Goal: Use online tool/utility

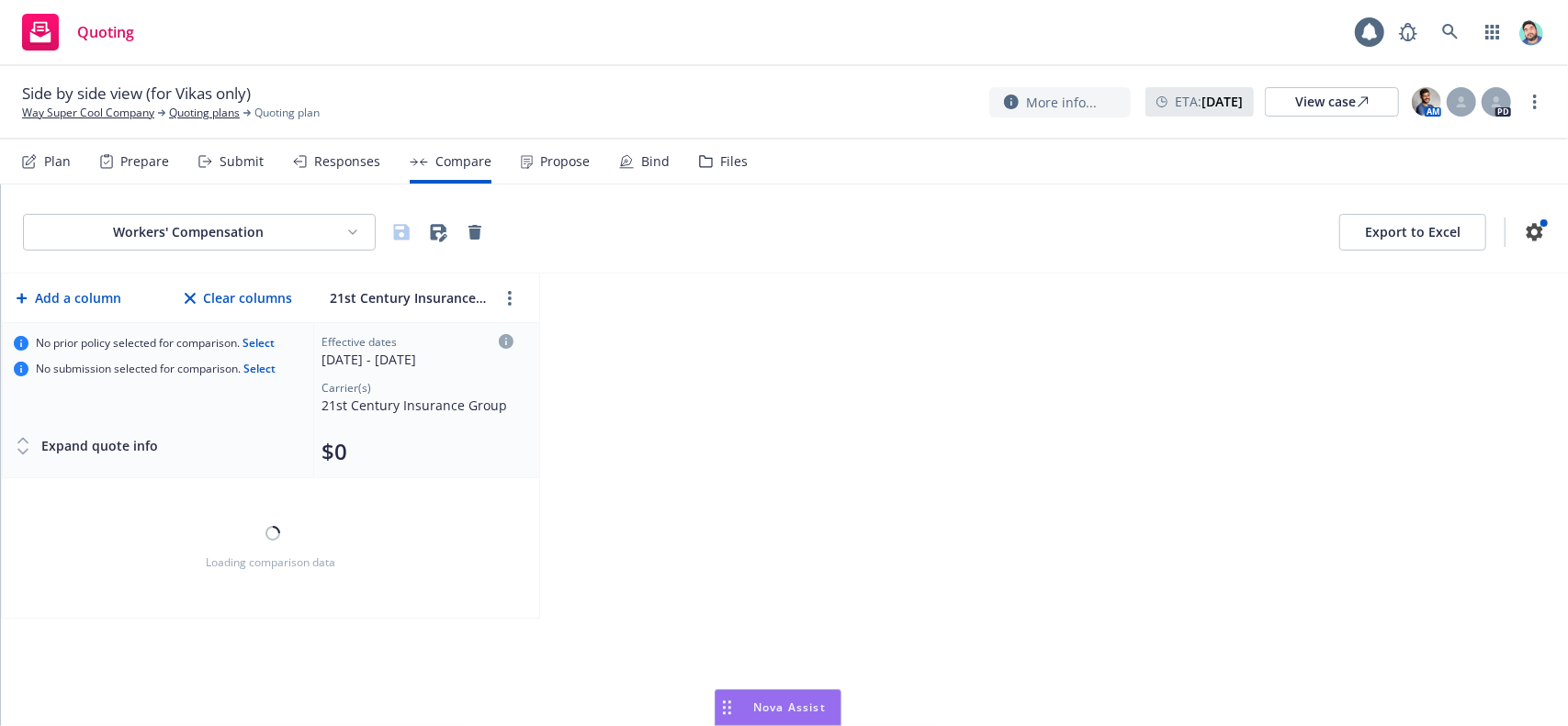
click at [733, 708] on div "Drag to move" at bounding box center [727, 708] width 23 height 35
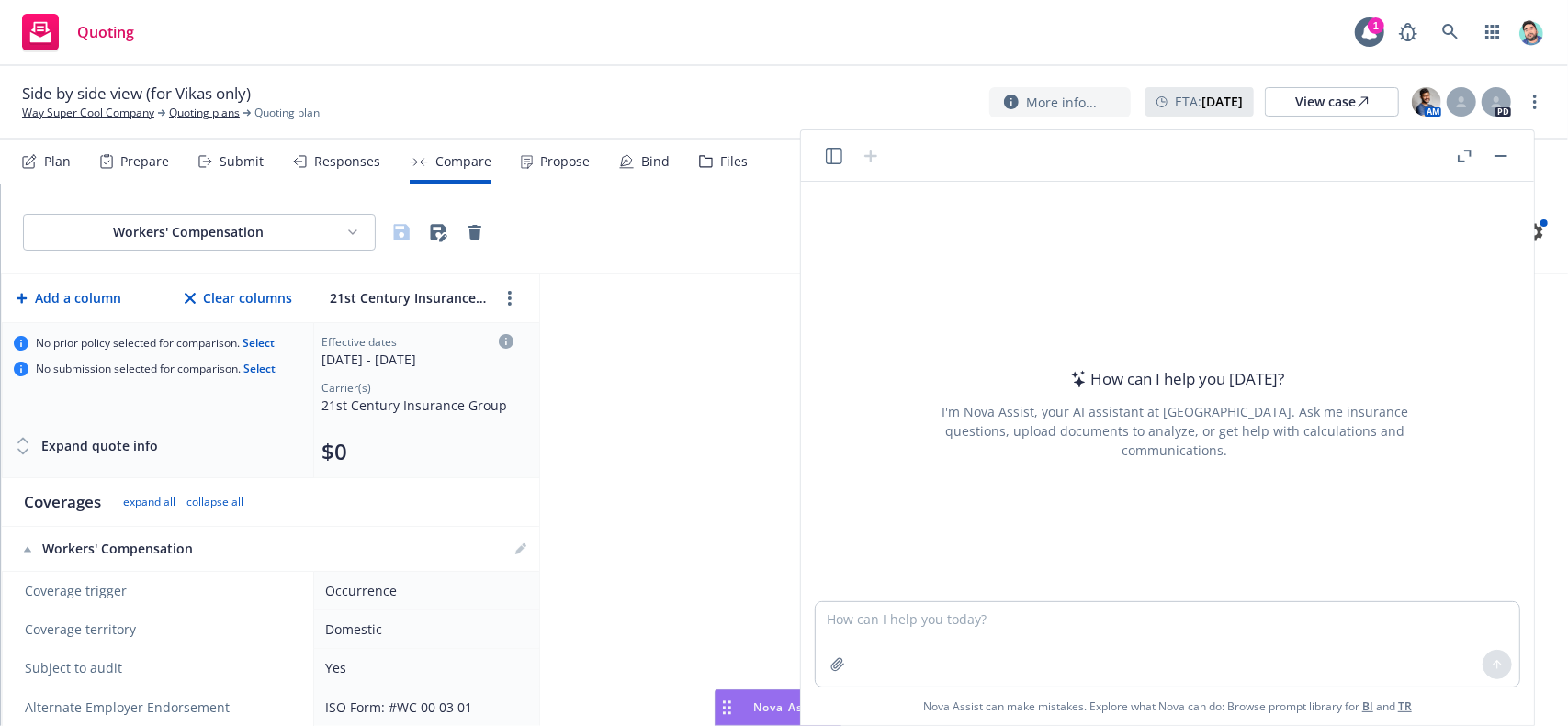
click at [827, 155] on icon "button" at bounding box center [834, 156] width 17 height 17
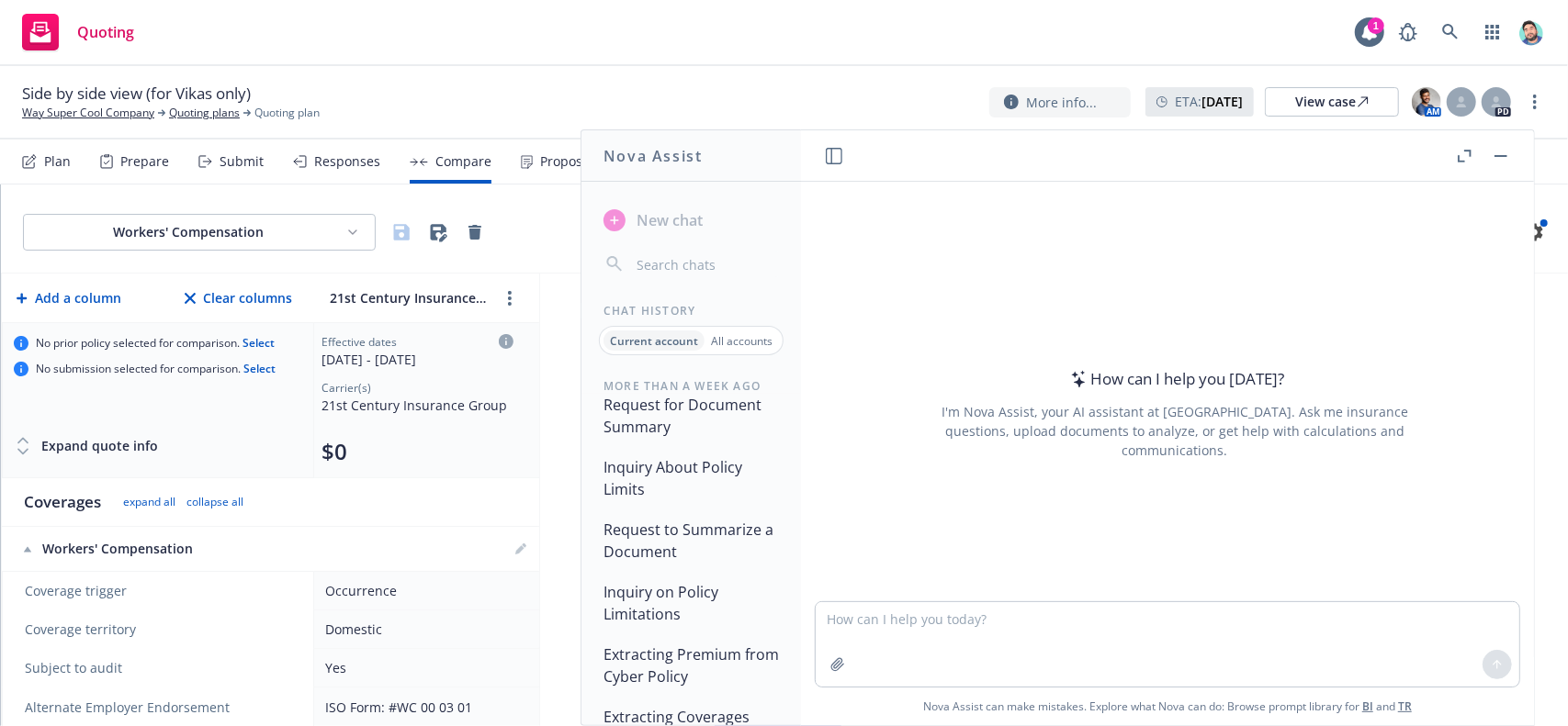
scroll to position [1010, 0]
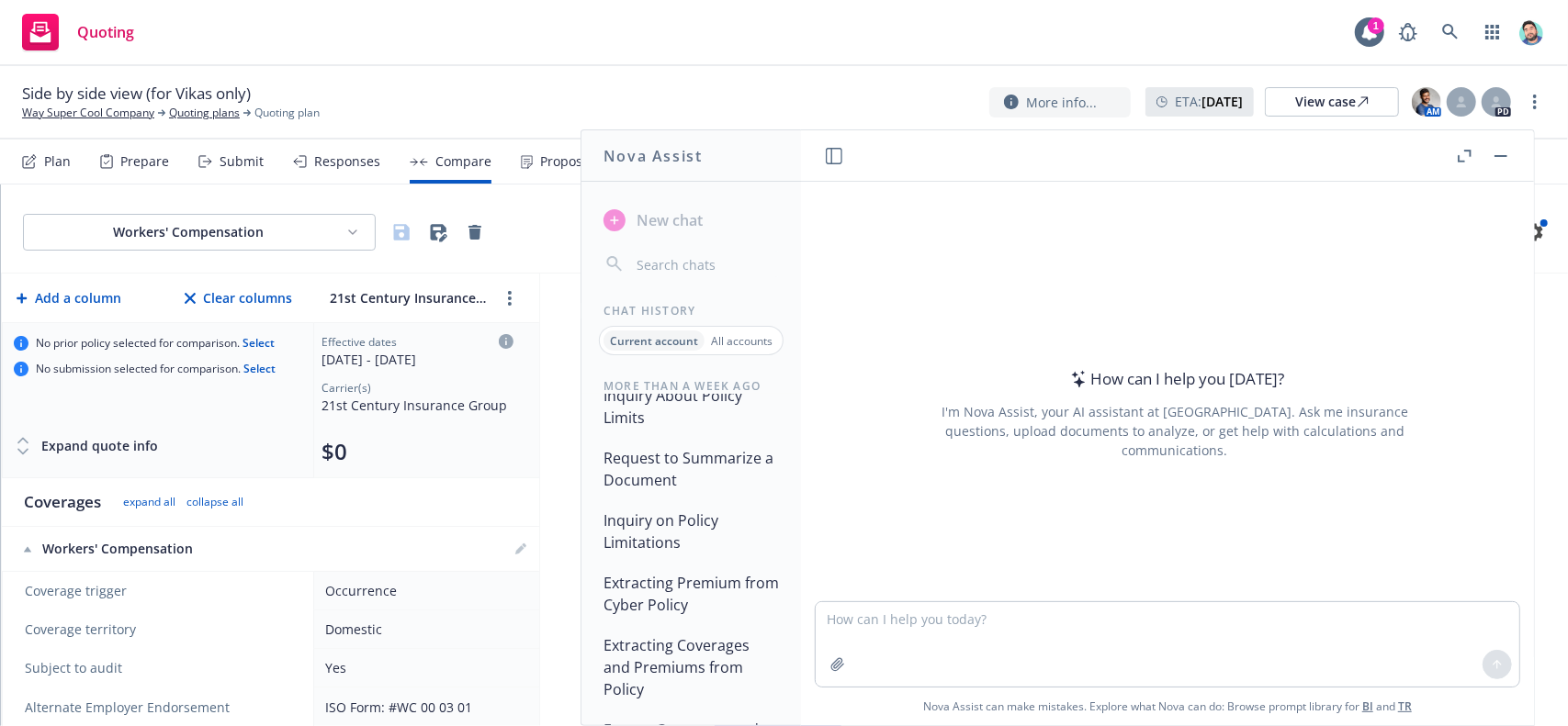
click at [695, 480] on button "Request to Summarize a Document" at bounding box center [691, 469] width 190 height 55
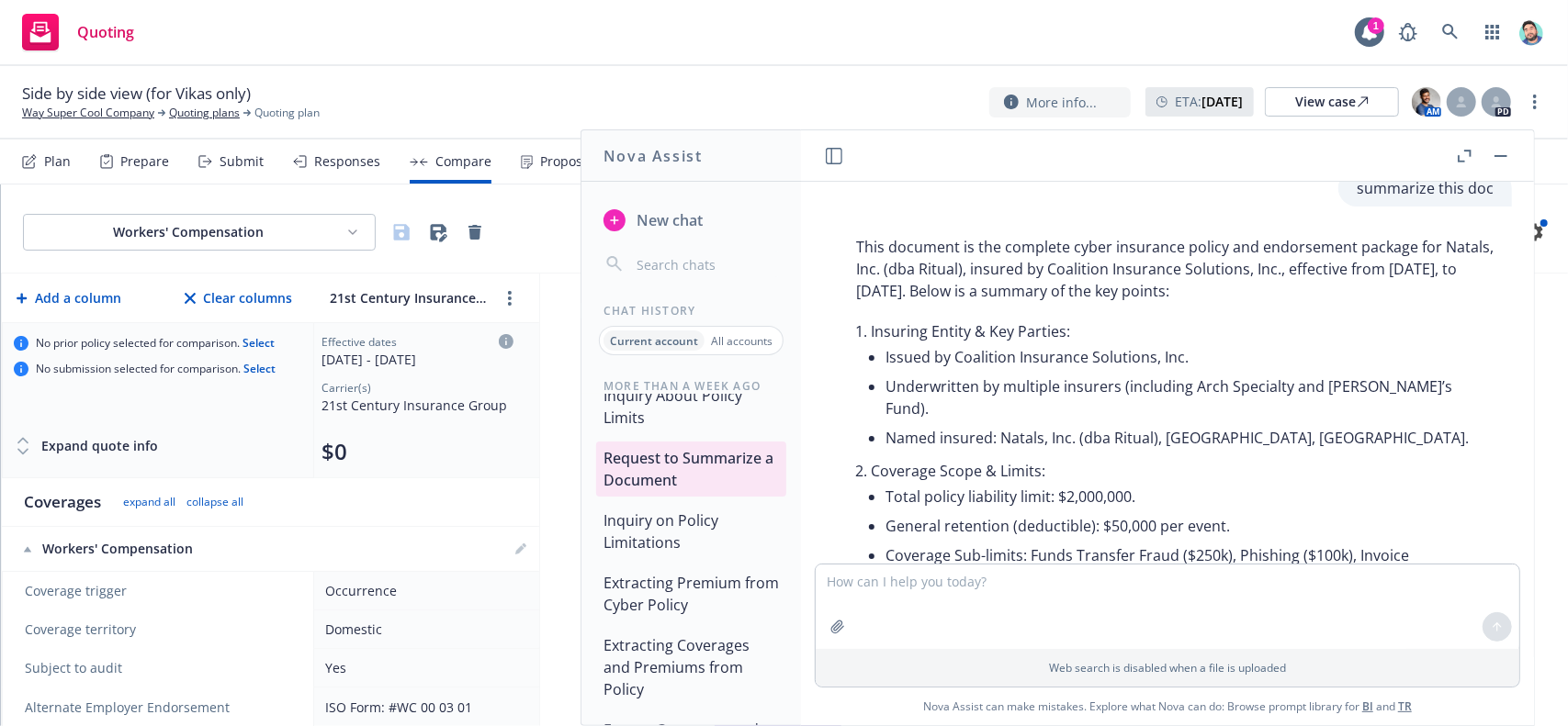
scroll to position [0, 0]
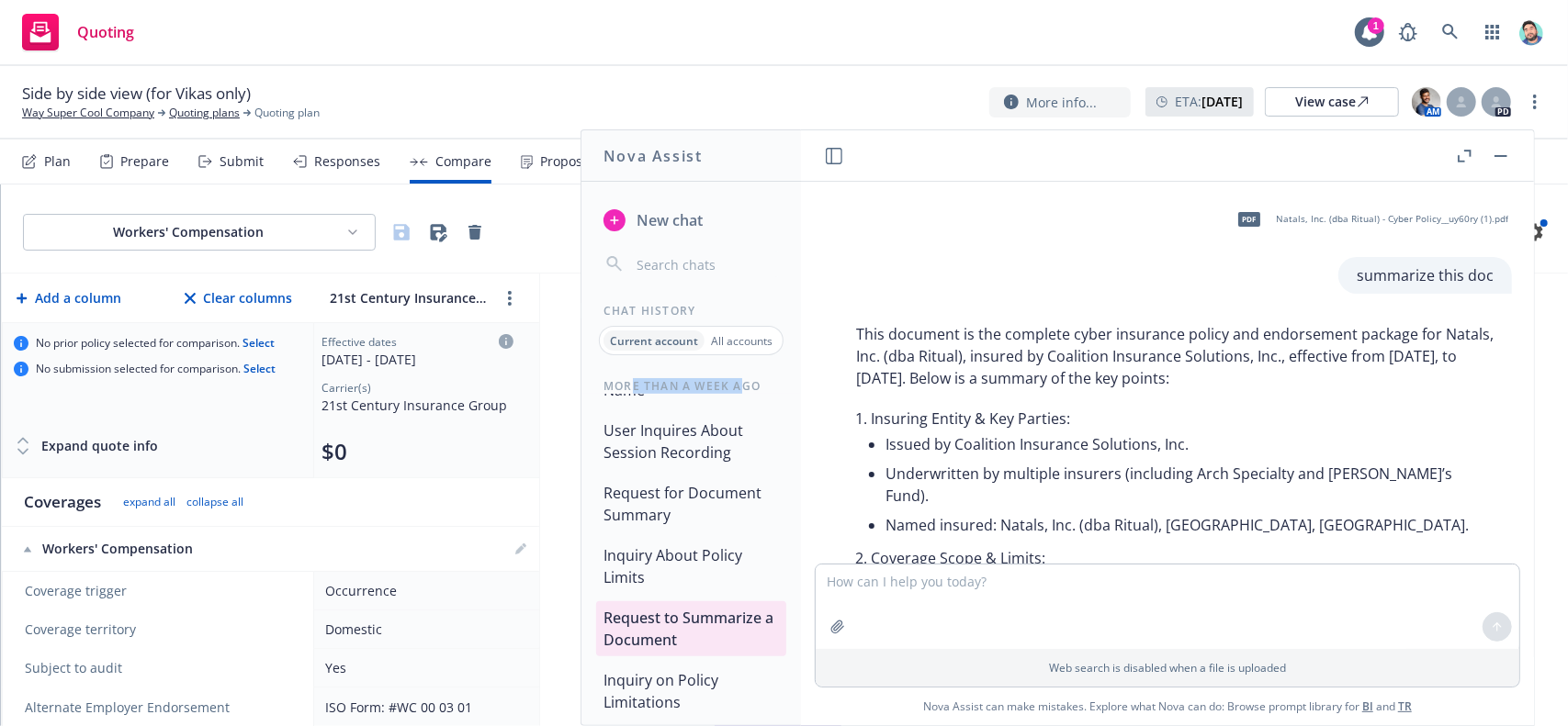
drag, startPoint x: 635, startPoint y: 384, endPoint x: 739, endPoint y: 383, distance: 104.0
click at [739, 383] on div "More than a week ago" at bounding box center [691, 385] width 220 height 16
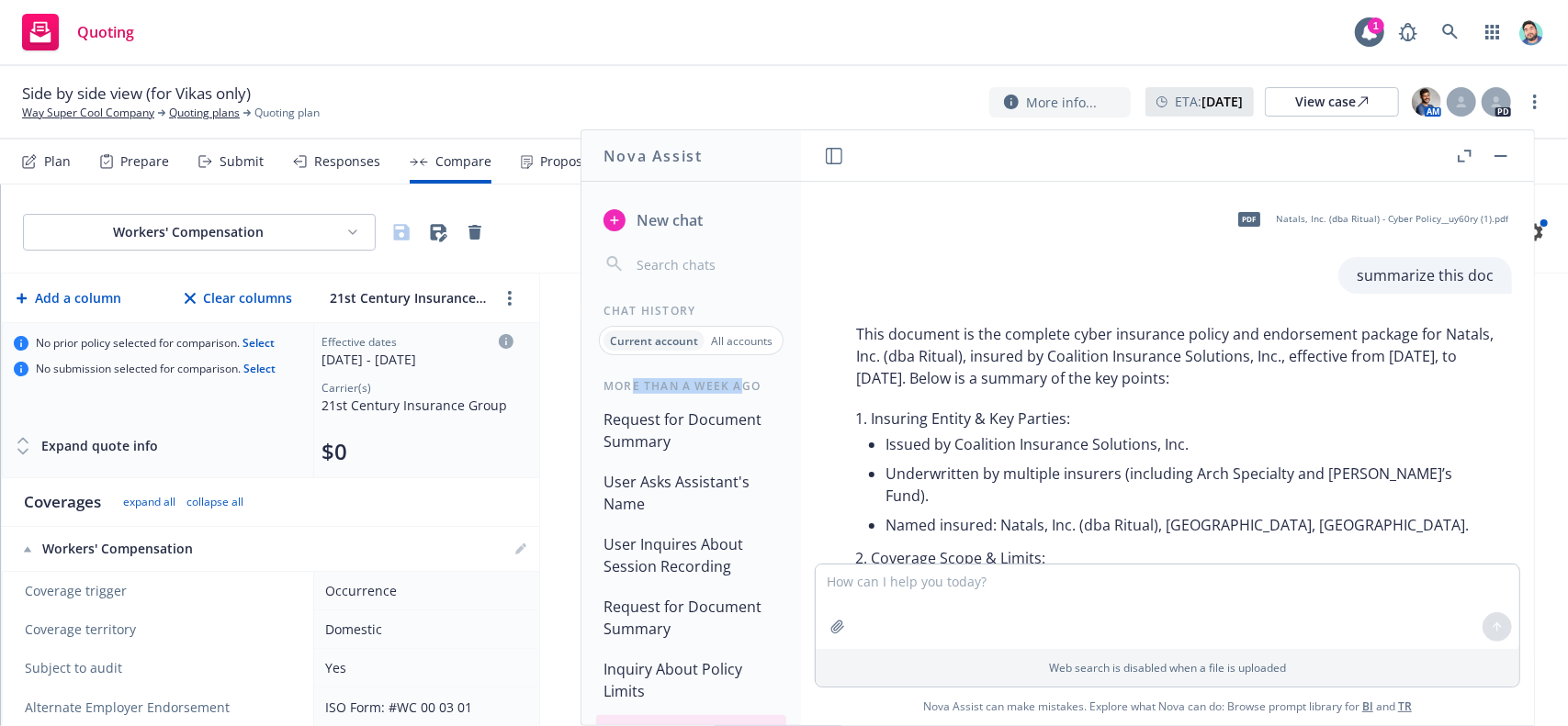
scroll to position [920, 0]
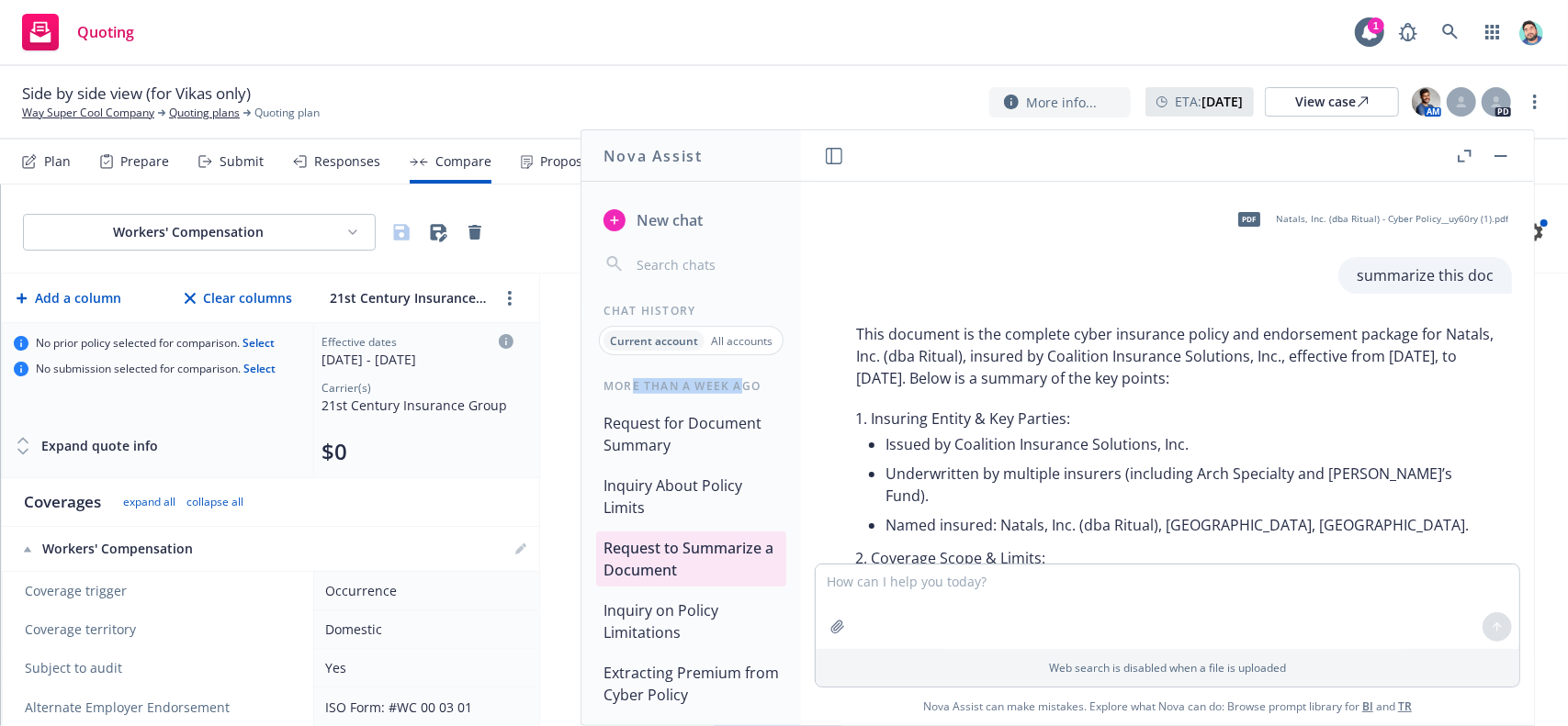
click at [704, 584] on button "Request to Summarize a Document" at bounding box center [691, 559] width 190 height 55
click at [1168, 372] on p "This document is the complete cyber insurance policy and endorsement package fo…" at bounding box center [1175, 356] width 638 height 66
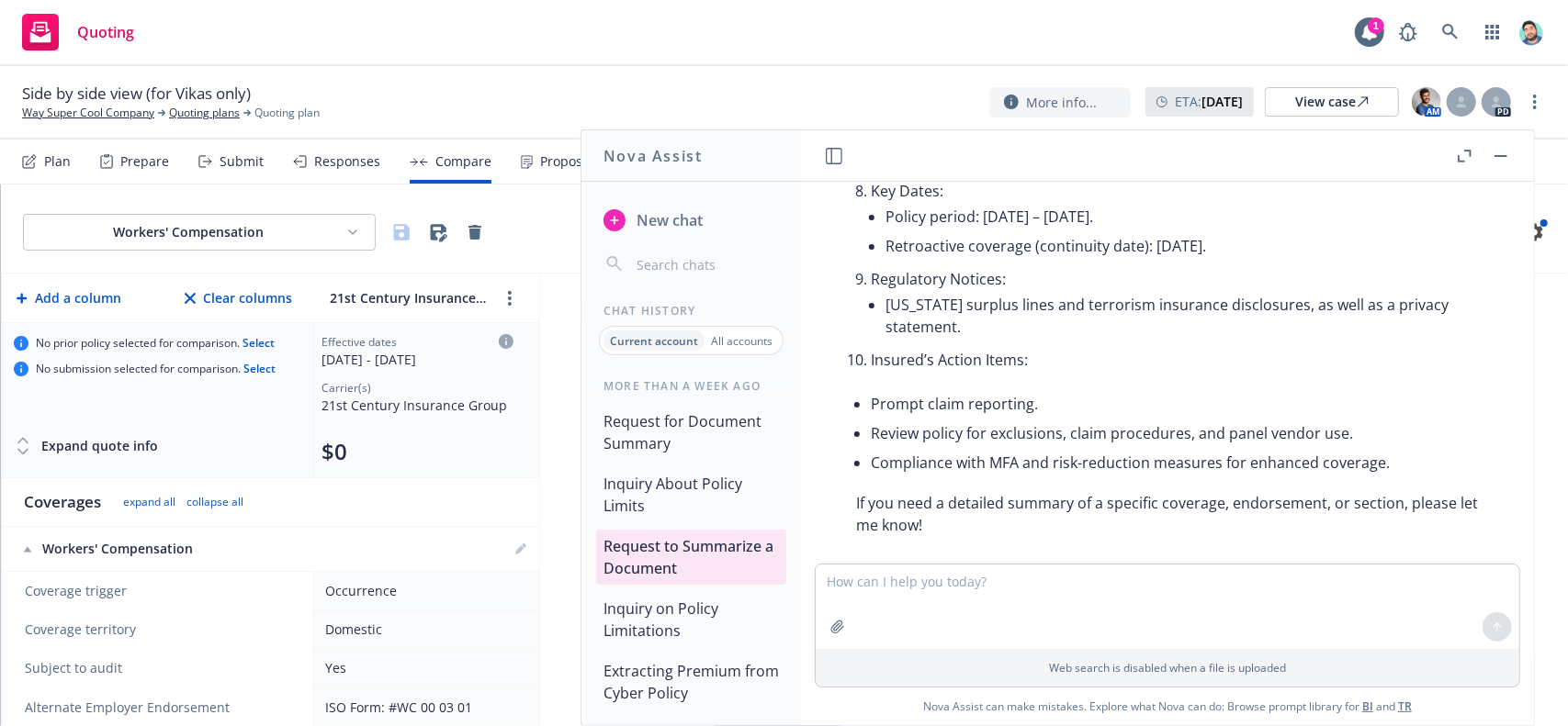
scroll to position [1012, 0]
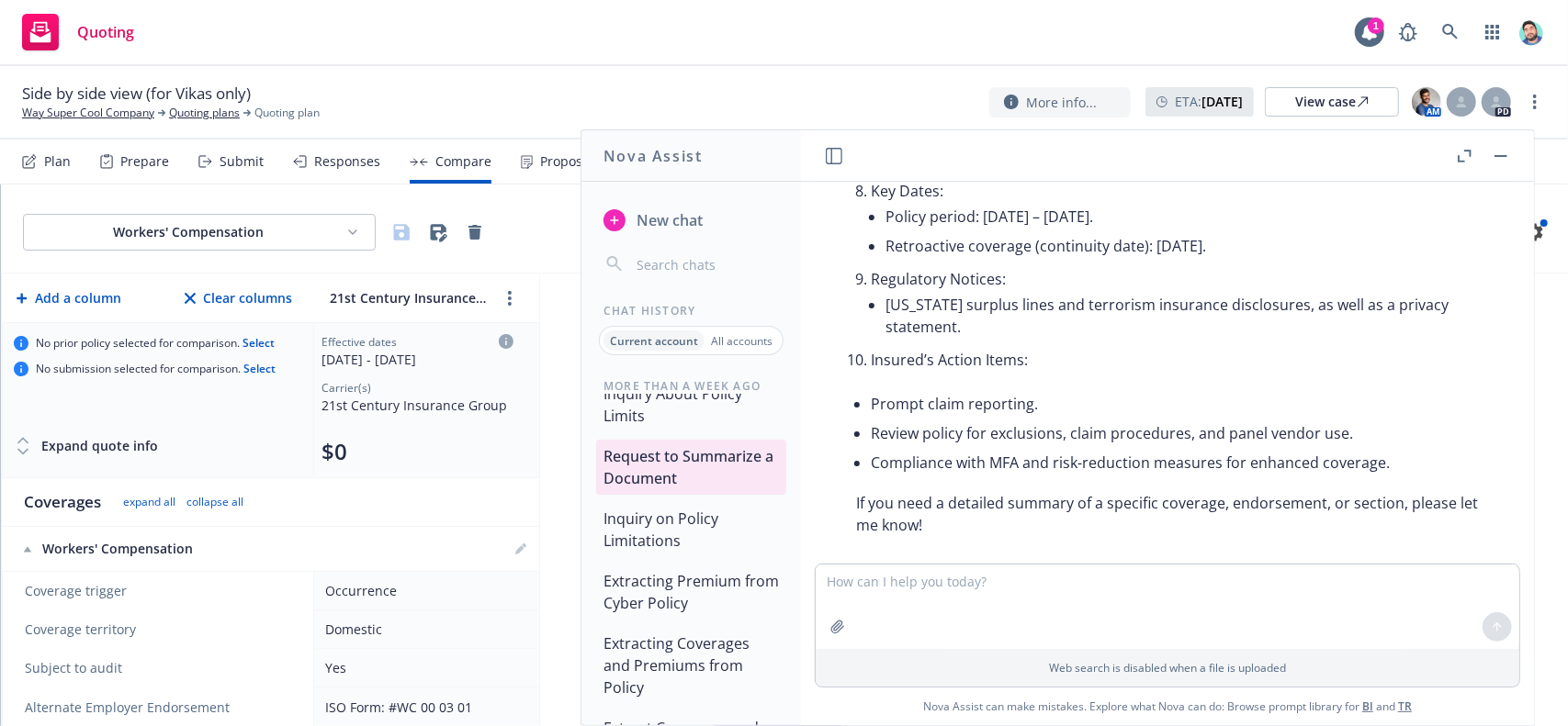
click at [710, 550] on button "Inquiry on Policy Limitations" at bounding box center [691, 530] width 190 height 55
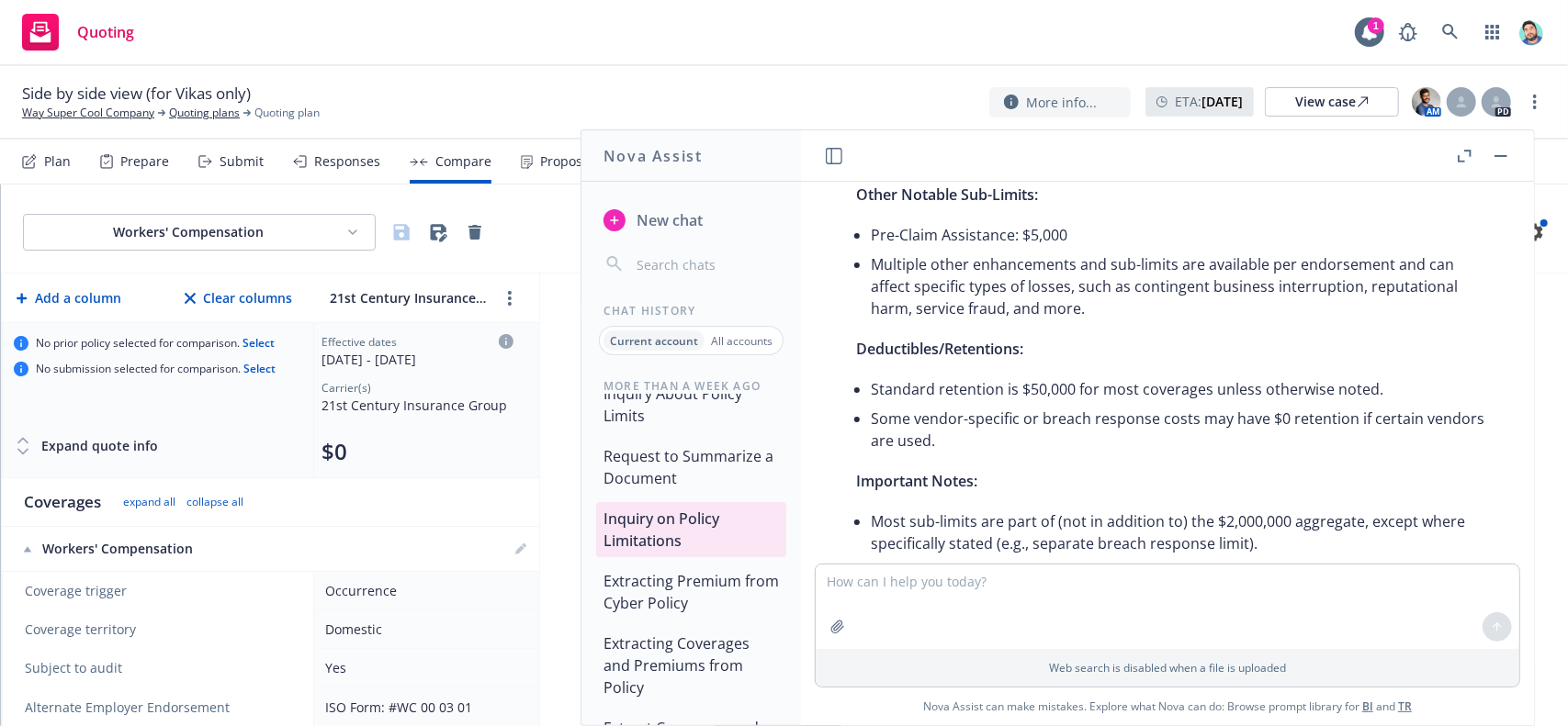
scroll to position [1234, 0]
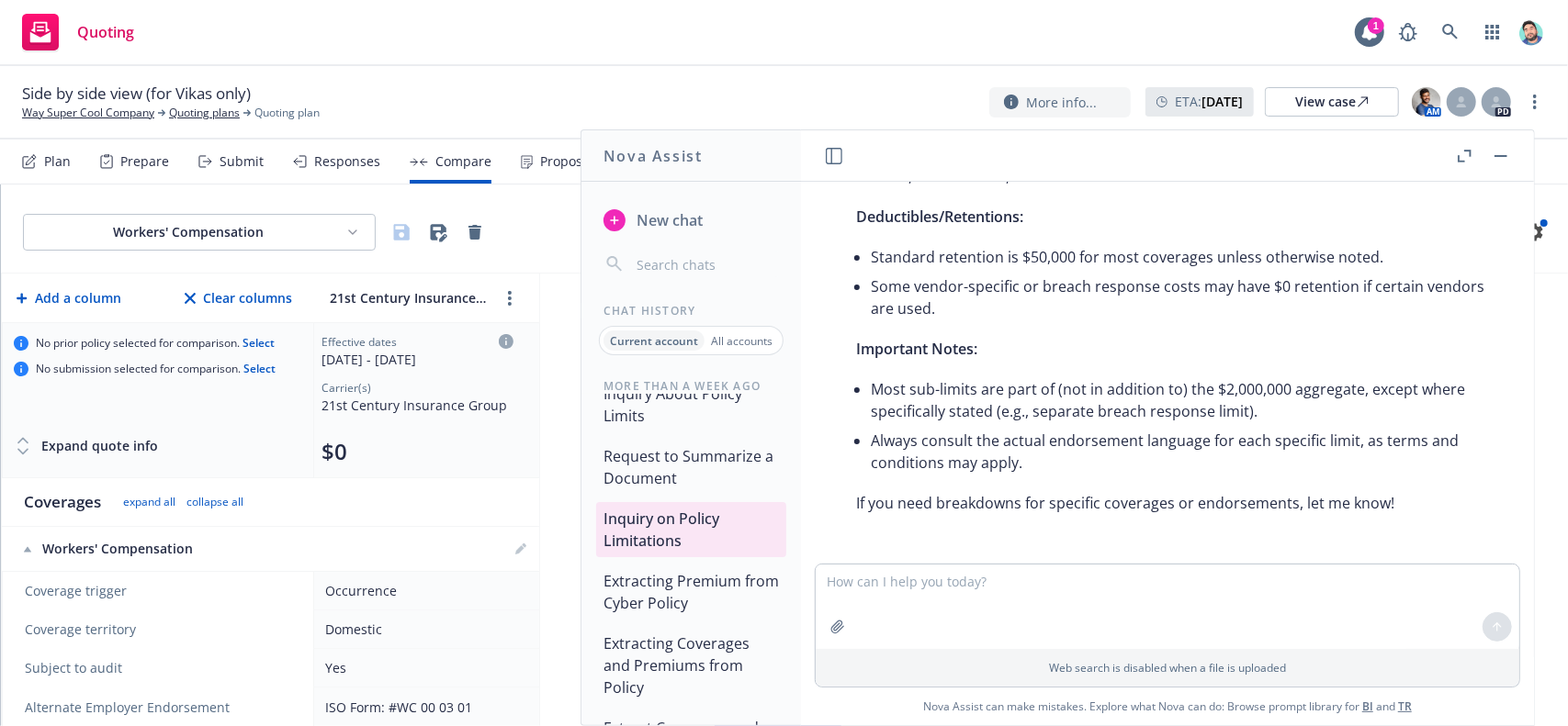
click at [670, 609] on button "Extracting Premium from Cyber Policy" at bounding box center [691, 592] width 190 height 55
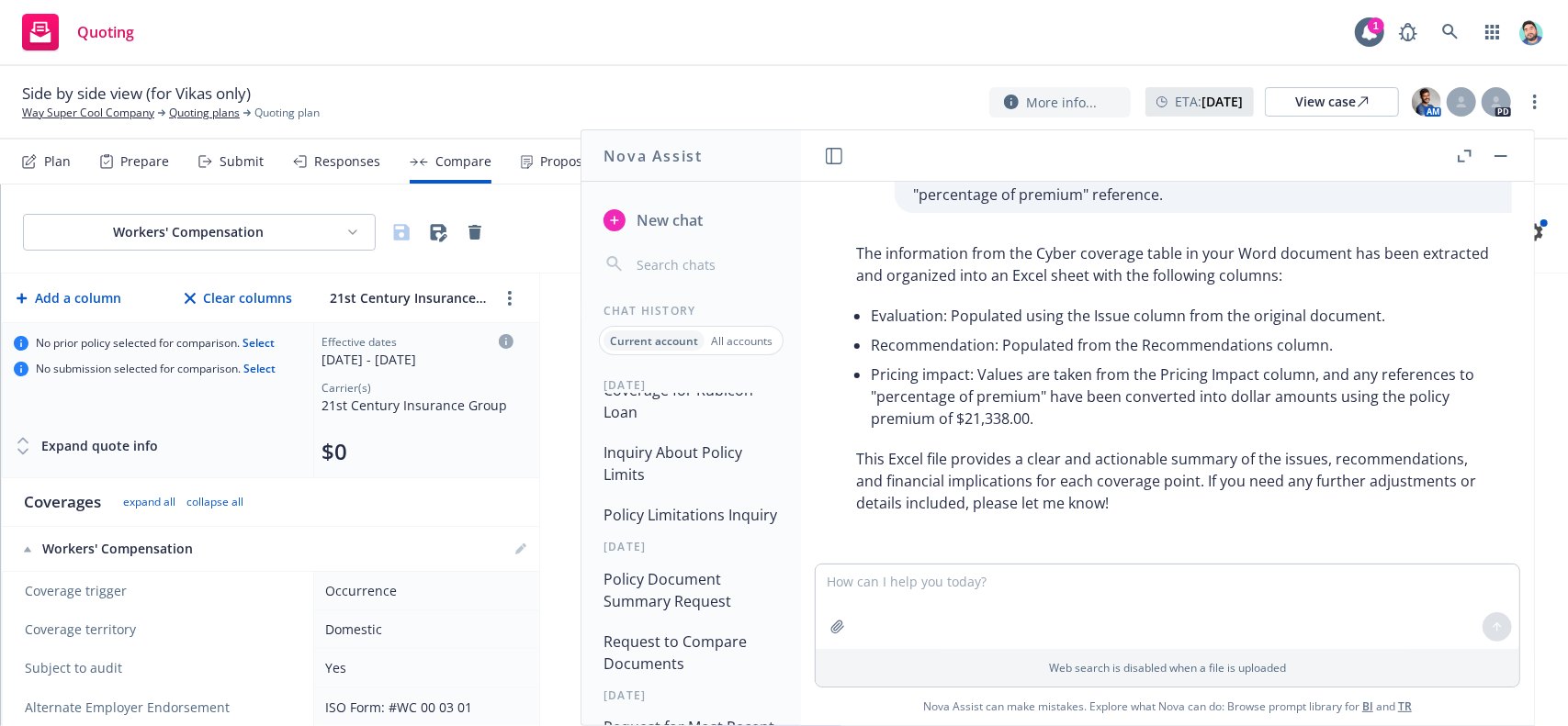
scroll to position [0, 0]
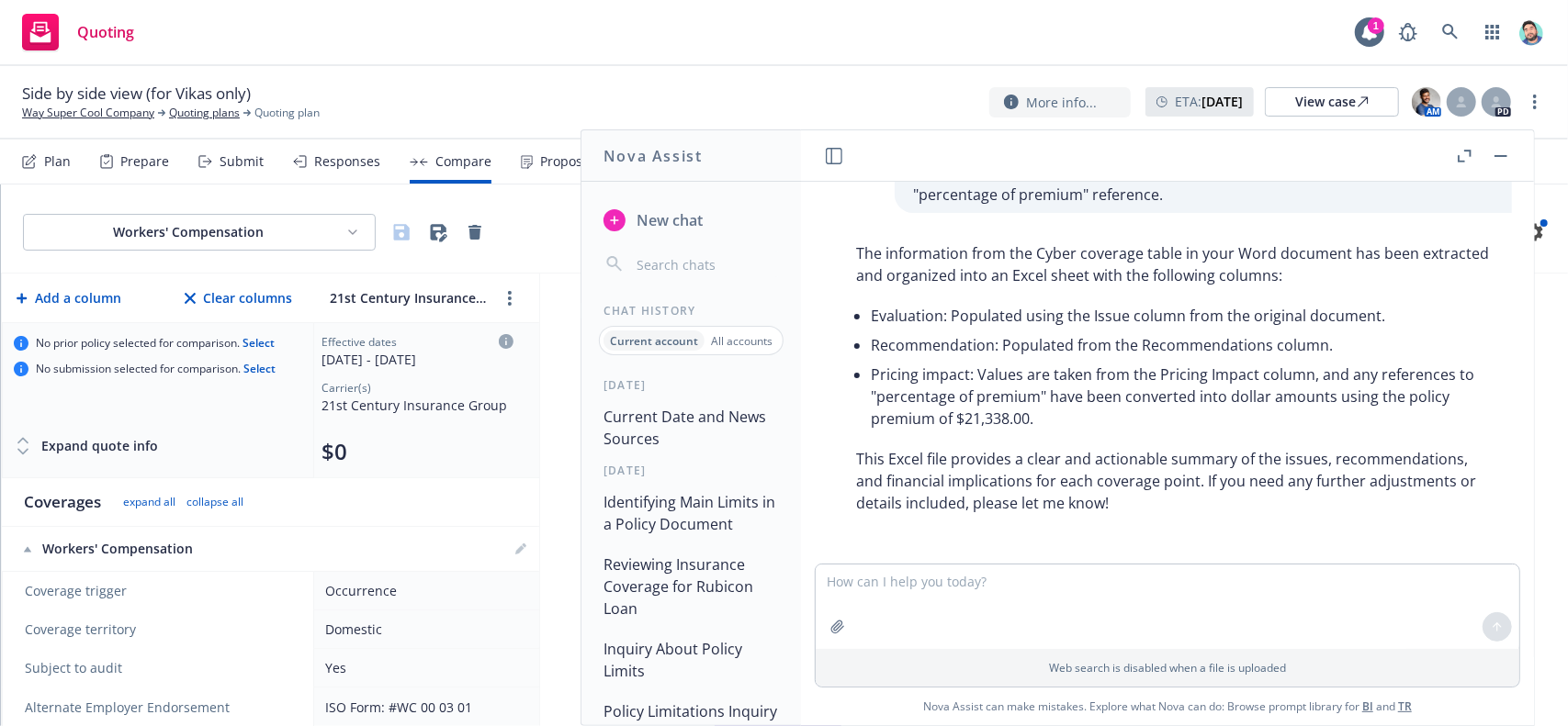
click at [700, 495] on button "Identifying Main Limits in a Policy Document" at bounding box center [691, 513] width 190 height 55
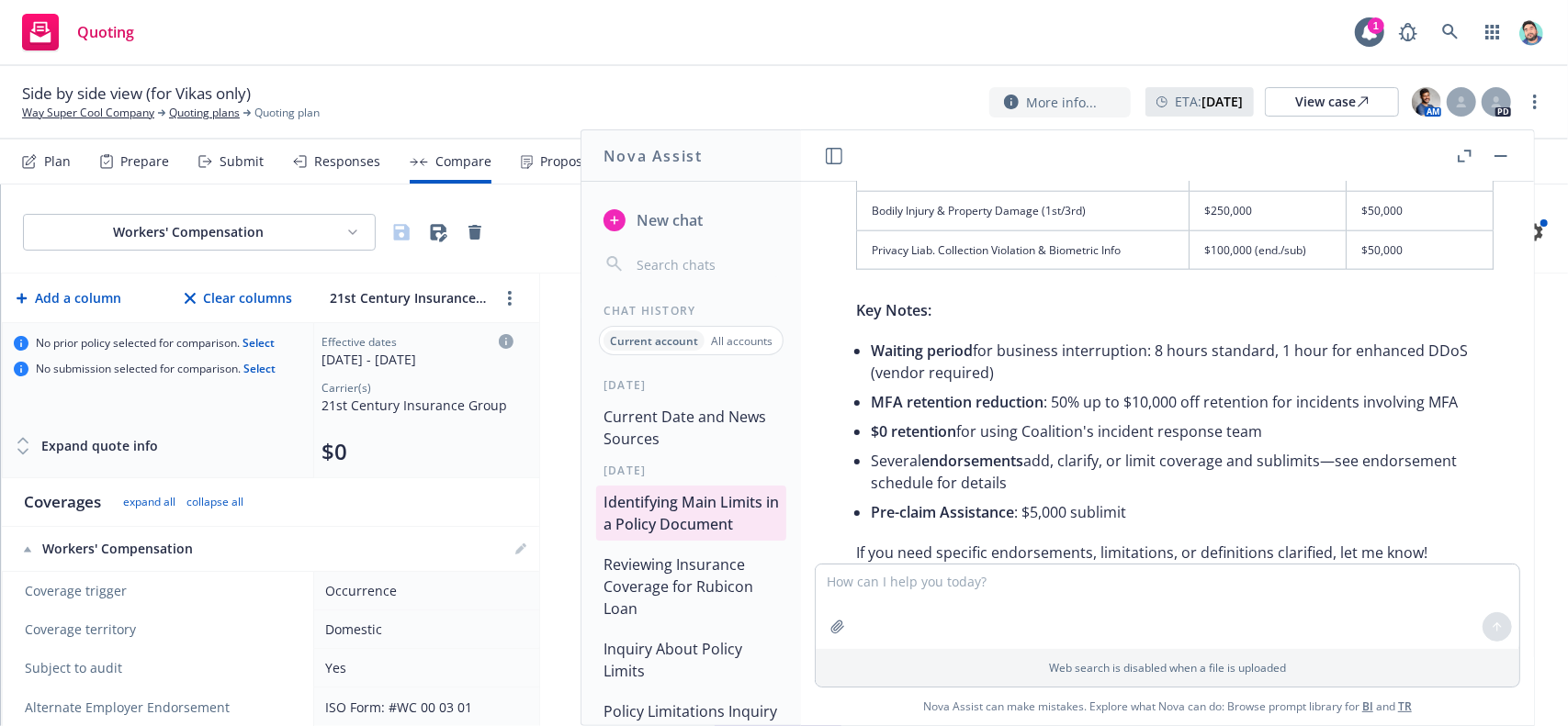
scroll to position [1434, 0]
click at [689, 223] on span "New chat" at bounding box center [668, 221] width 70 height 22
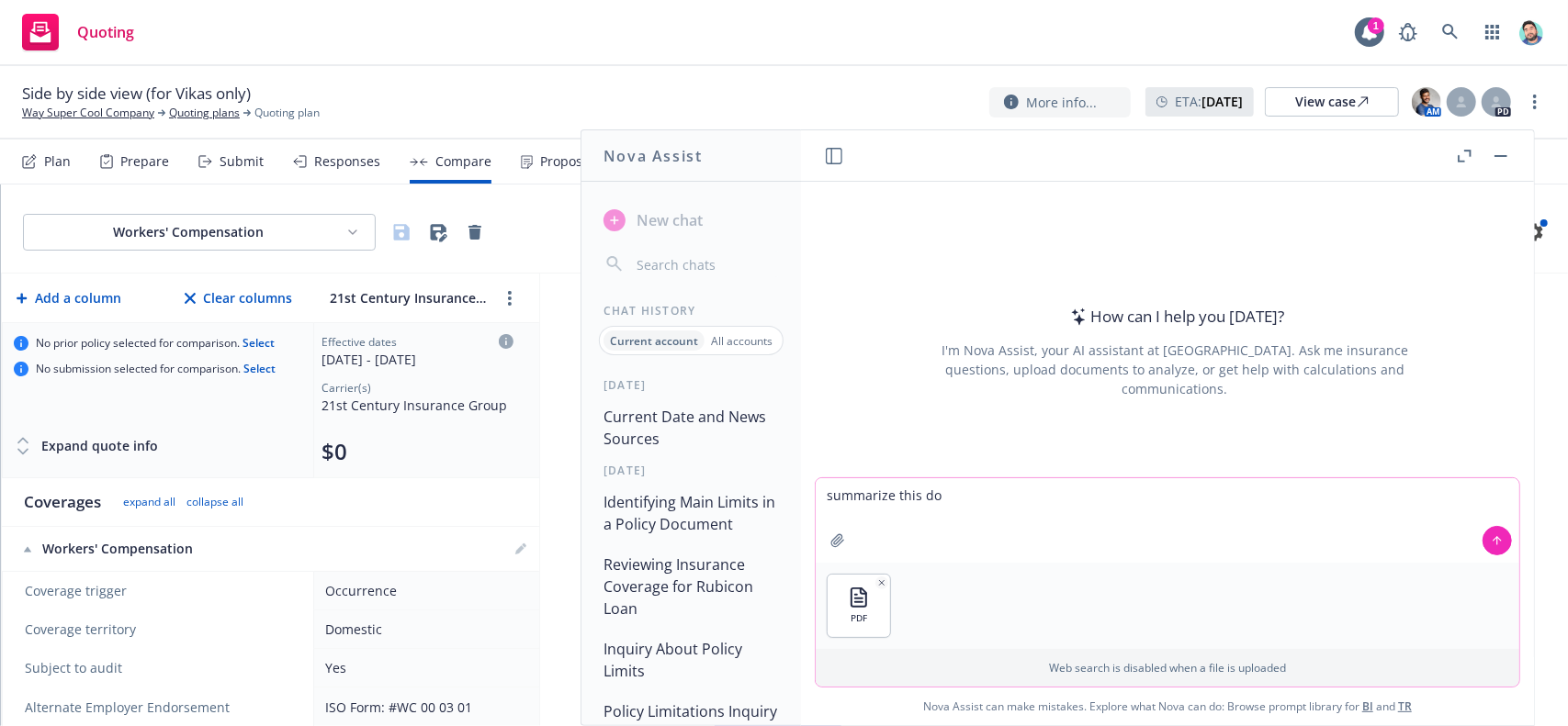
type textarea "summarize this doc"
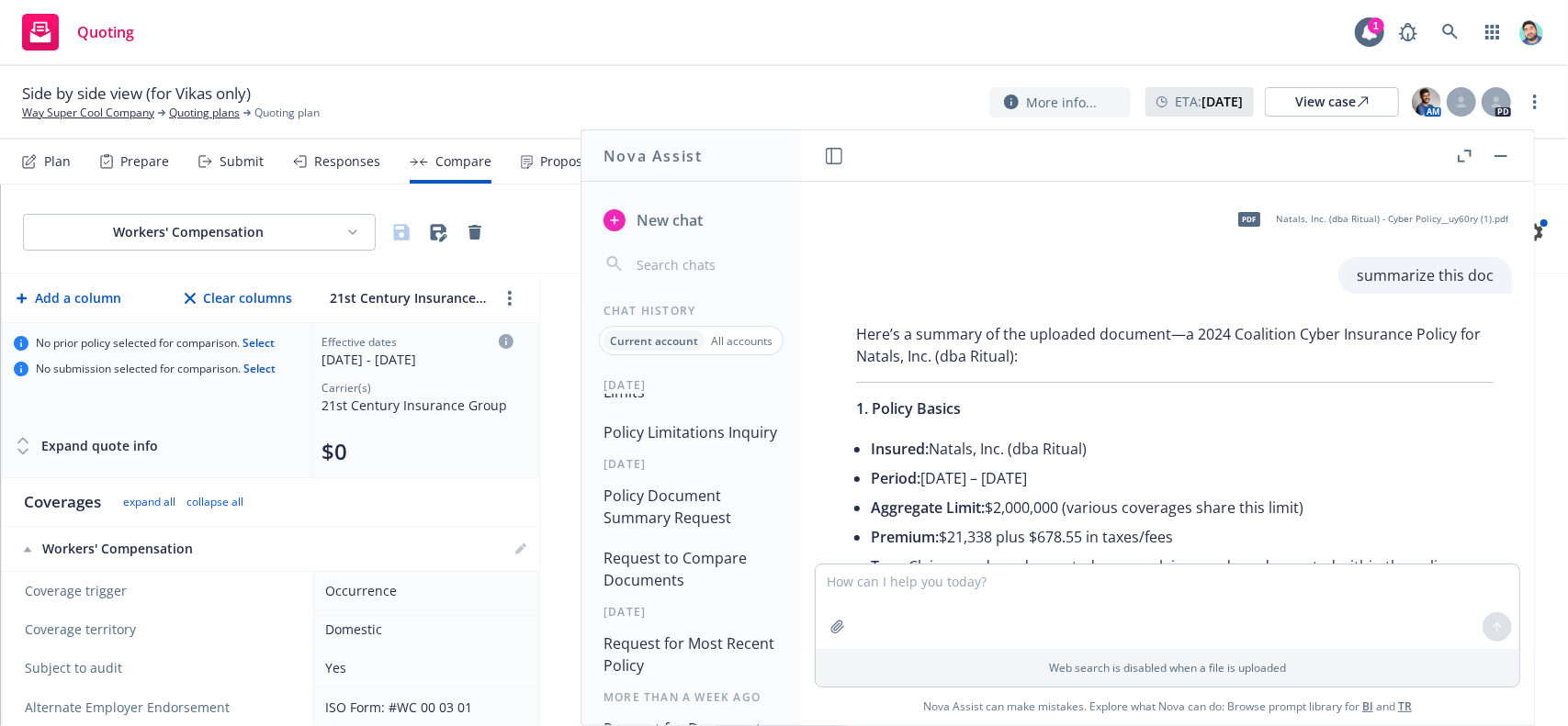
scroll to position [460, 0]
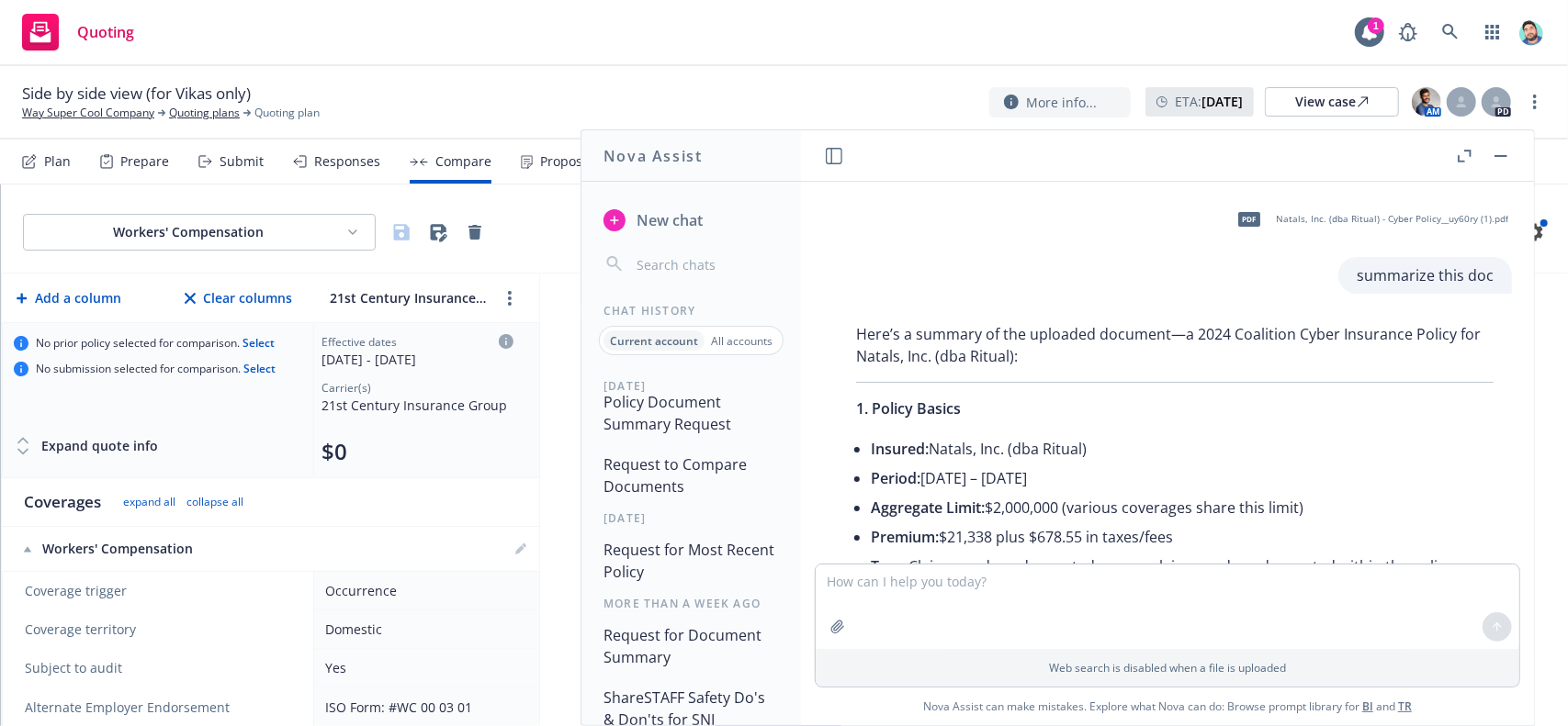
click at [706, 441] on button "Policy Document Summary Request" at bounding box center [691, 413] width 190 height 55
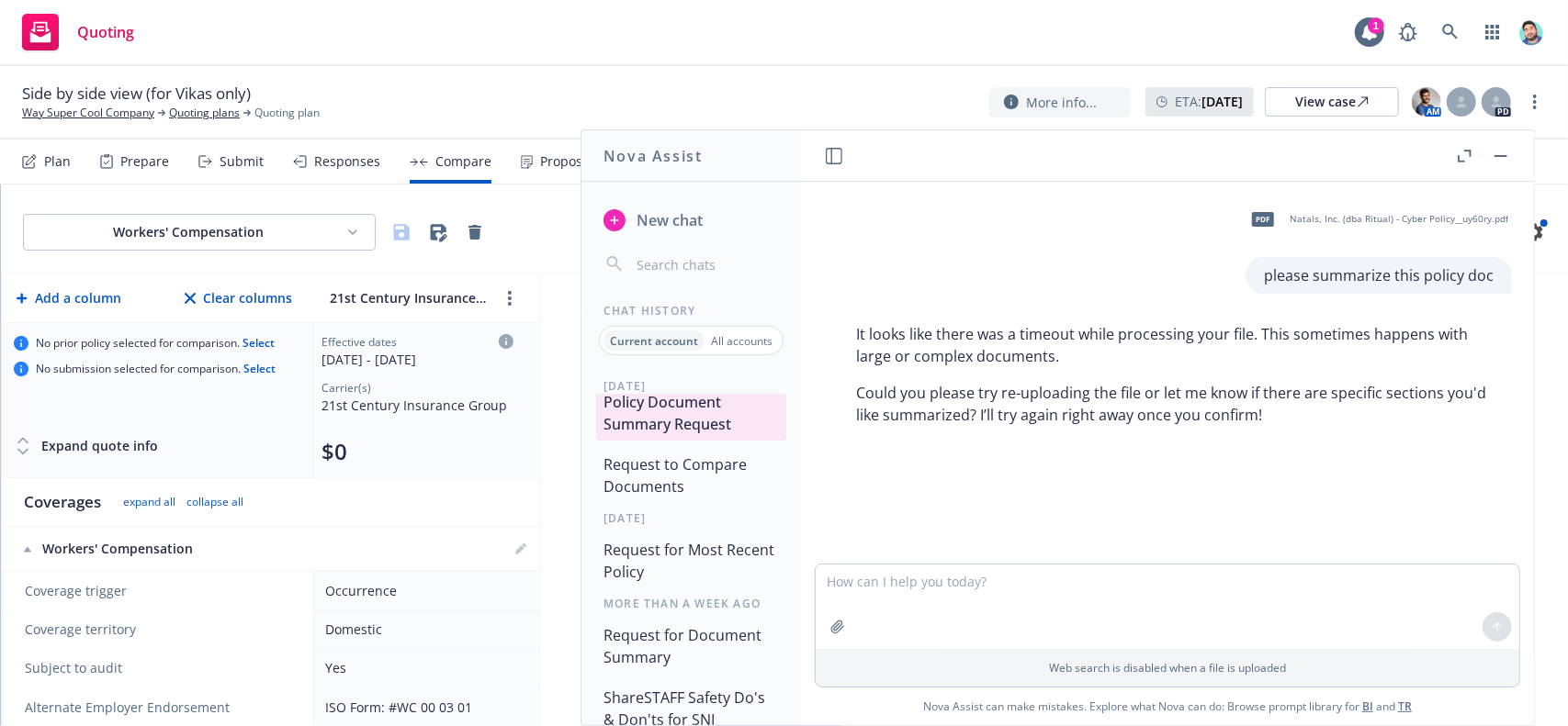
click at [686, 504] on button "Request to Compare Documents" at bounding box center [691, 475] width 190 height 55
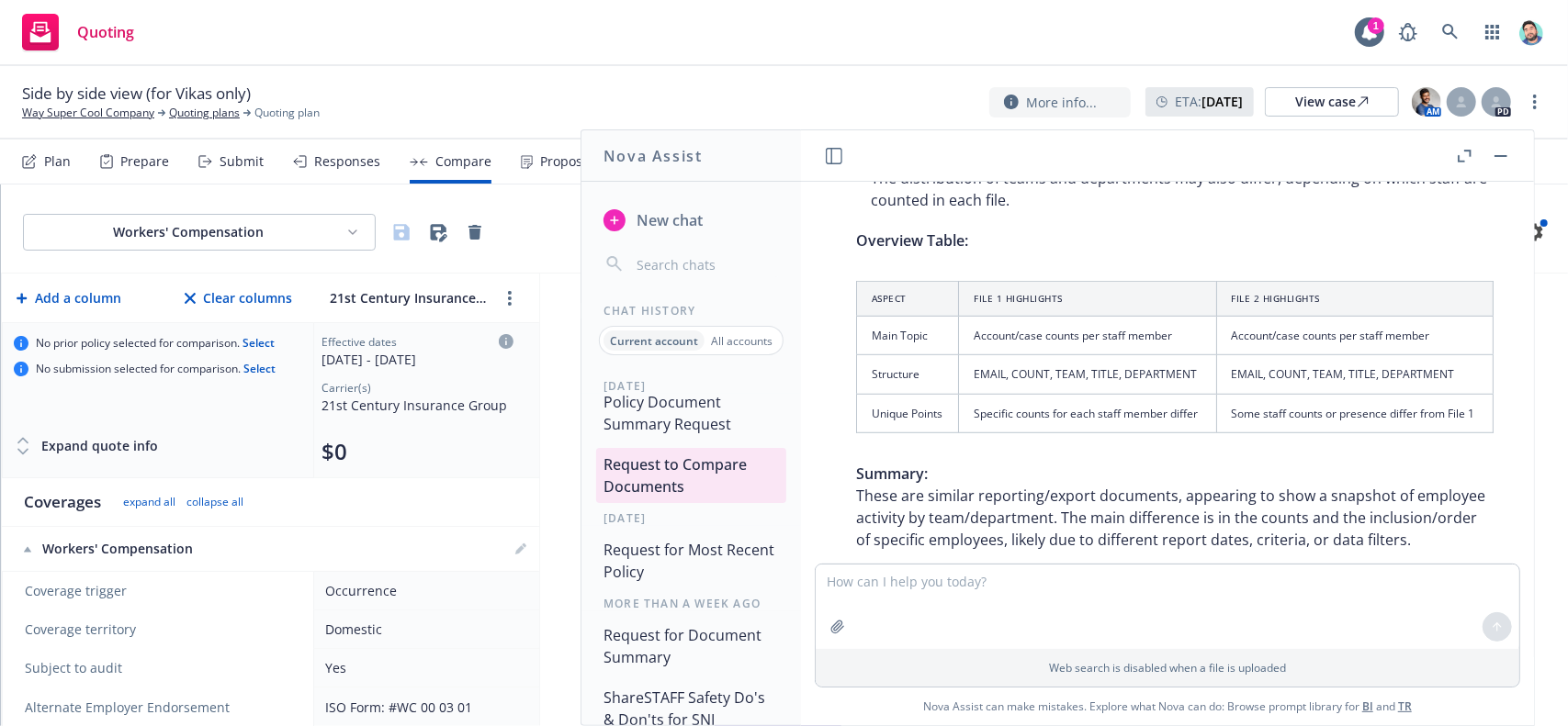
scroll to position [786, 0]
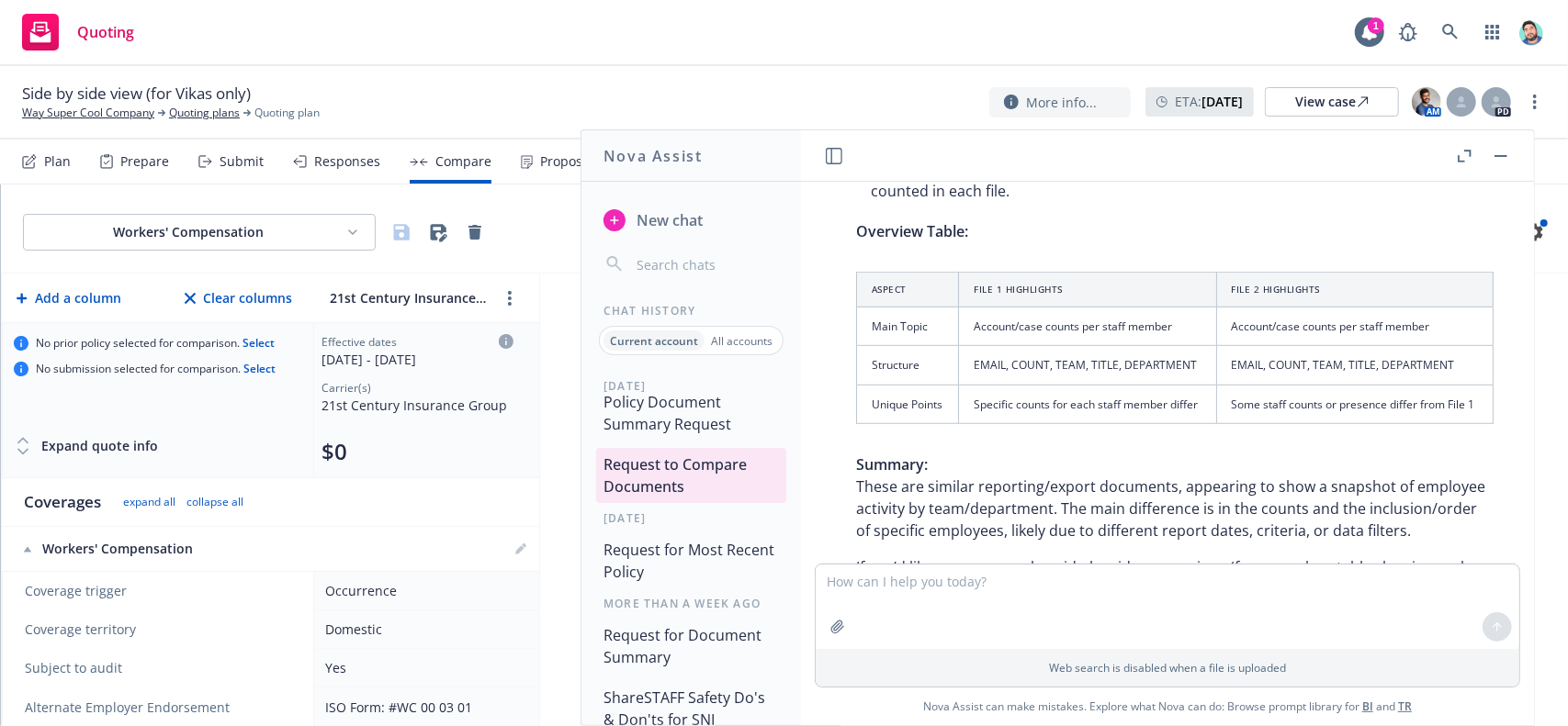
click at [687, 441] on button "Policy Document Summary Request" at bounding box center [691, 413] width 190 height 55
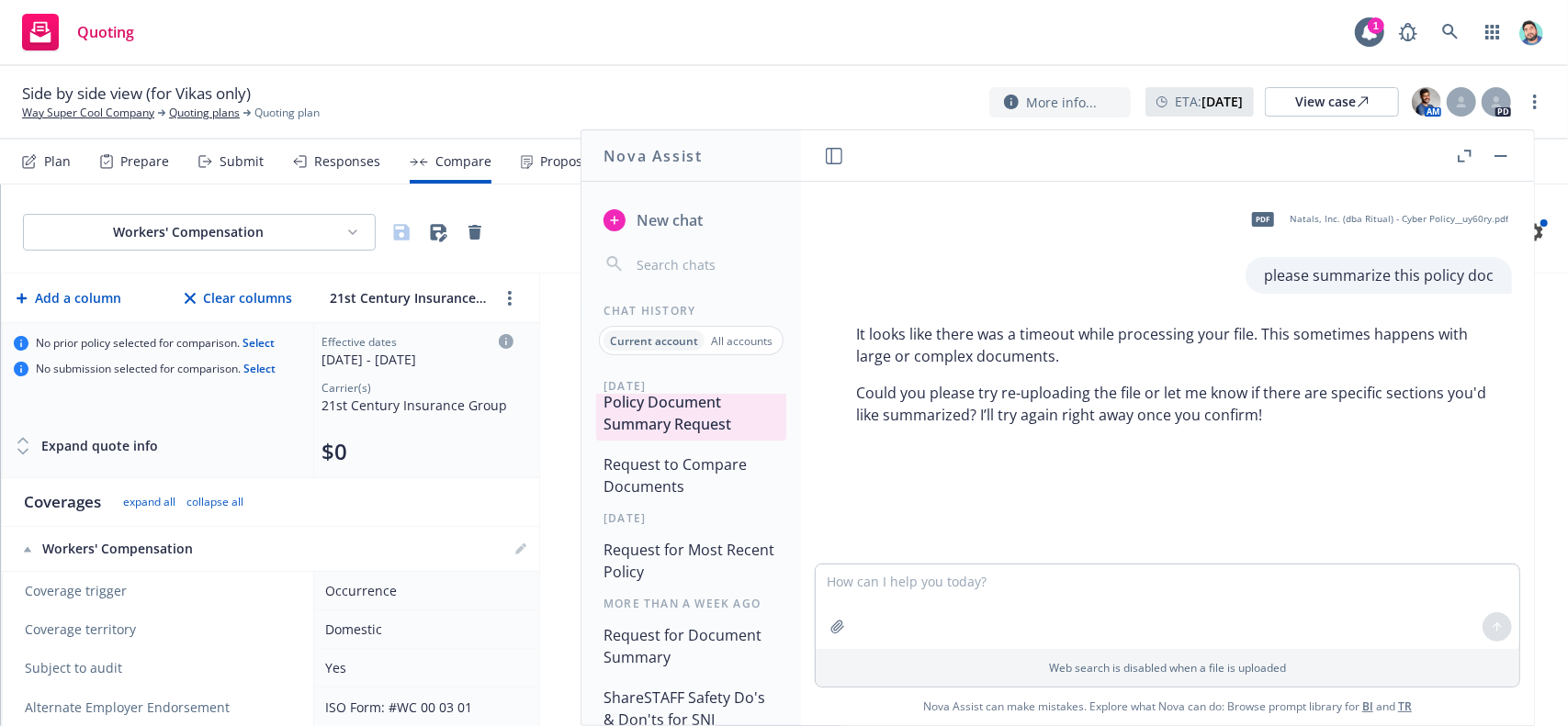
scroll to position [275, 0]
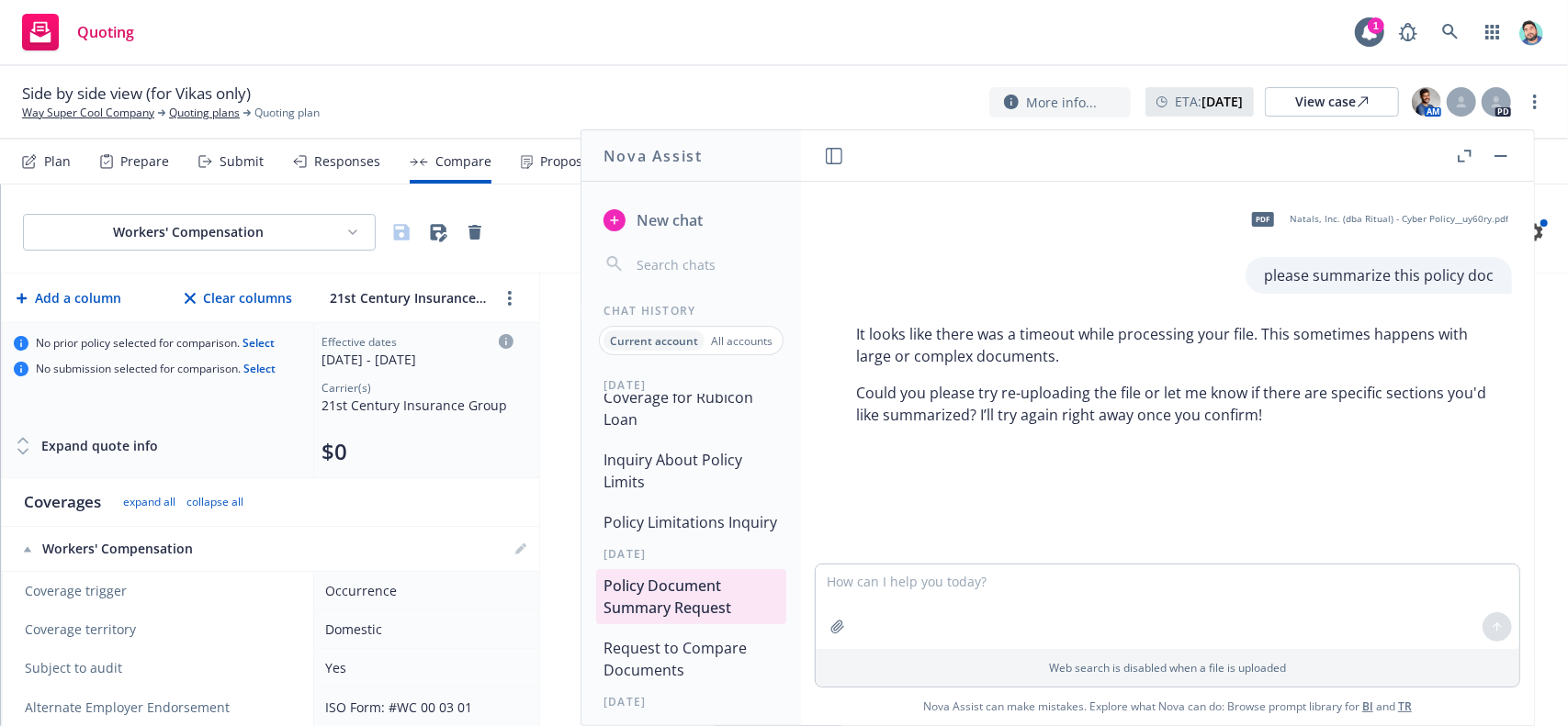
click at [693, 539] on button "Policy Limitations Inquiry" at bounding box center [691, 522] width 190 height 33
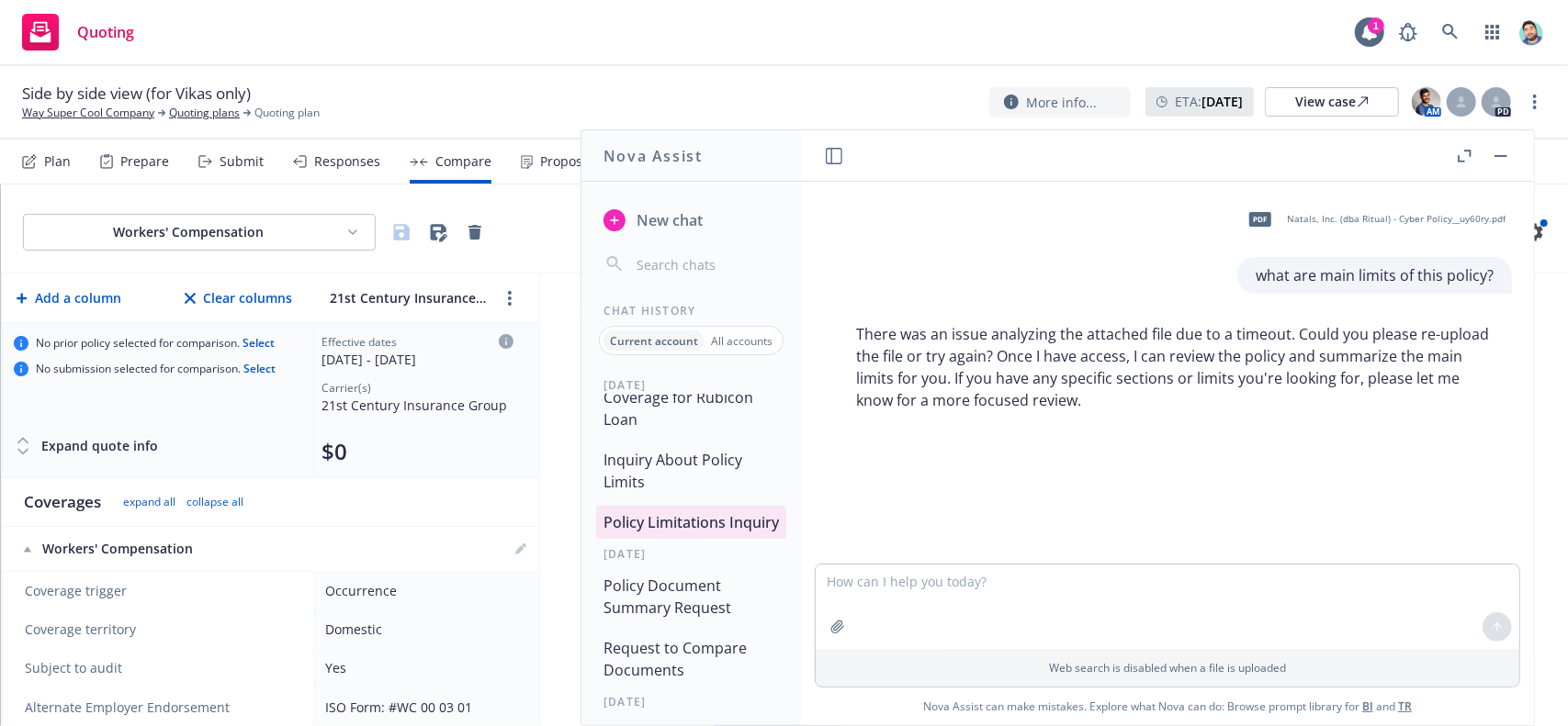
click at [693, 625] on button "Policy Document Summary Request" at bounding box center [691, 596] width 190 height 55
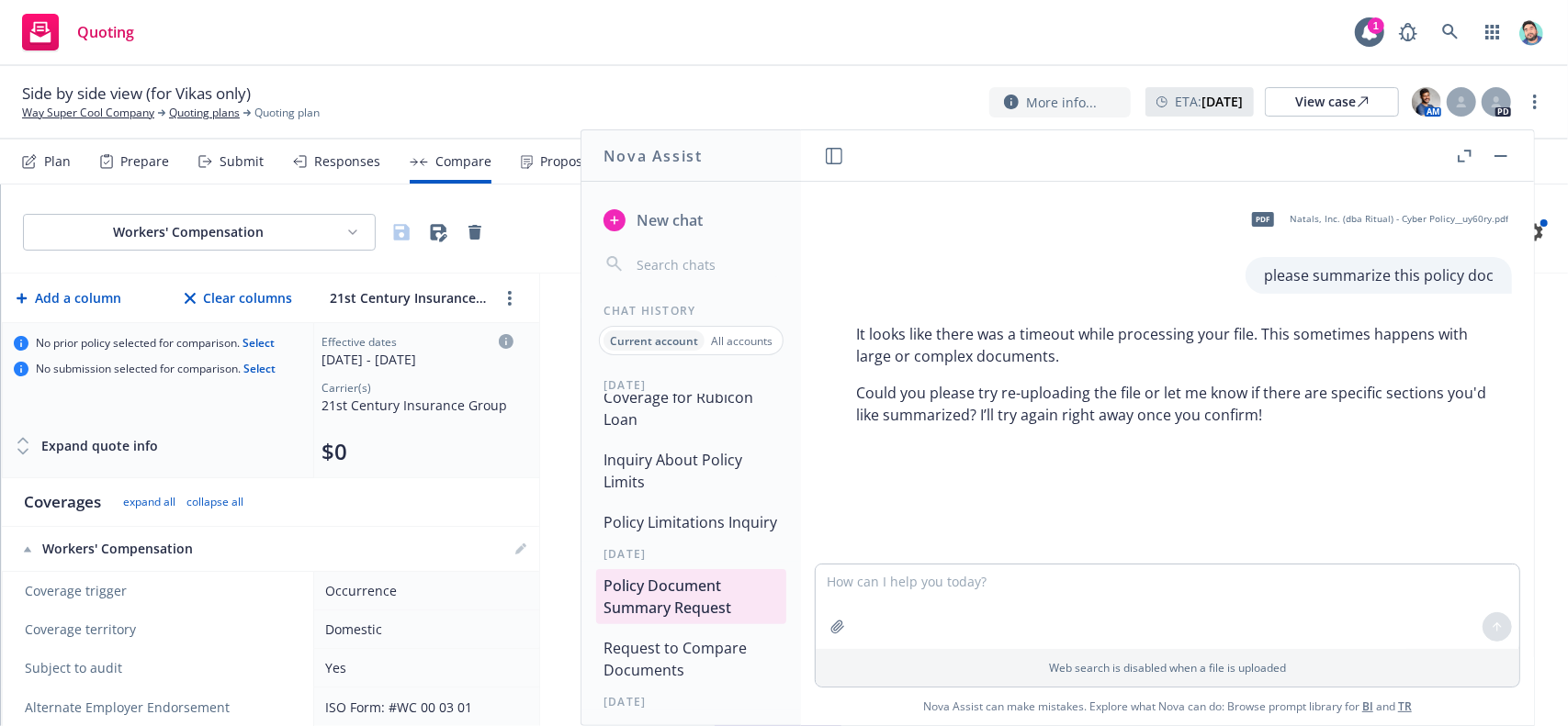
click at [685, 539] on button "Policy Limitations Inquiry" at bounding box center [691, 522] width 190 height 33
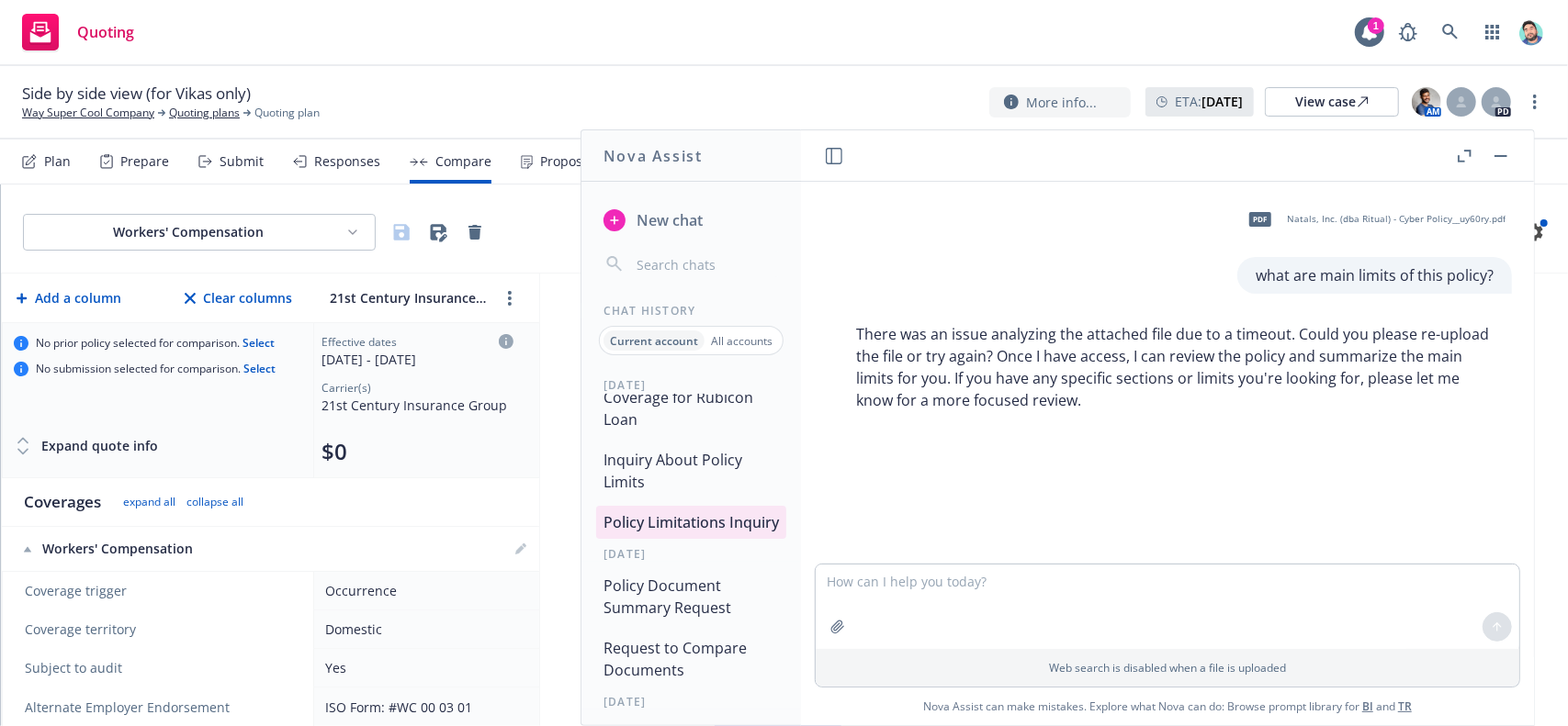
click at [682, 489] on button "Inquiry About Policy Limits" at bounding box center [691, 471] width 190 height 55
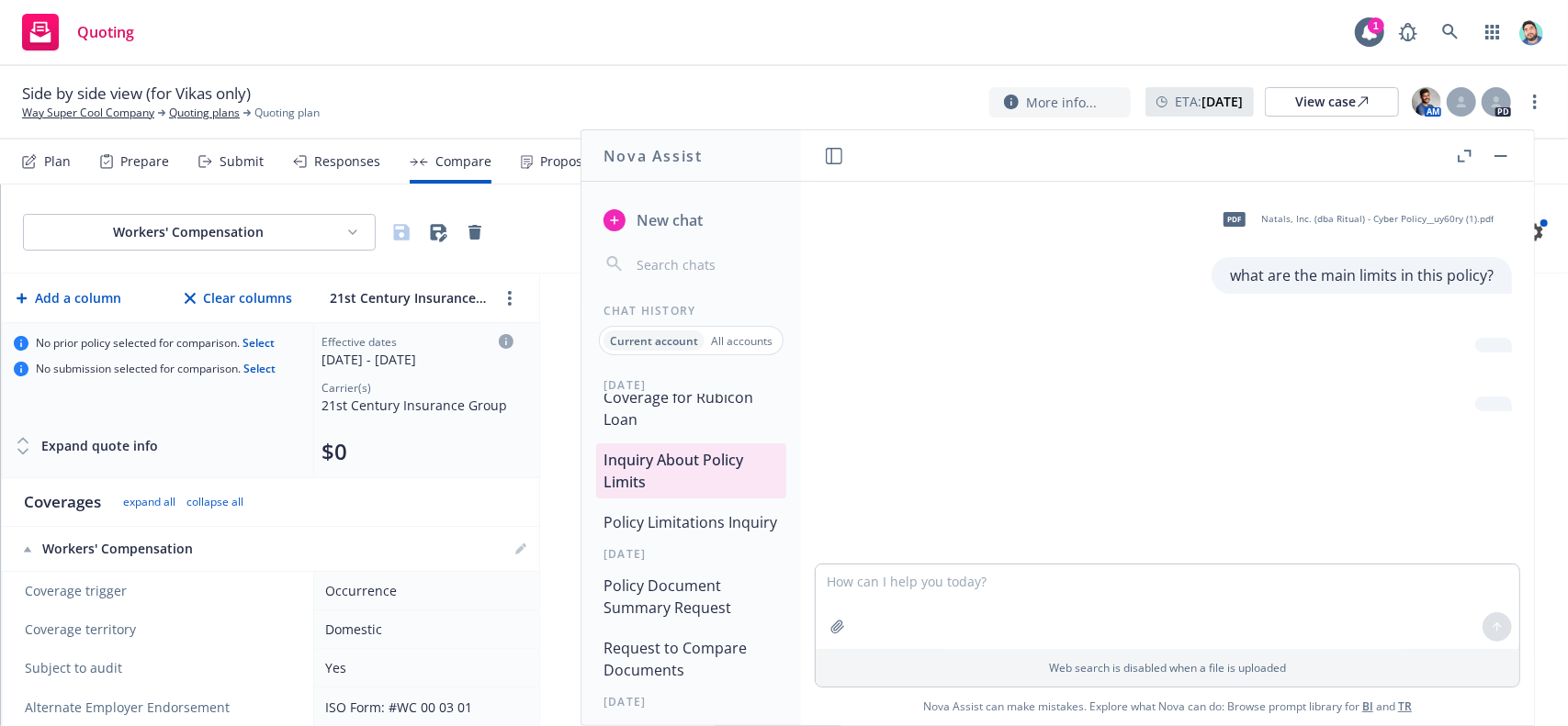
click at [684, 433] on button "Reviewing Insurance Coverage for Rubicon Loan" at bounding box center [691, 397] width 190 height 77
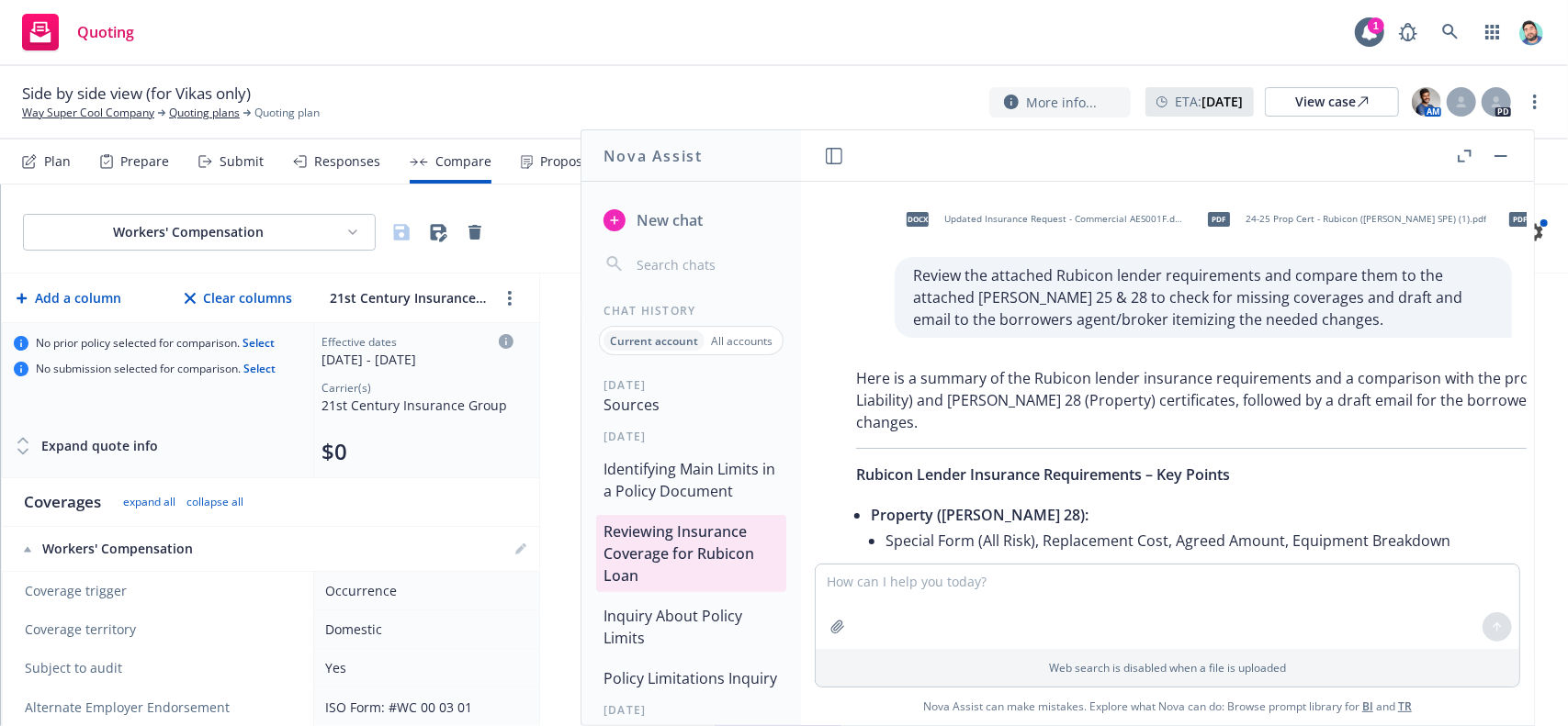
scroll to position [0, 0]
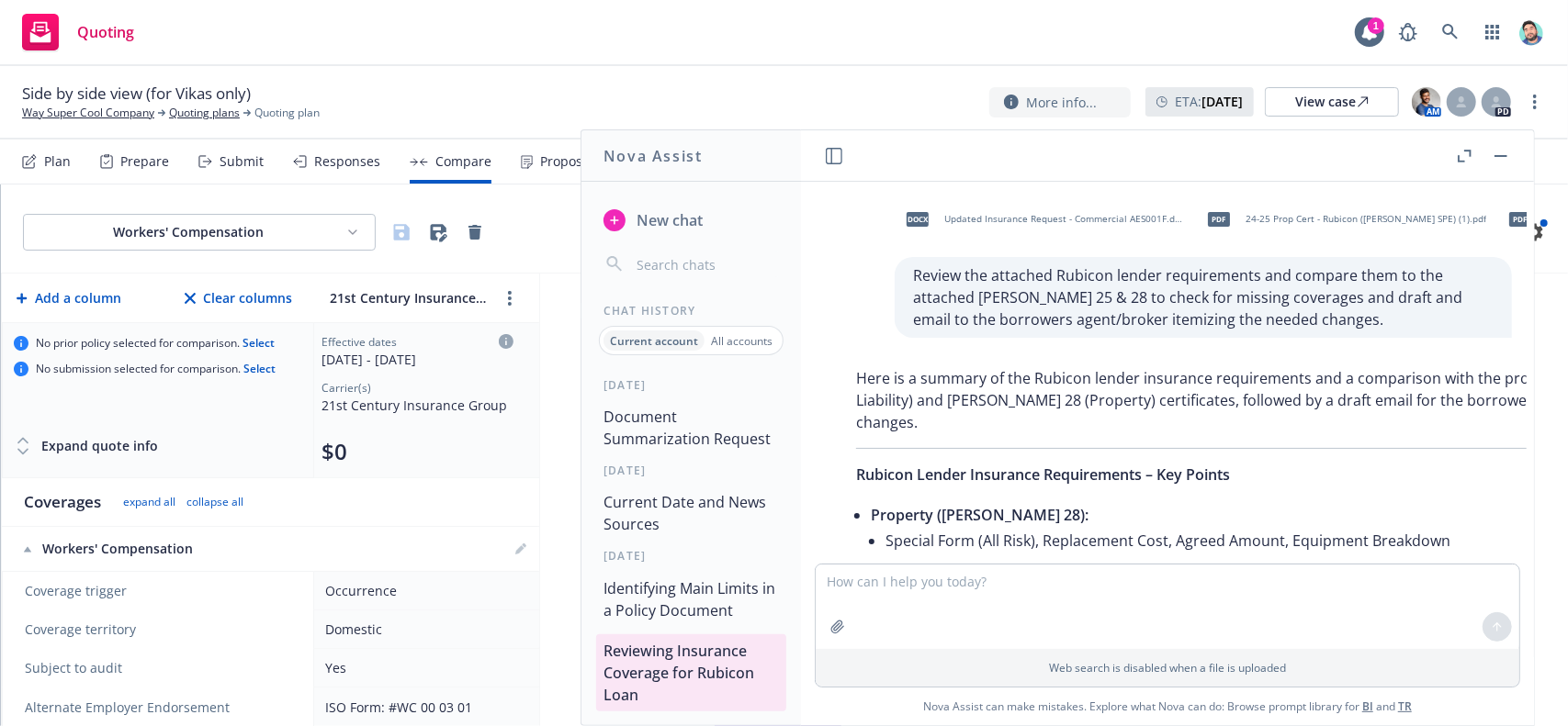
click at [691, 612] on button "Identifying Main Limits in a Policy Document" at bounding box center [691, 599] width 190 height 55
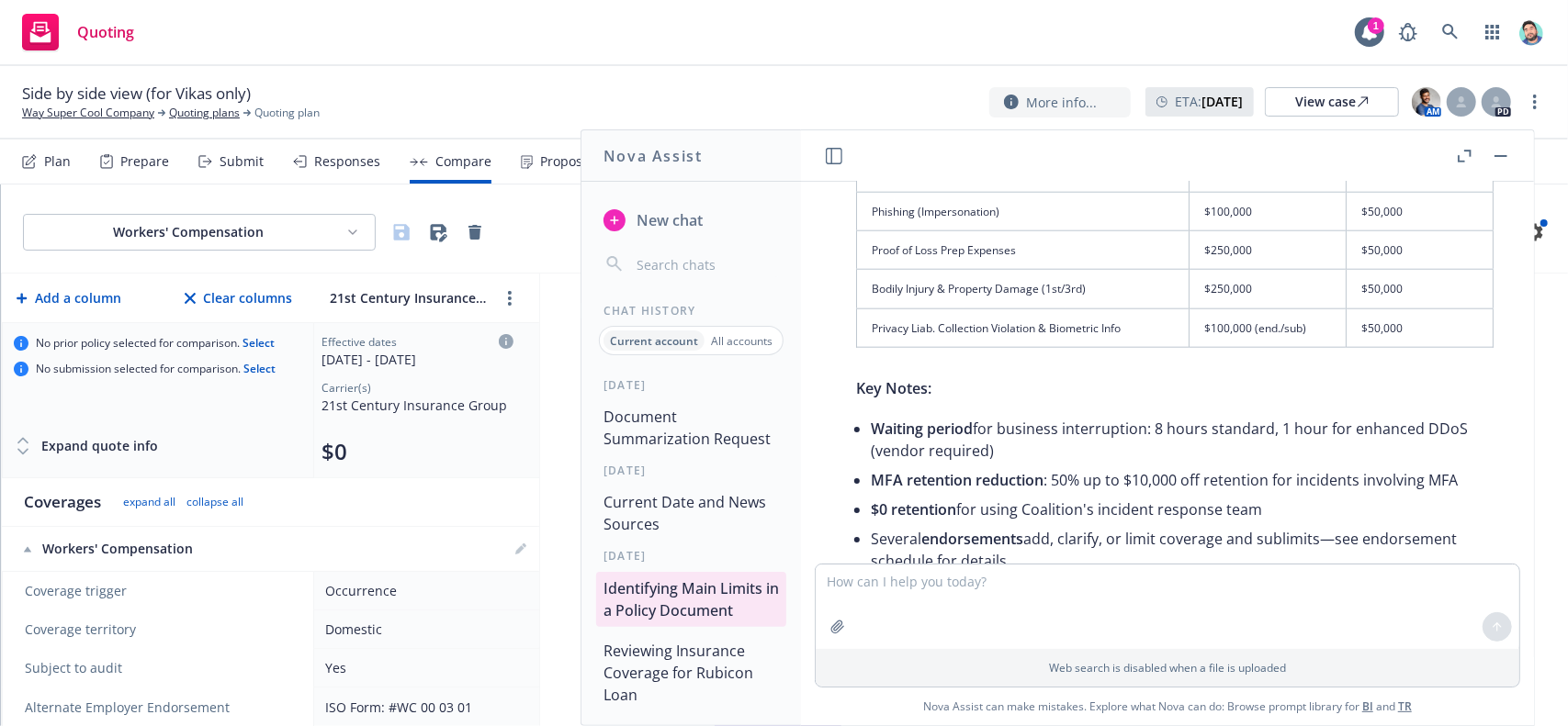
scroll to position [1434, 0]
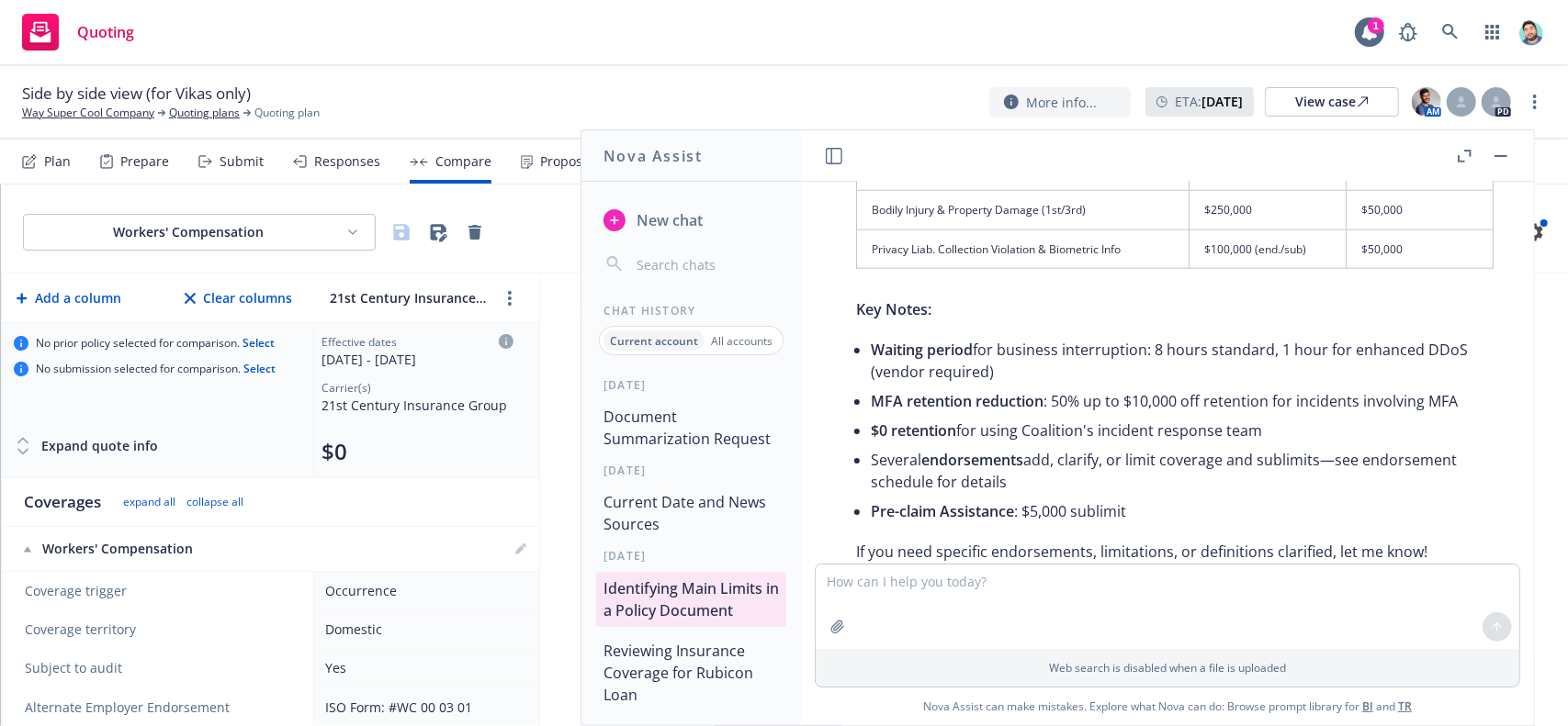
click at [685, 528] on button "Current Date and News Sources" at bounding box center [691, 513] width 190 height 55
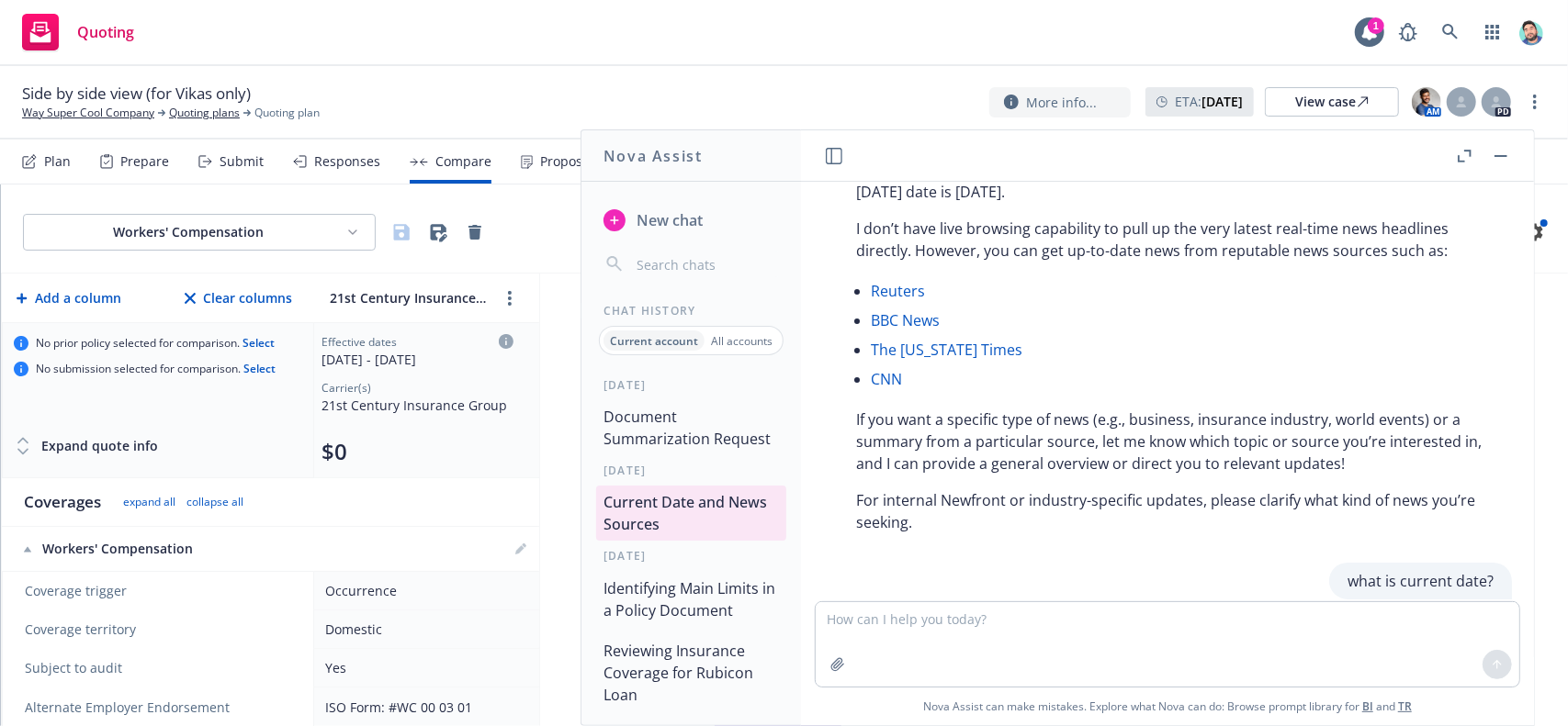
scroll to position [228, 0]
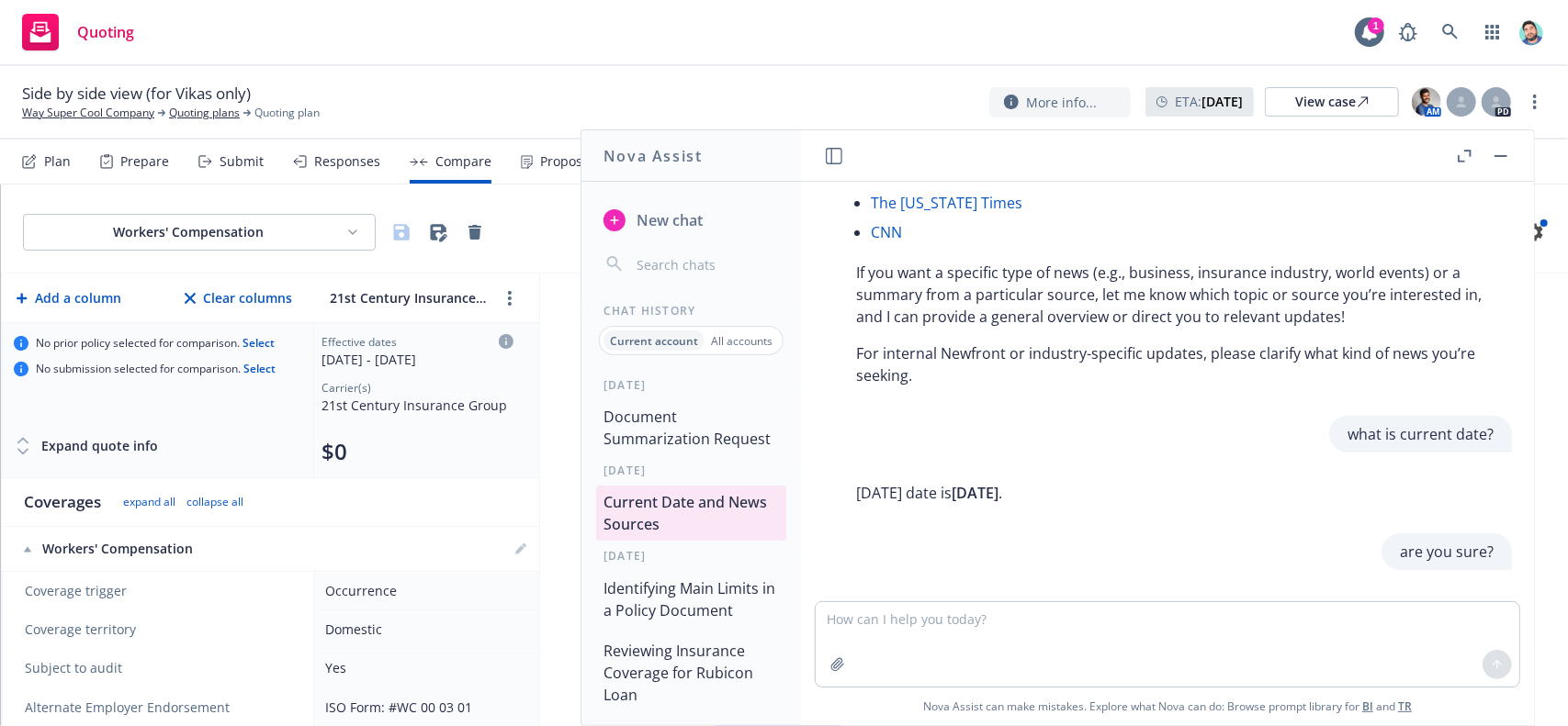
click at [681, 436] on button "Document Summarization Request" at bounding box center [691, 427] width 190 height 55
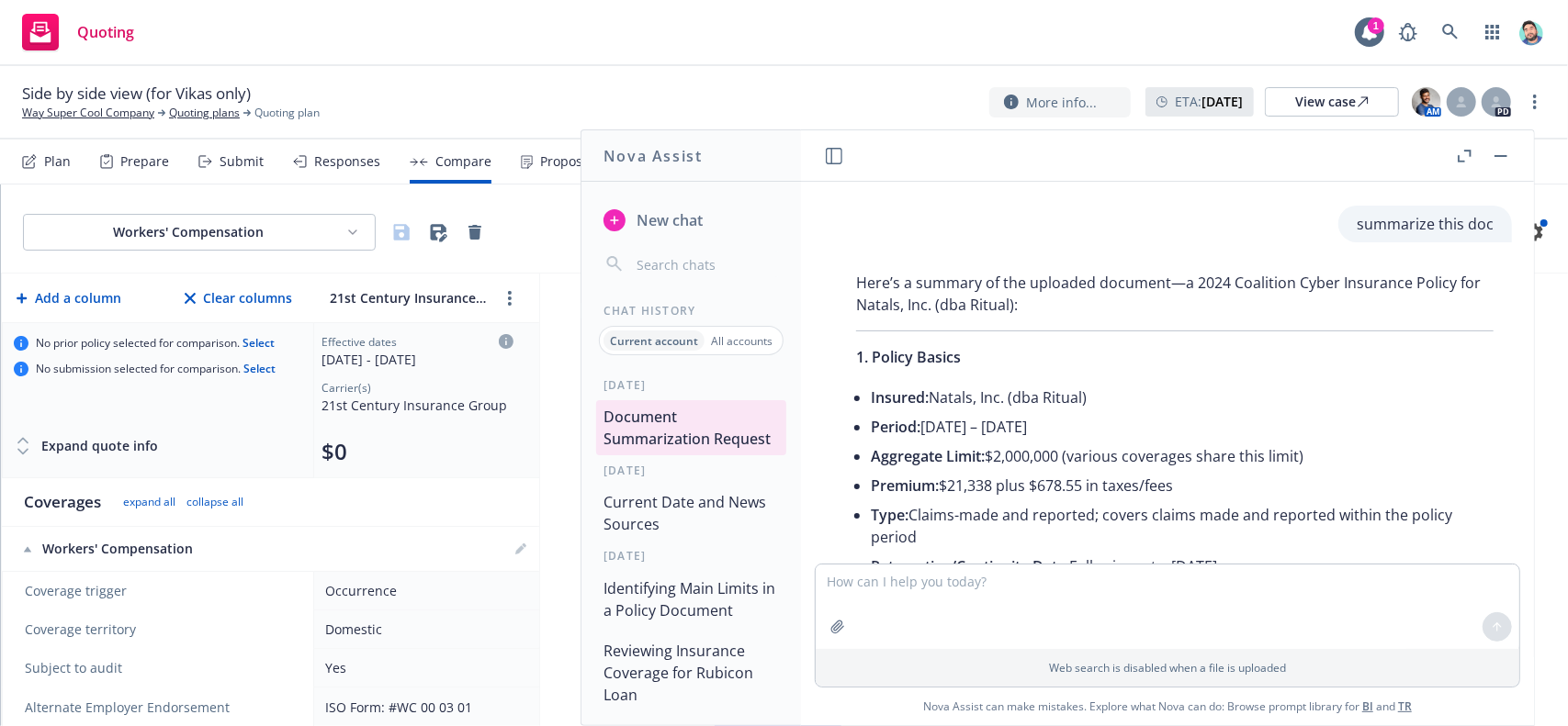
scroll to position [0, 0]
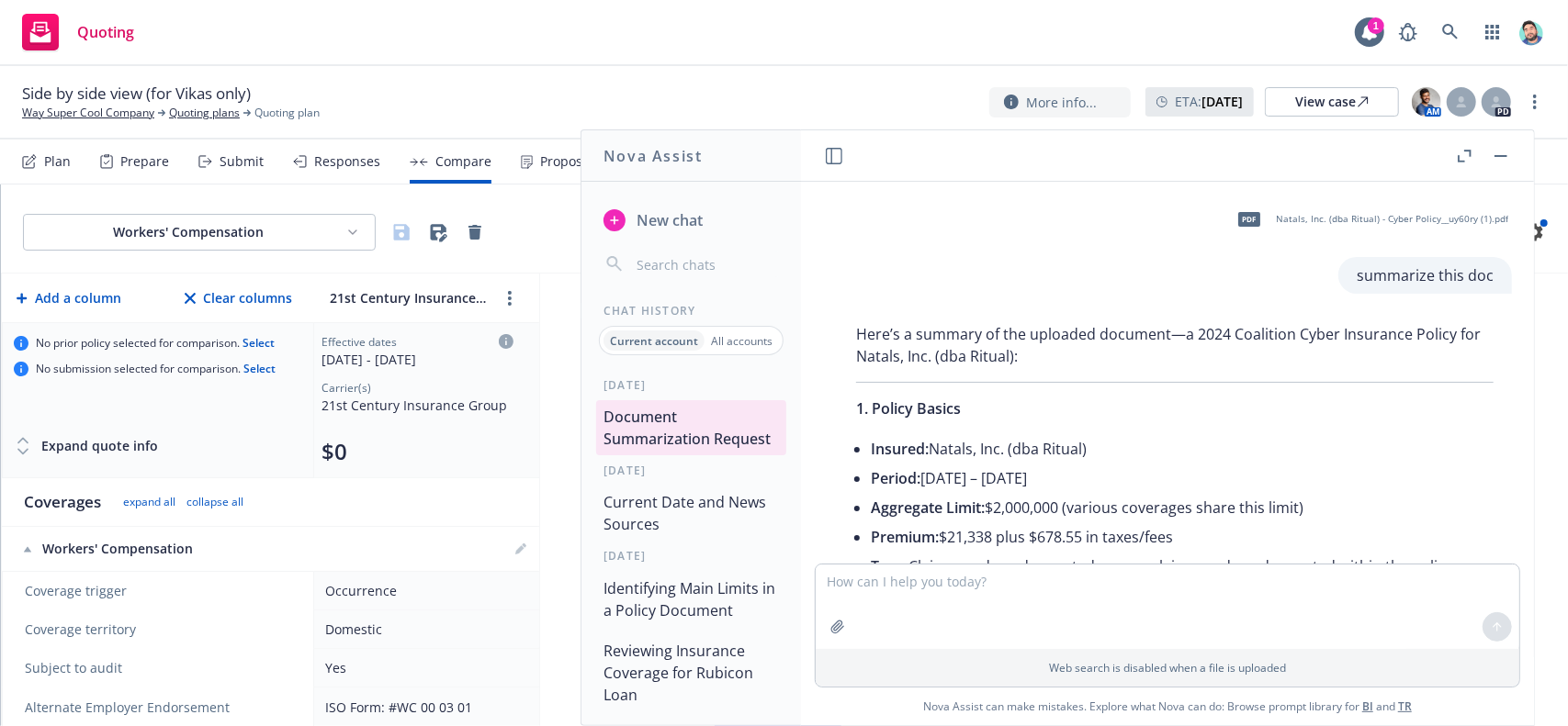
click at [660, 225] on span "New chat" at bounding box center [668, 221] width 70 height 22
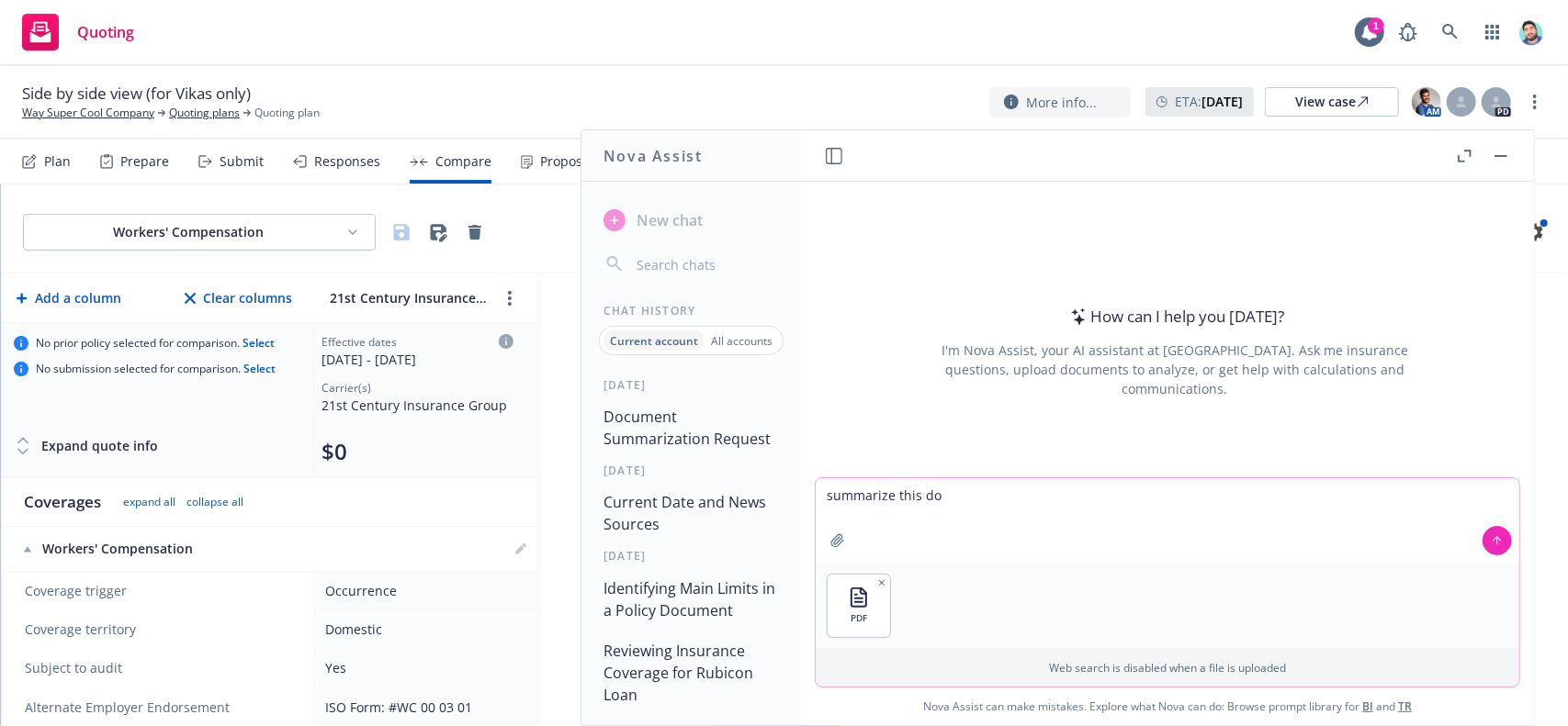
type textarea "summarize this doc"
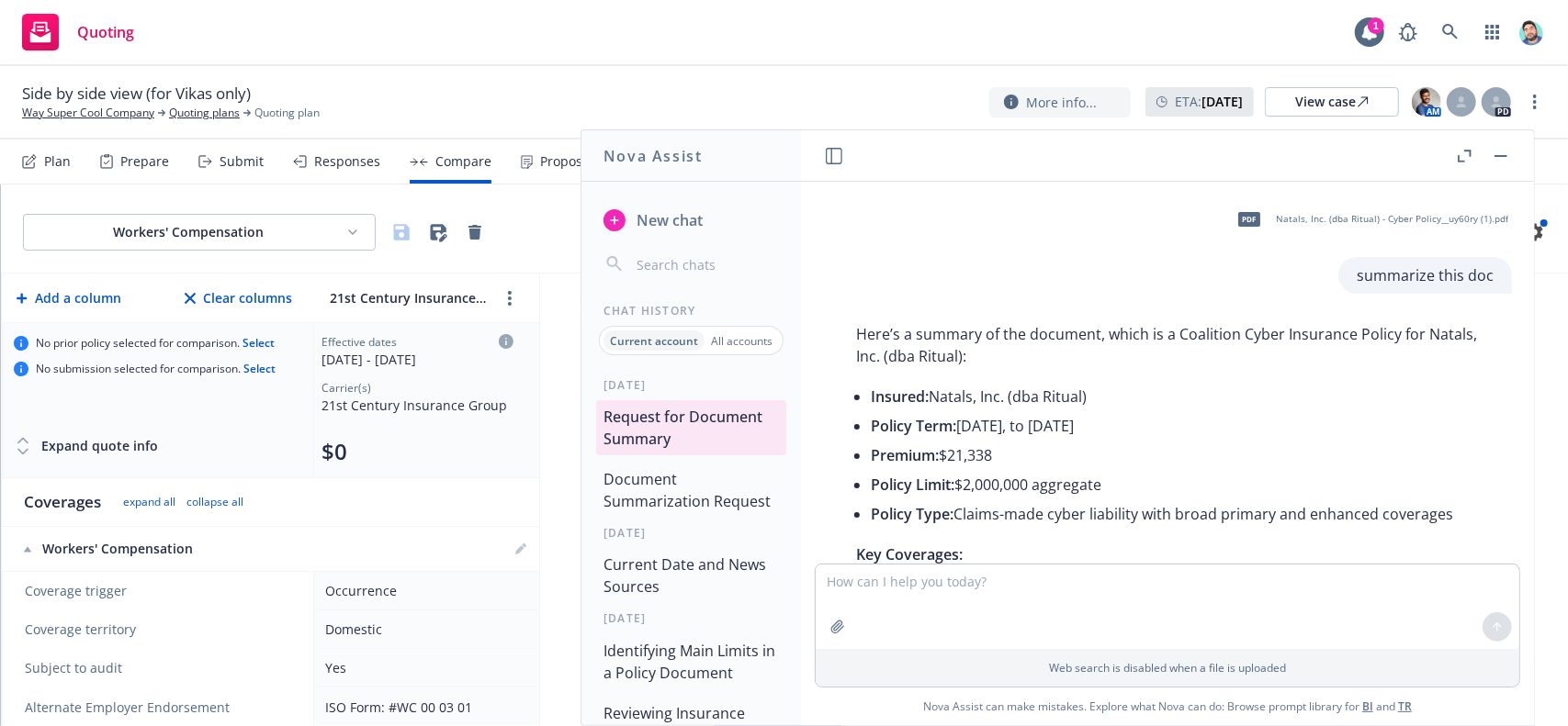
click at [1504, 155] on icon "button" at bounding box center [1501, 156] width 13 height 2
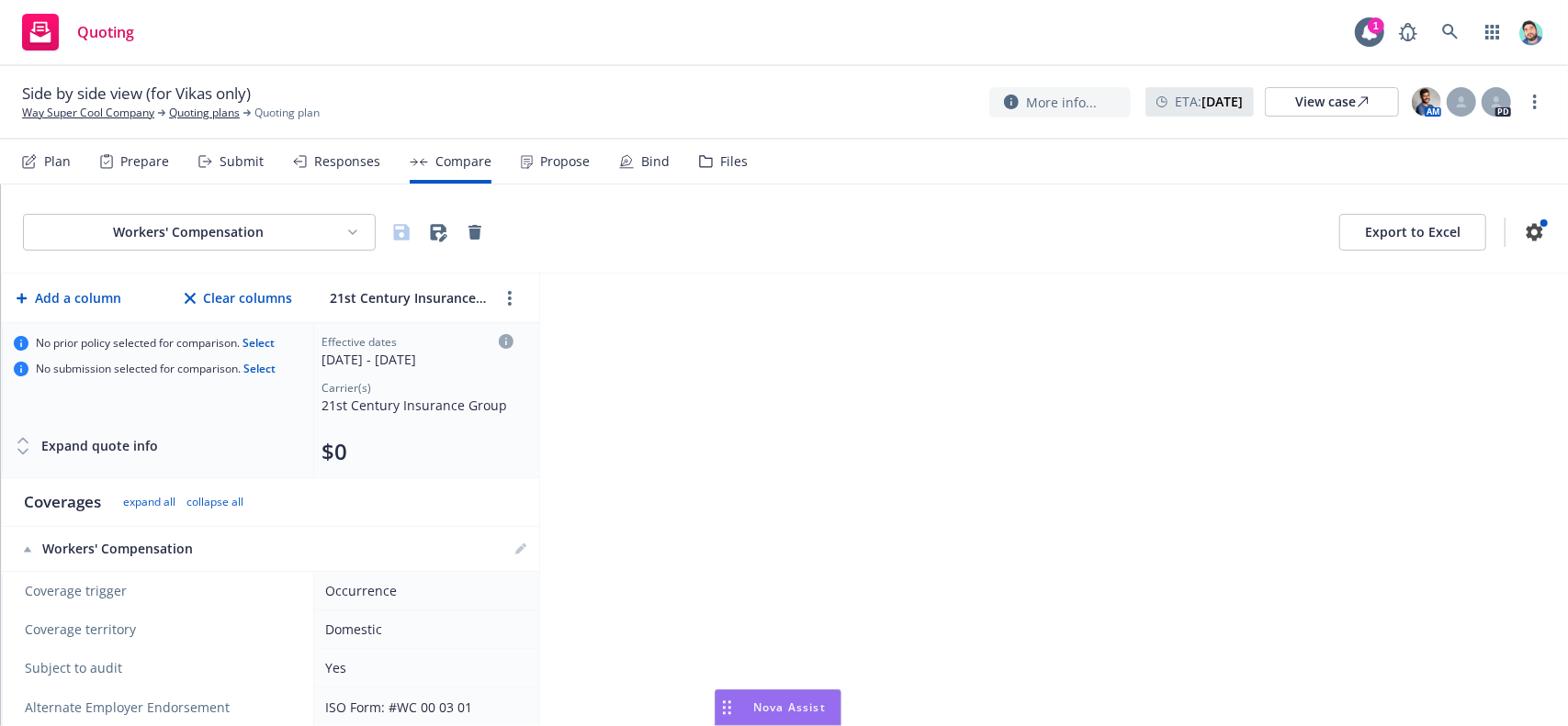
click at [732, 703] on div "Drag to move" at bounding box center [727, 708] width 23 height 35
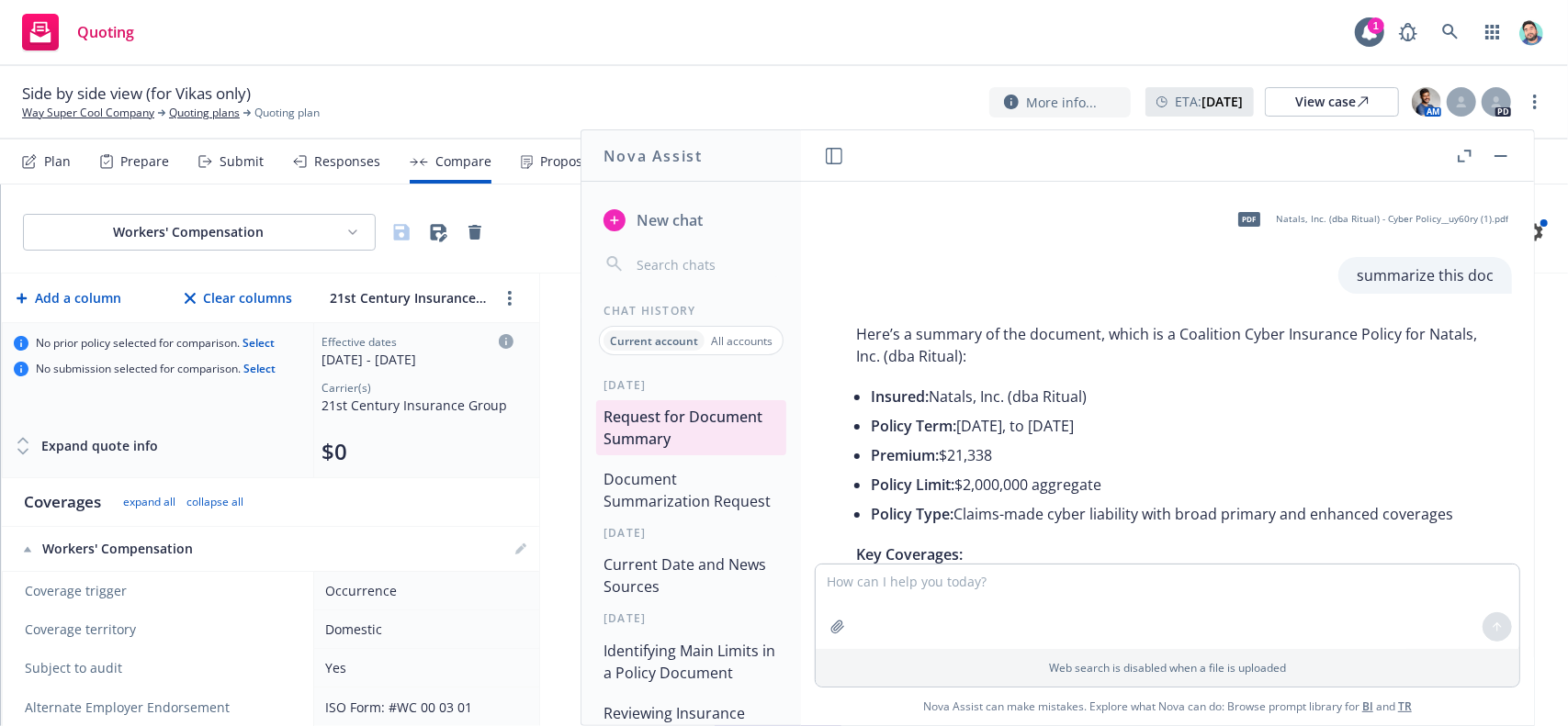
click at [665, 478] on button "Document Summarization Request" at bounding box center [691, 490] width 190 height 55
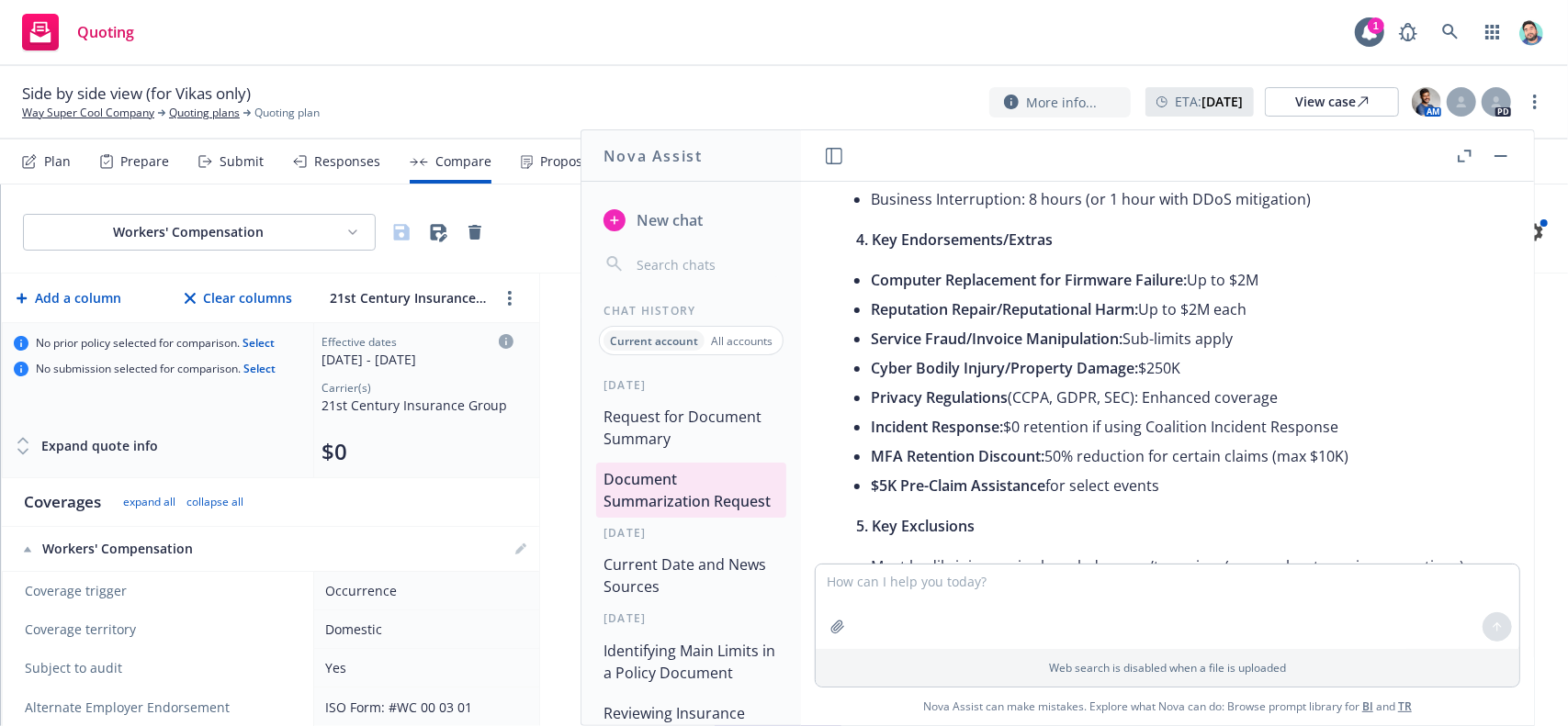
scroll to position [1622, 0]
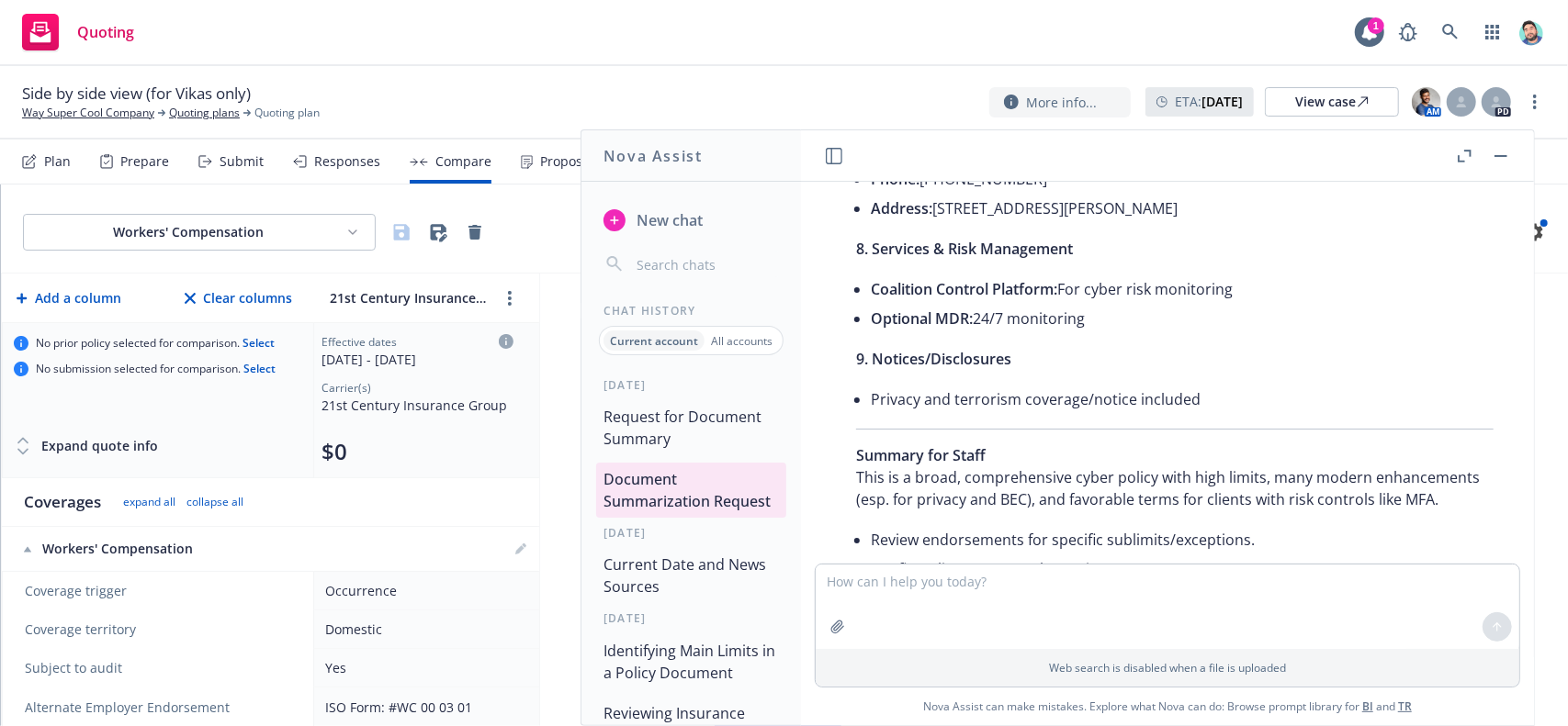
click at [654, 593] on button "Current Date and News Sources" at bounding box center [691, 576] width 190 height 55
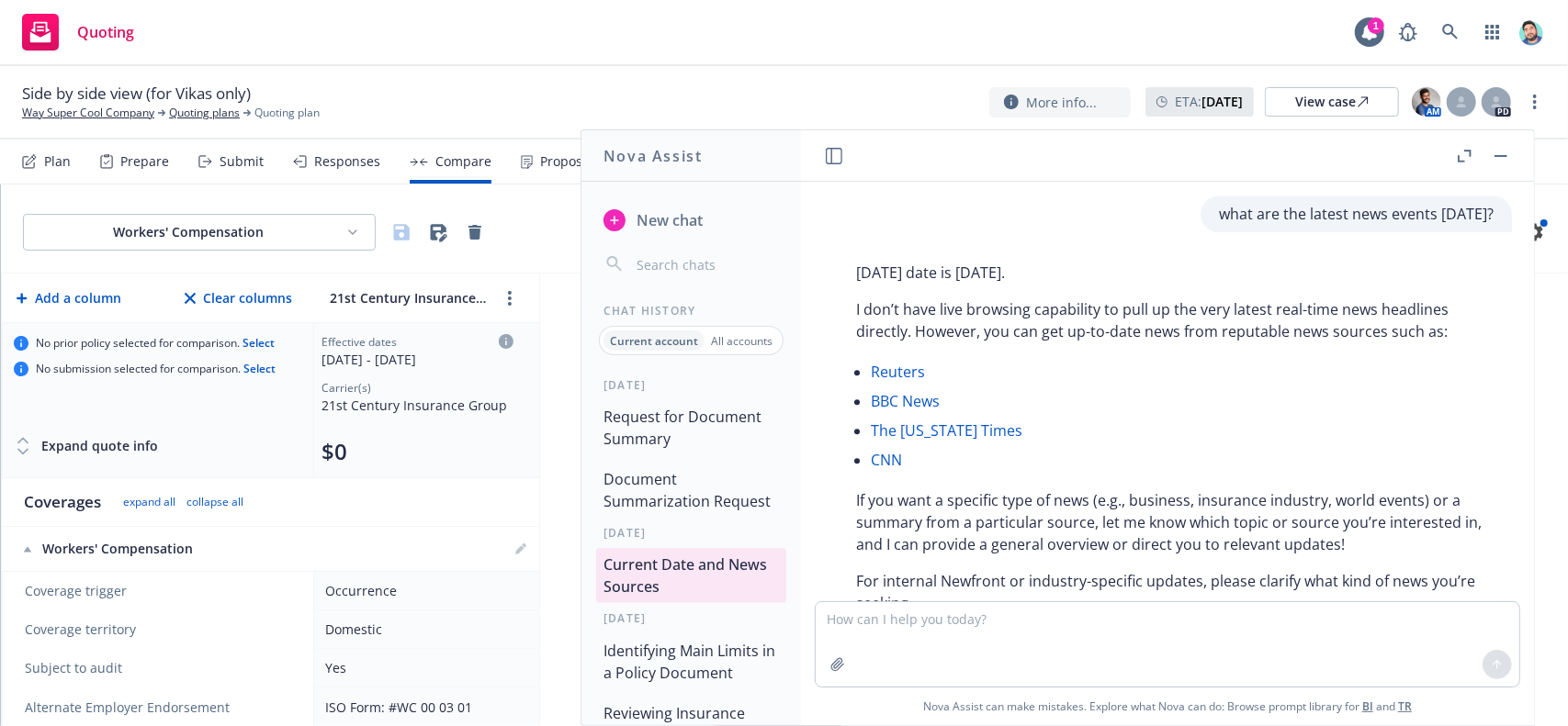
scroll to position [281, 0]
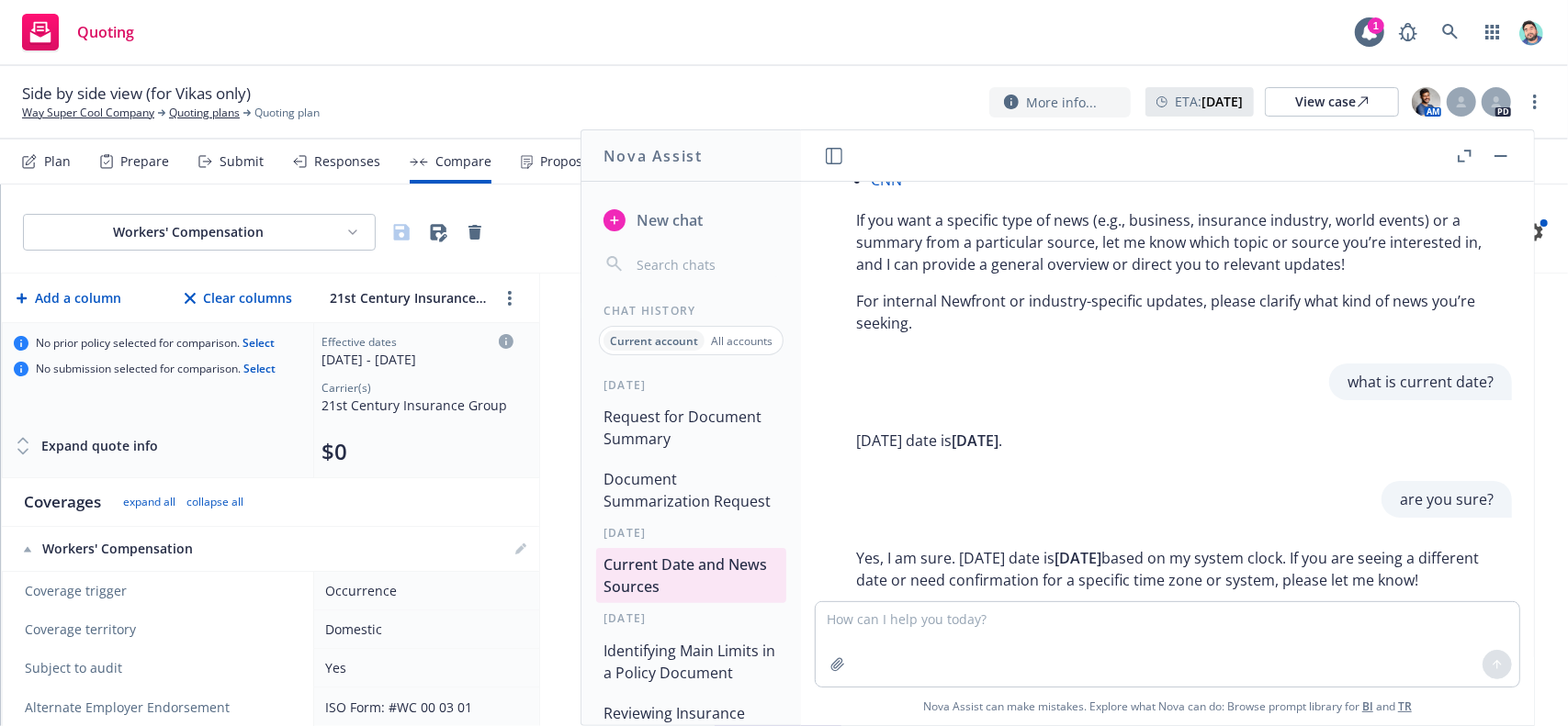
click at [681, 676] on button "Identifying Main Limits in a Policy Document" at bounding box center [691, 662] width 190 height 55
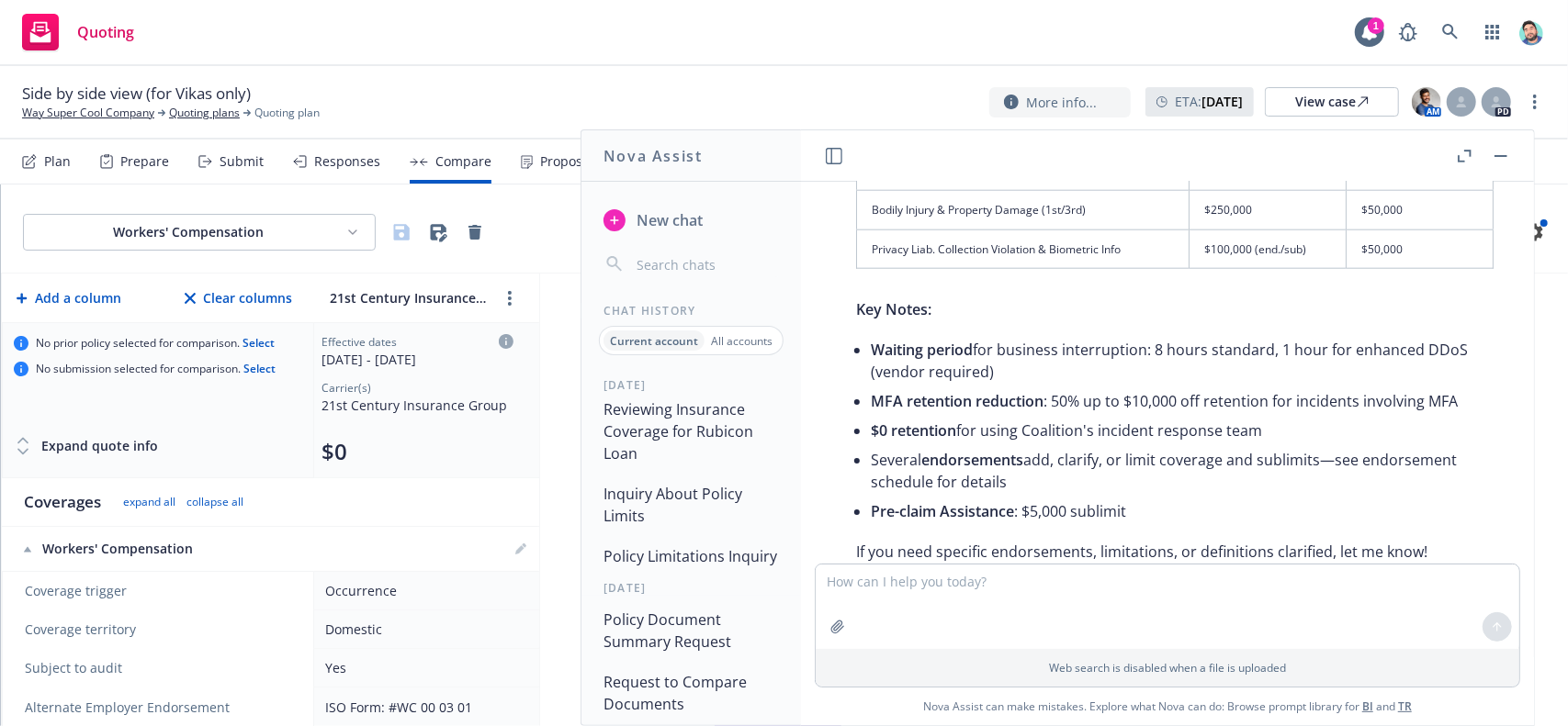
scroll to position [275, 0]
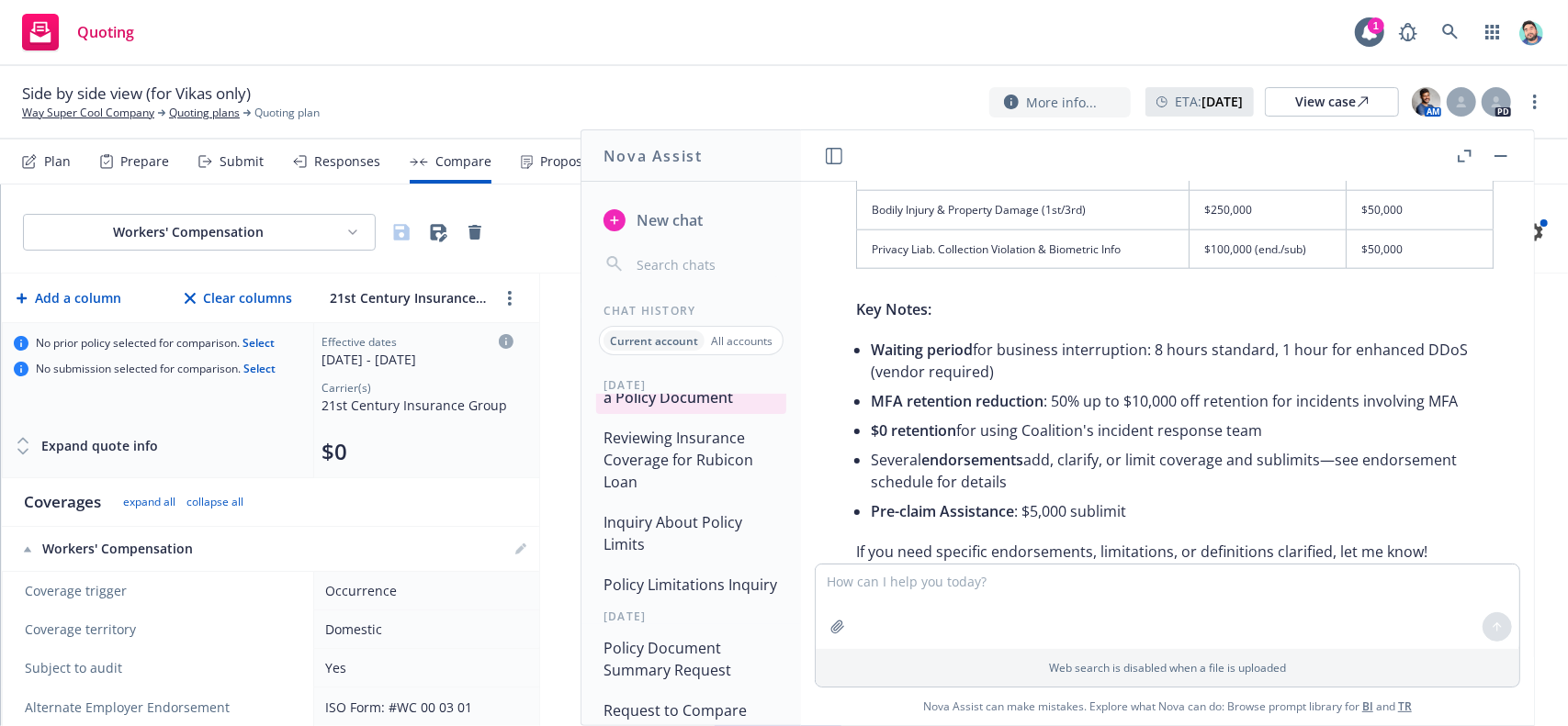
click at [724, 464] on button "Reviewing Insurance Coverage for Rubicon Loan" at bounding box center [691, 460] width 190 height 77
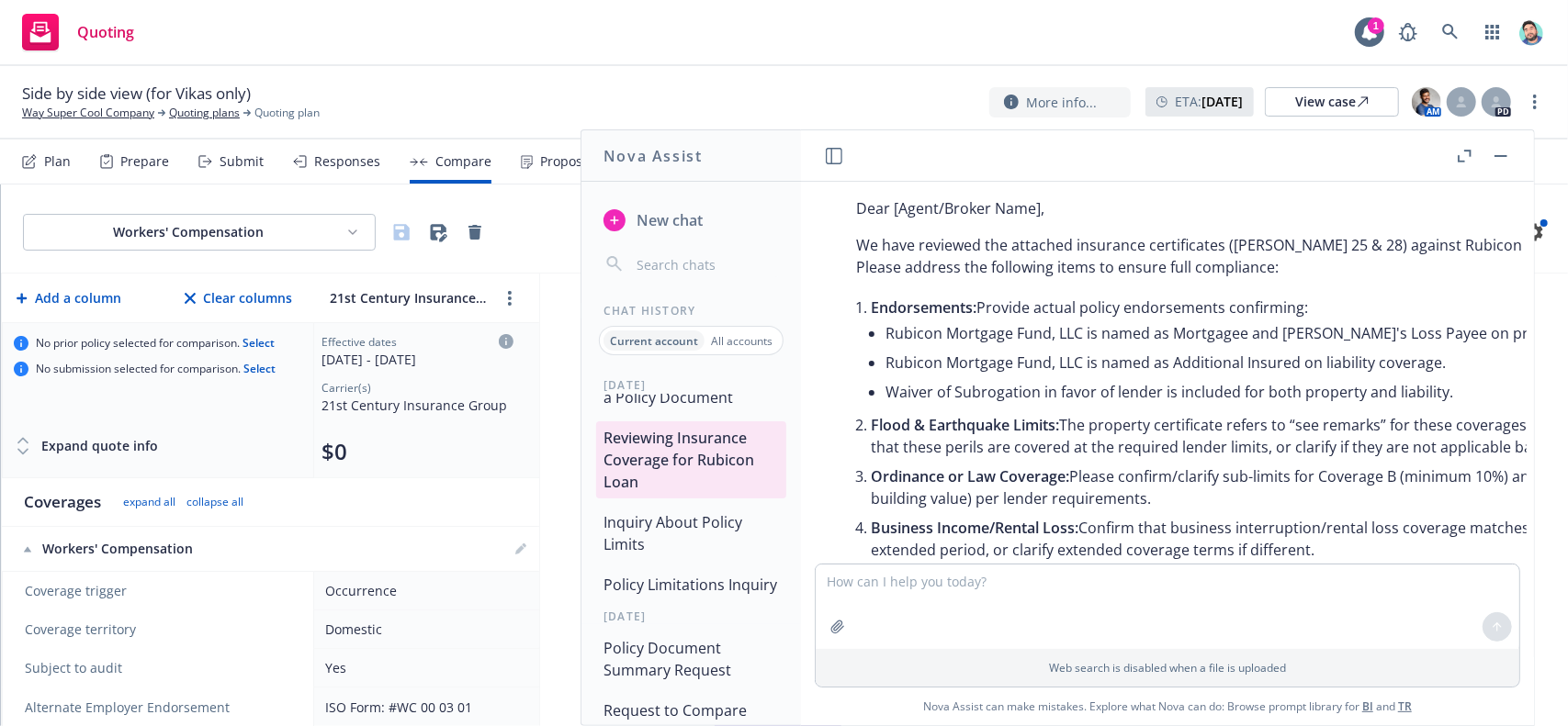
scroll to position [1874, 0]
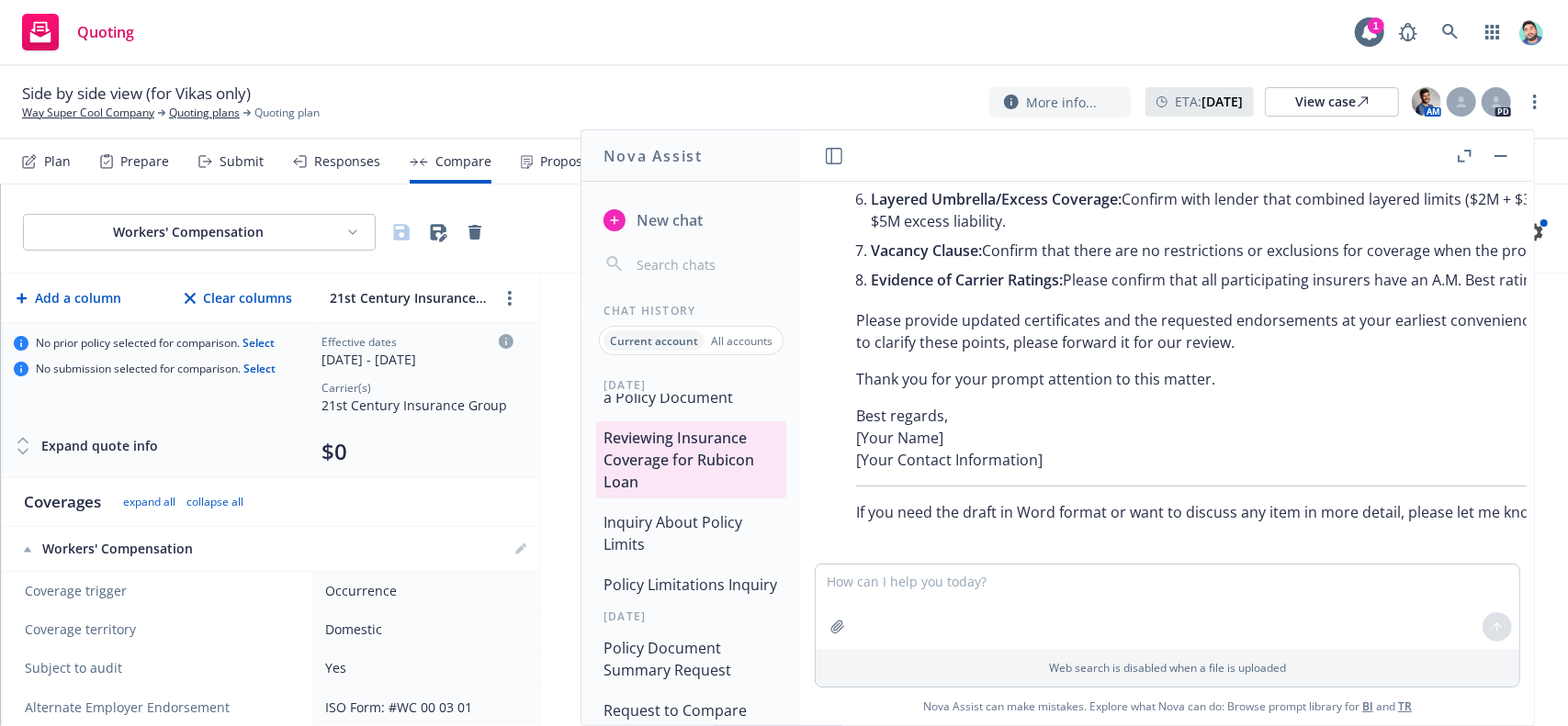
click at [720, 554] on button "Inquiry About Policy Limits" at bounding box center [691, 533] width 190 height 55
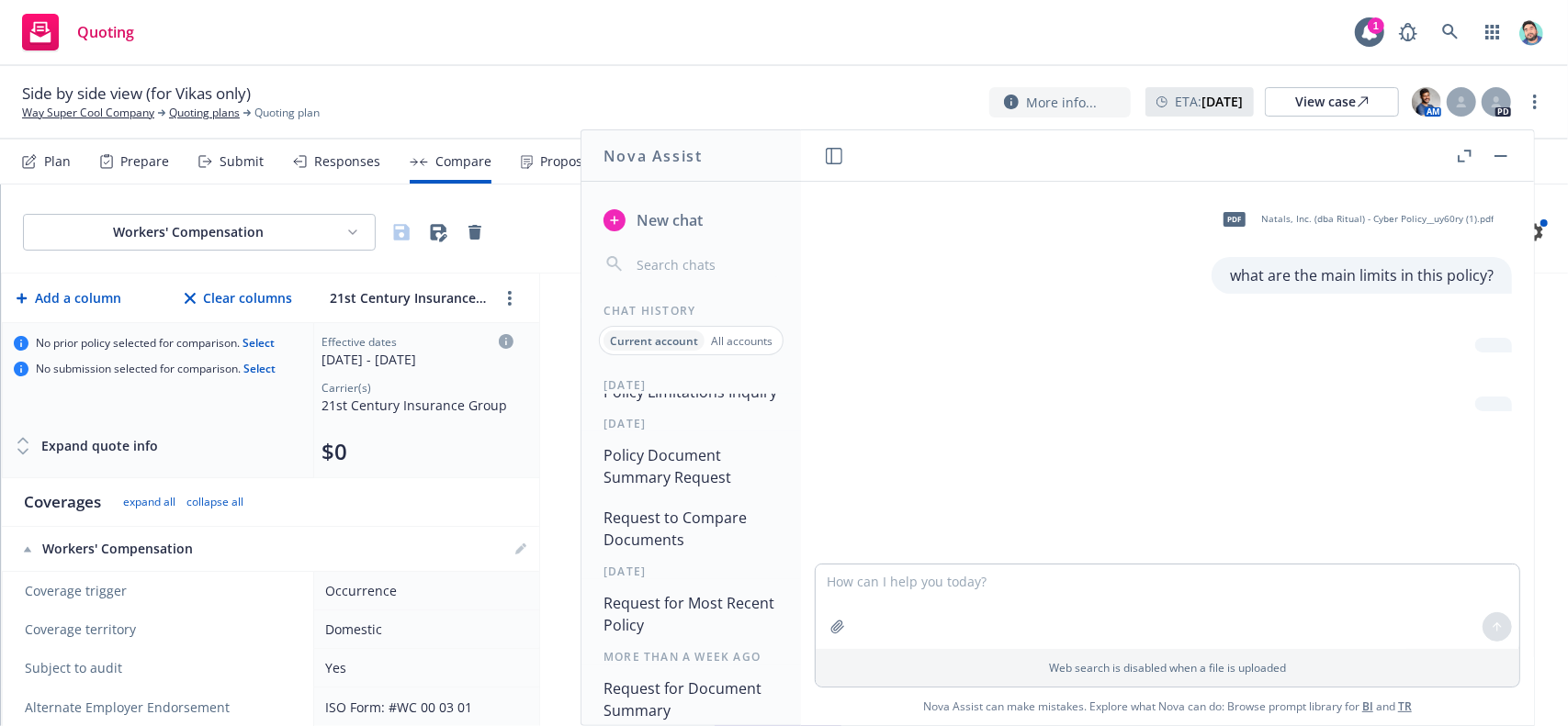
scroll to position [643, 0]
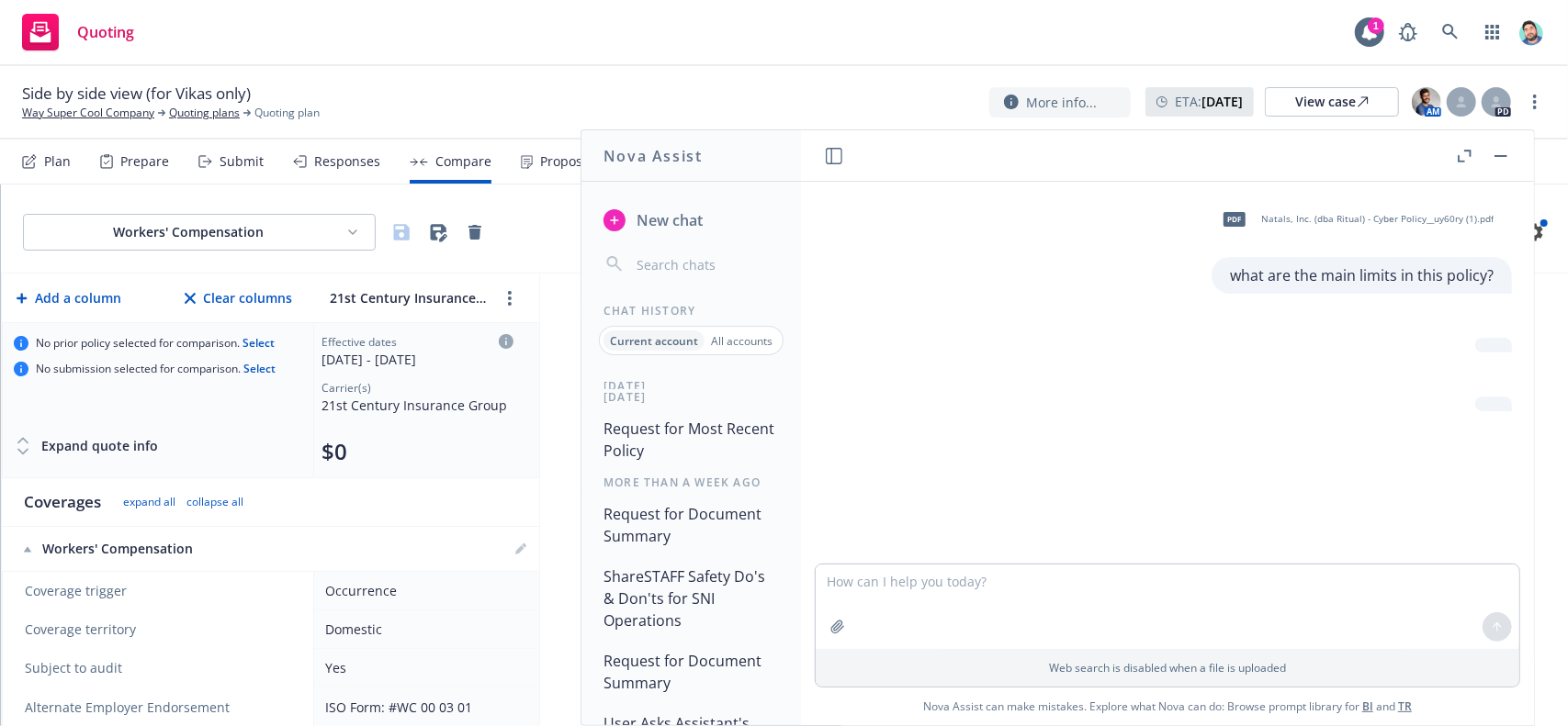
click at [701, 544] on button "Request for Document Summary" at bounding box center [691, 525] width 190 height 55
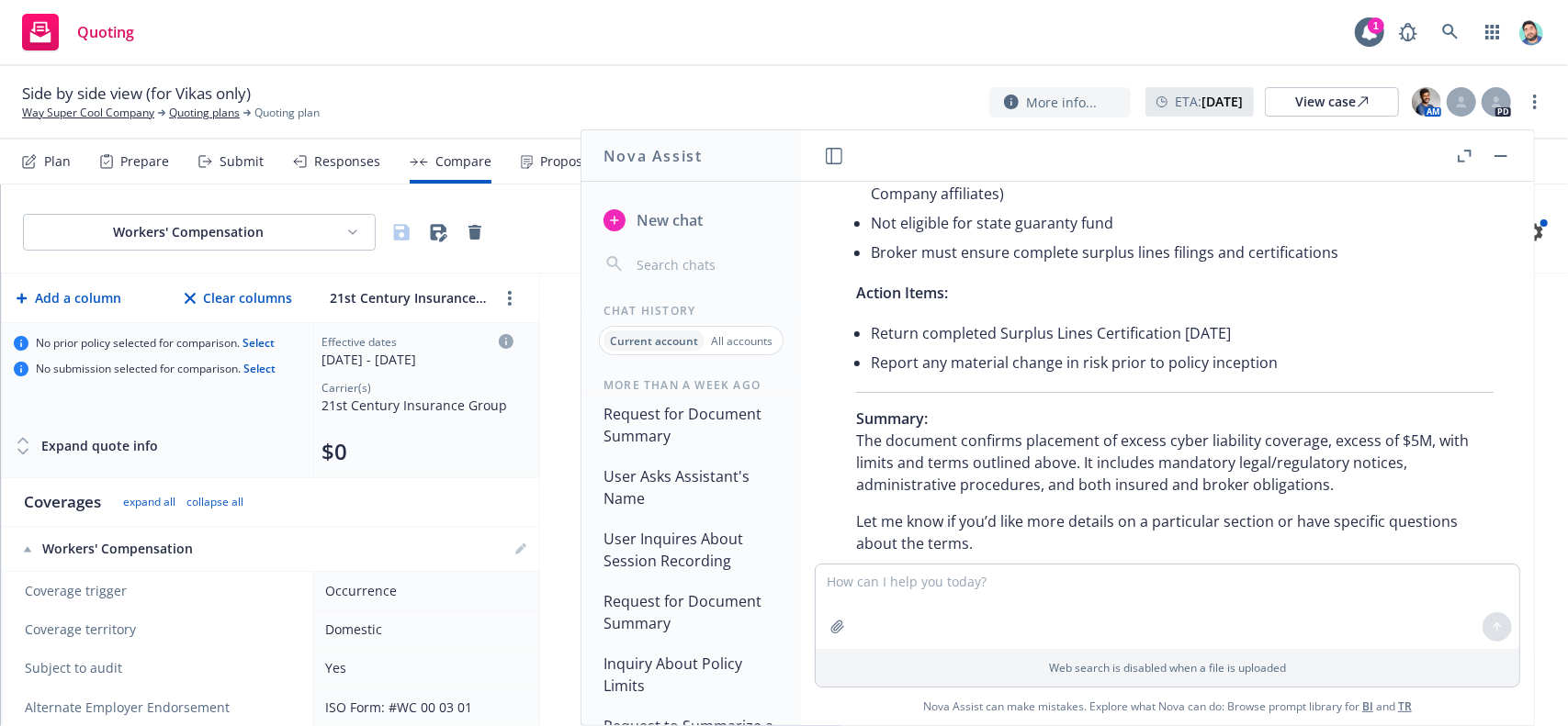
scroll to position [918, 0]
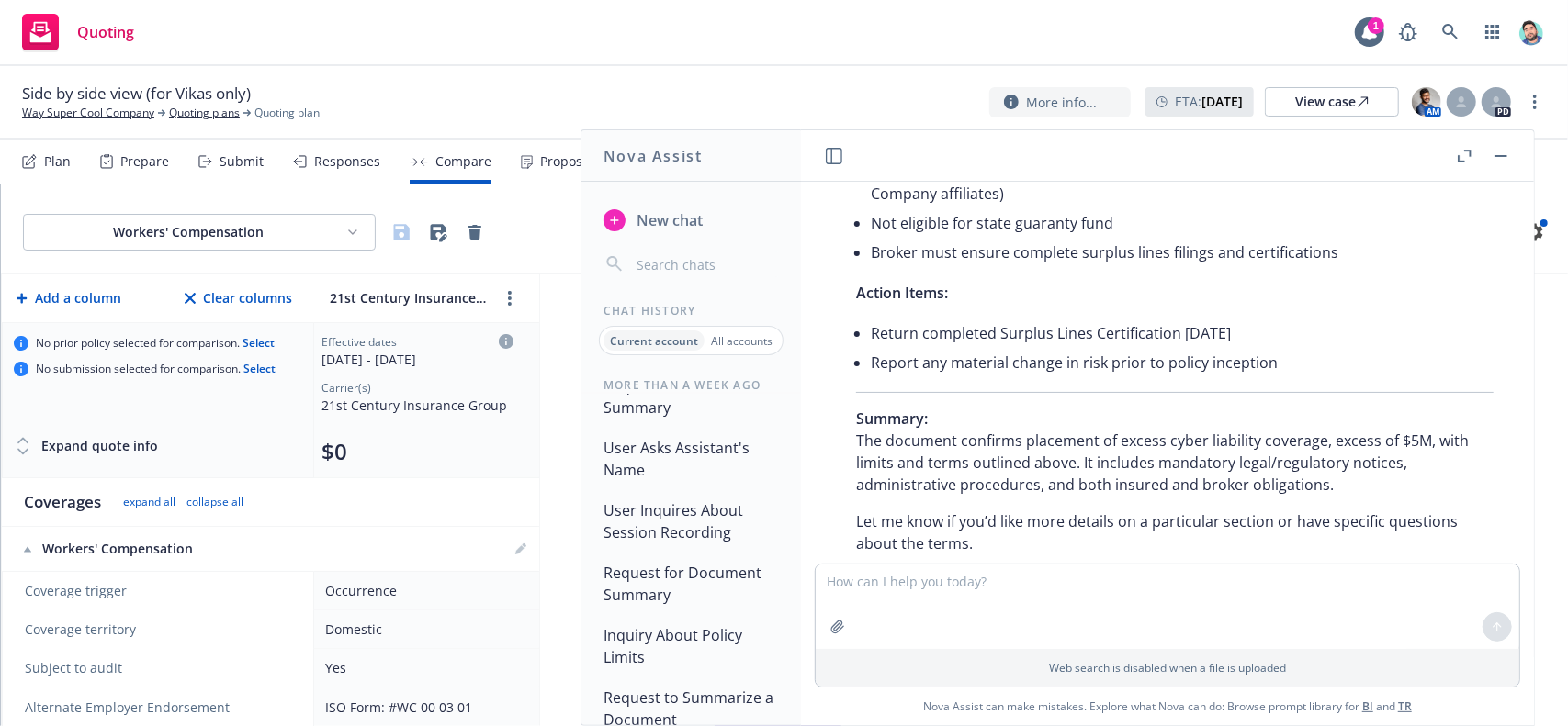
click at [689, 487] on button "User Asks Assistant's Name" at bounding box center [691, 459] width 190 height 55
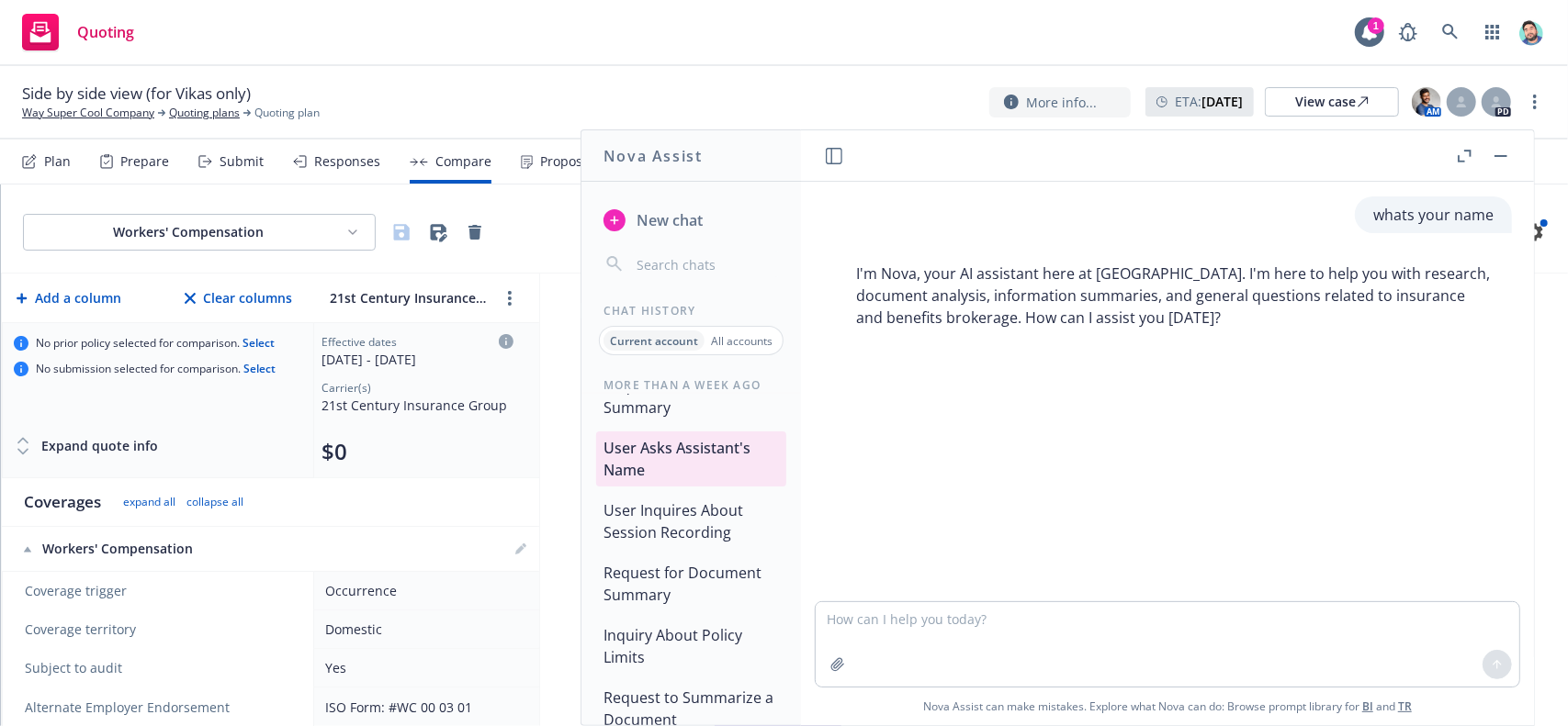
click at [721, 549] on button "User Inquires About Session Recording" at bounding box center [691, 521] width 190 height 55
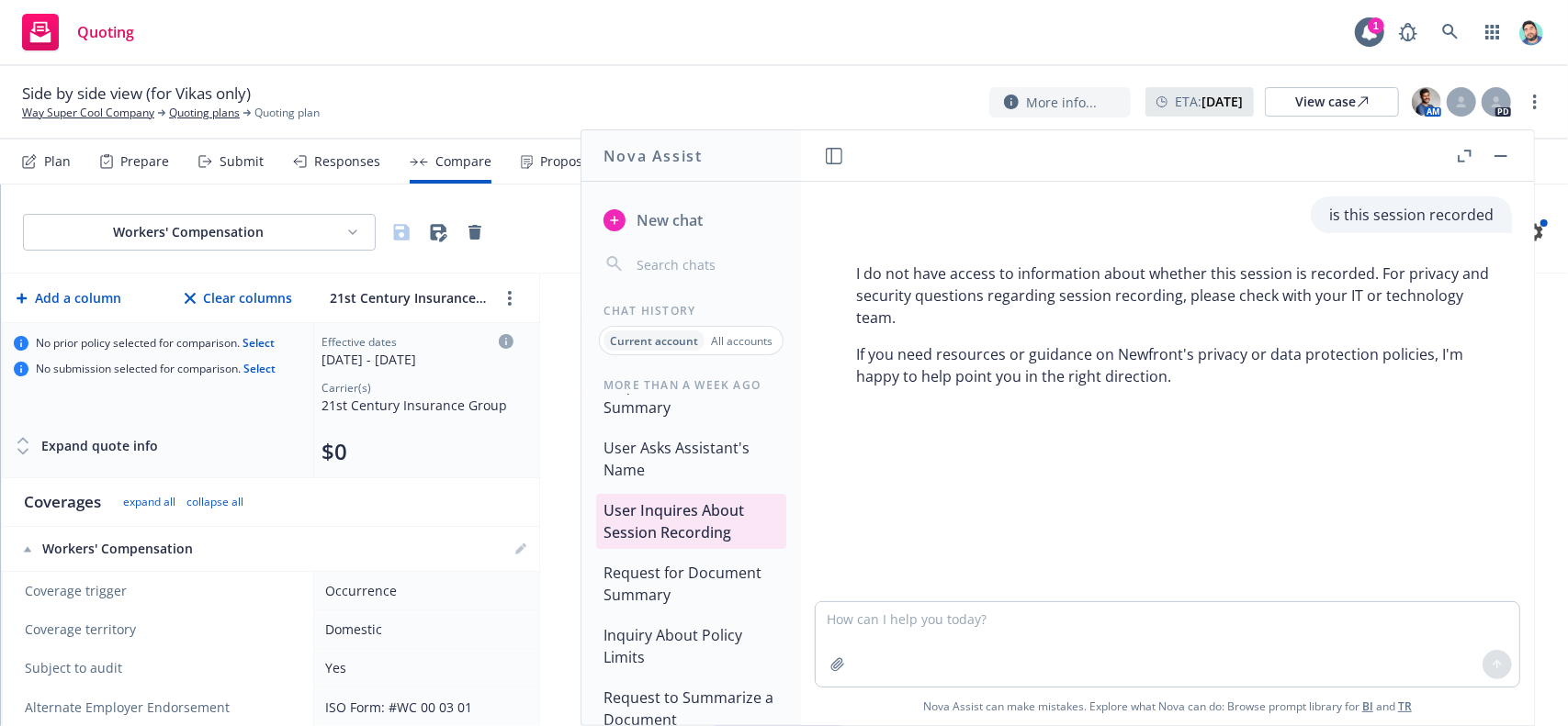
click at [689, 612] on button "Request for Document Summary" at bounding box center [691, 584] width 190 height 55
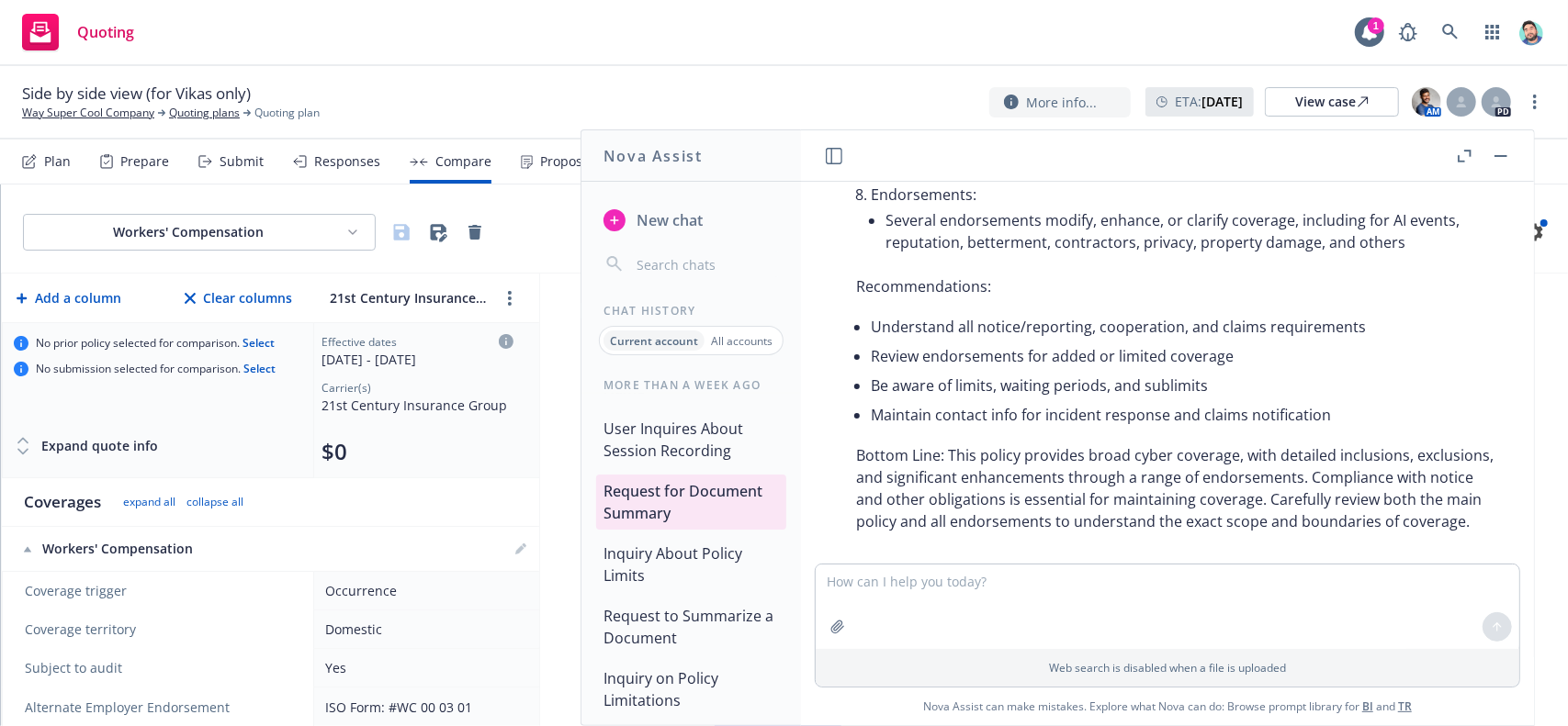
scroll to position [1102, 0]
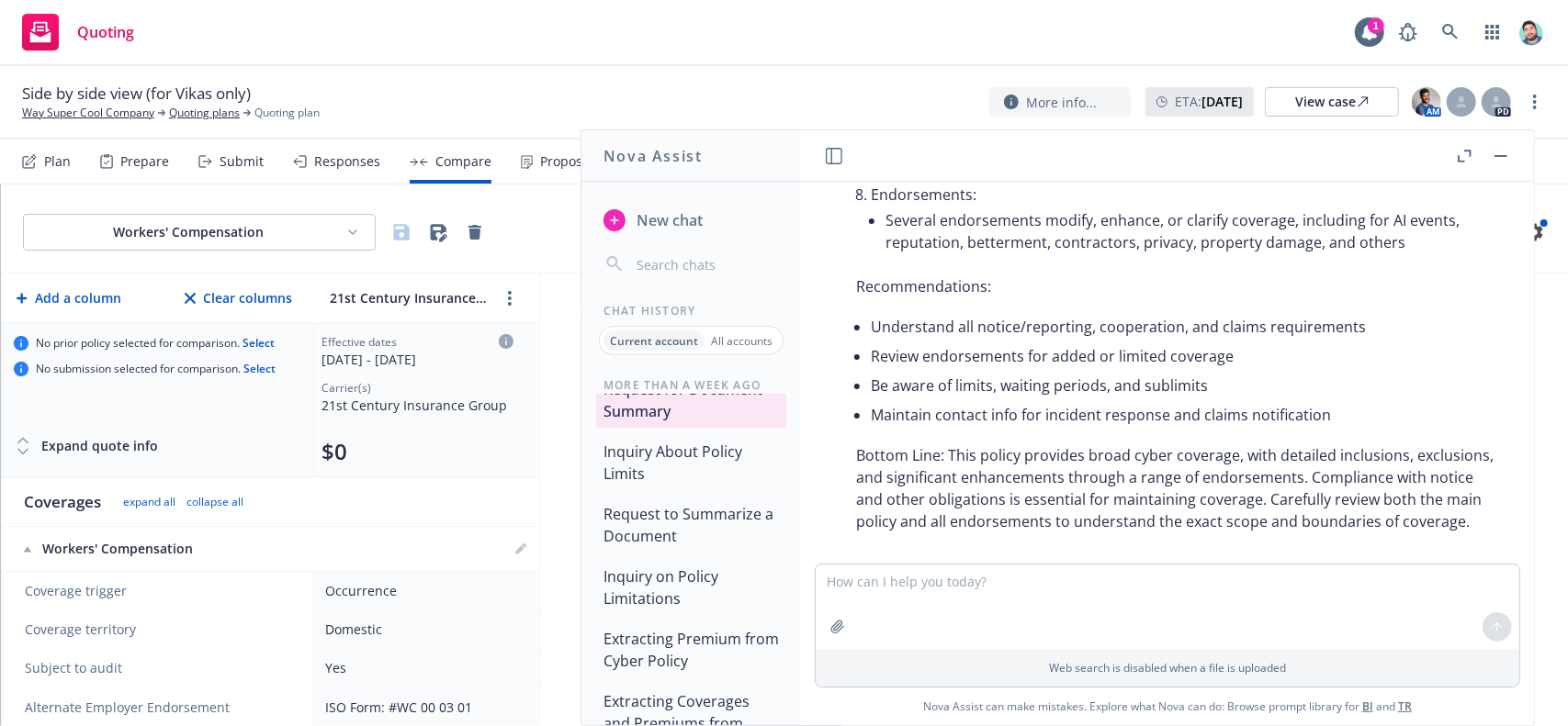
click at [689, 552] on button "Request to Summarize a Document" at bounding box center [691, 525] width 190 height 55
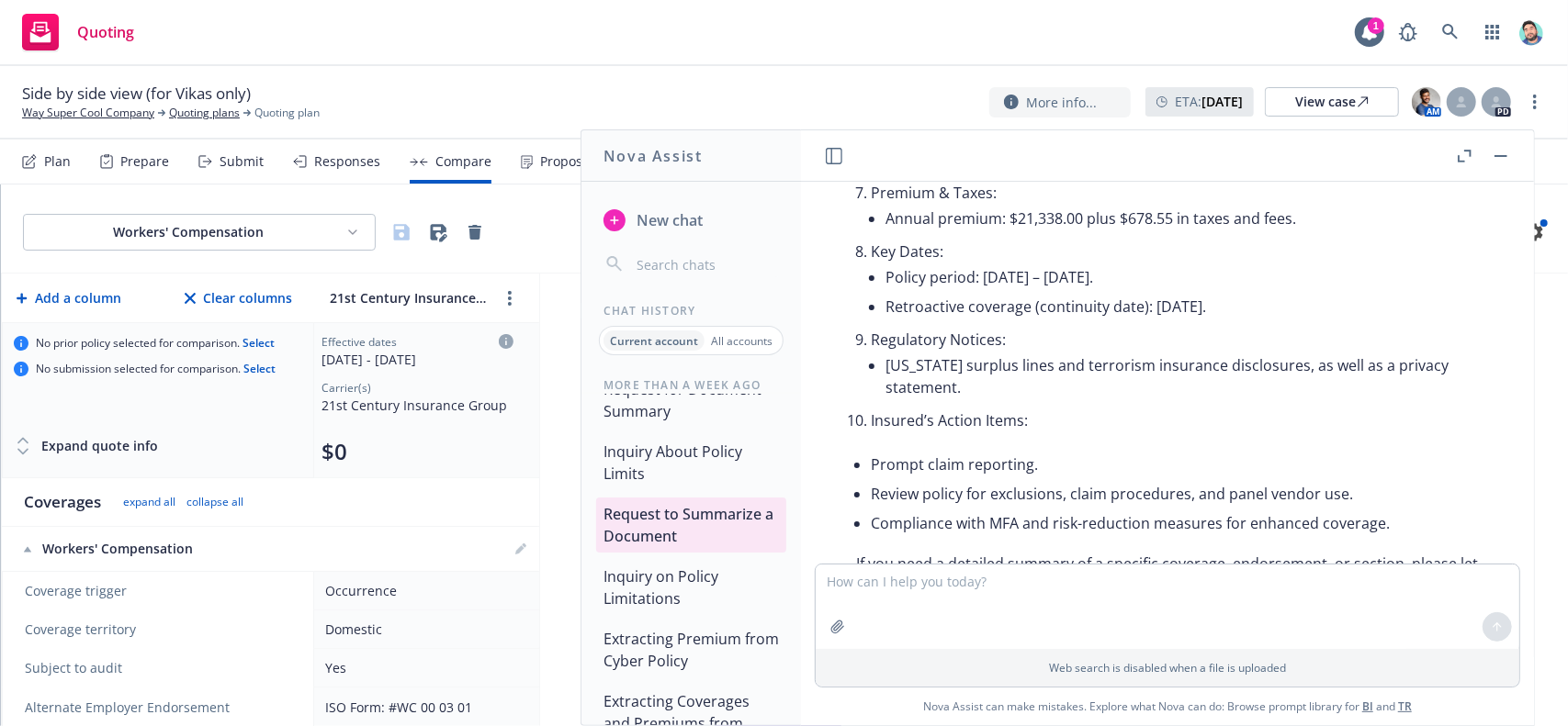
scroll to position [1172, 0]
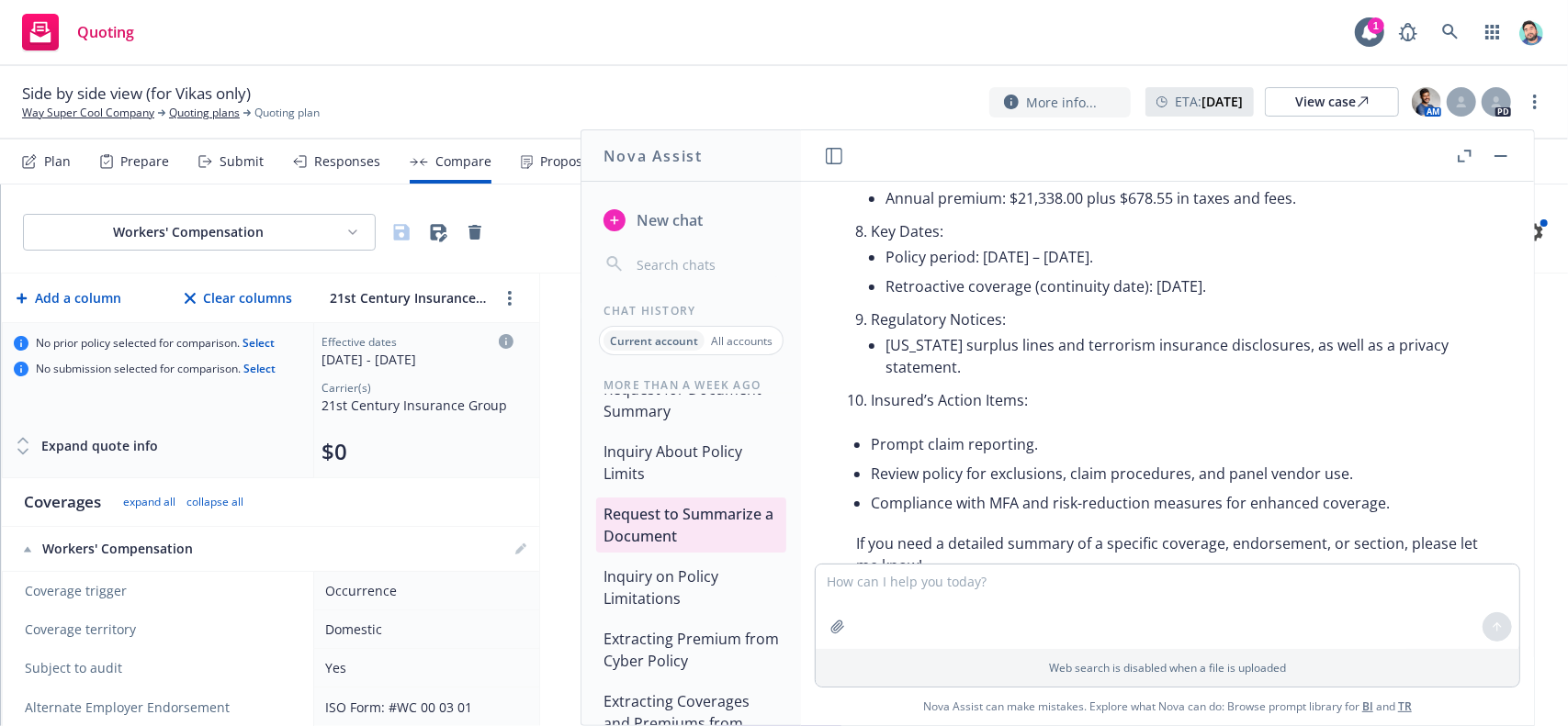
click at [693, 615] on button "Inquiry on Policy Limitations" at bounding box center [691, 587] width 190 height 55
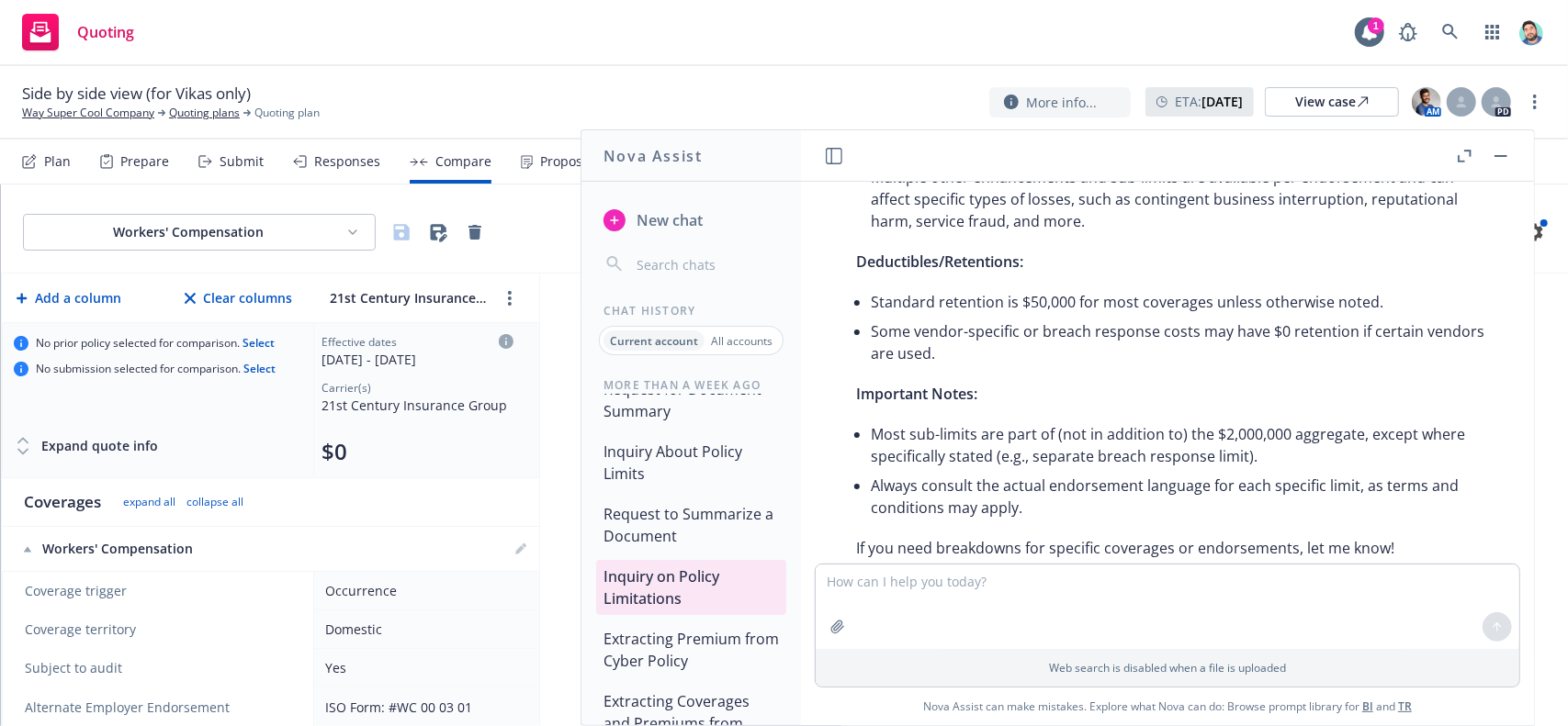
scroll to position [1193, 0]
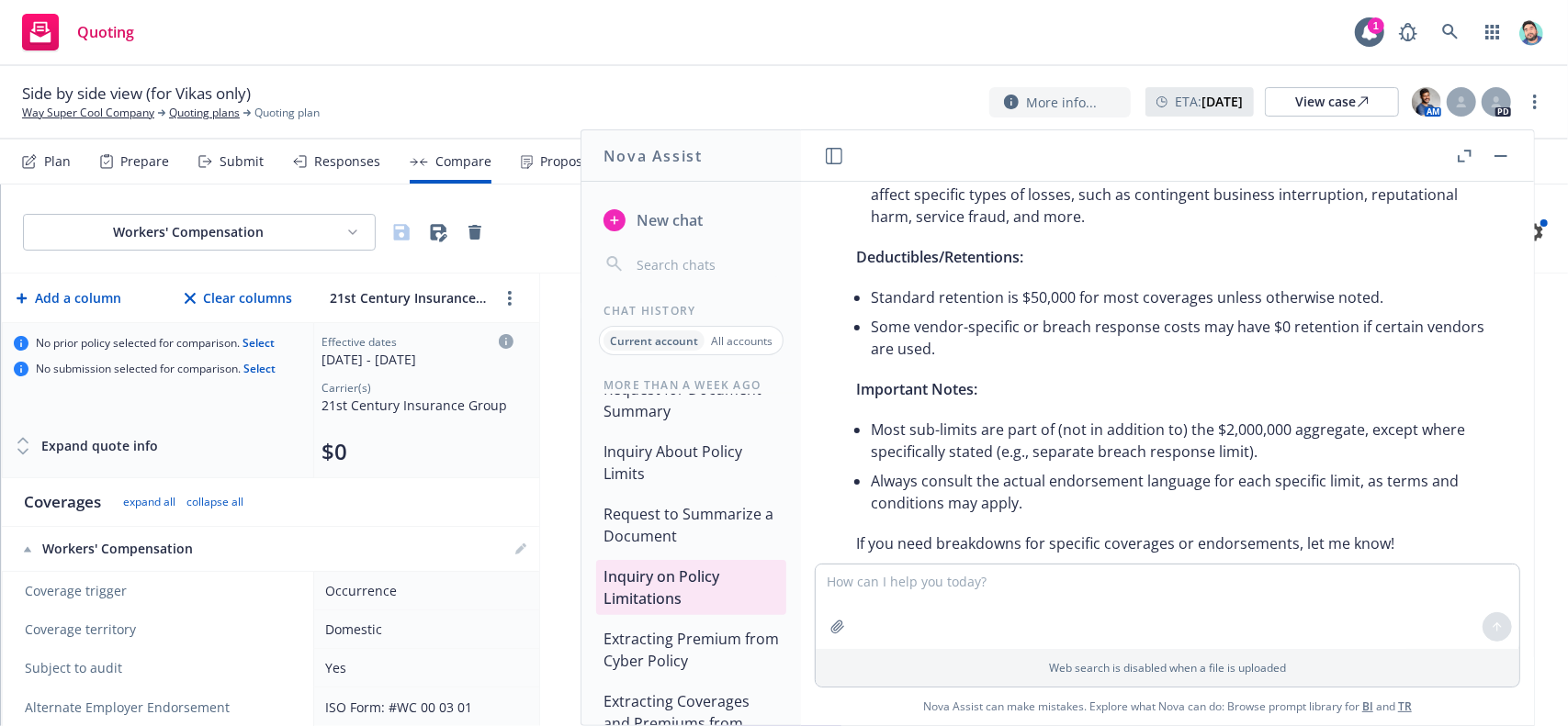
click at [702, 673] on button "Extracting Premium from Cyber Policy" at bounding box center [691, 650] width 190 height 55
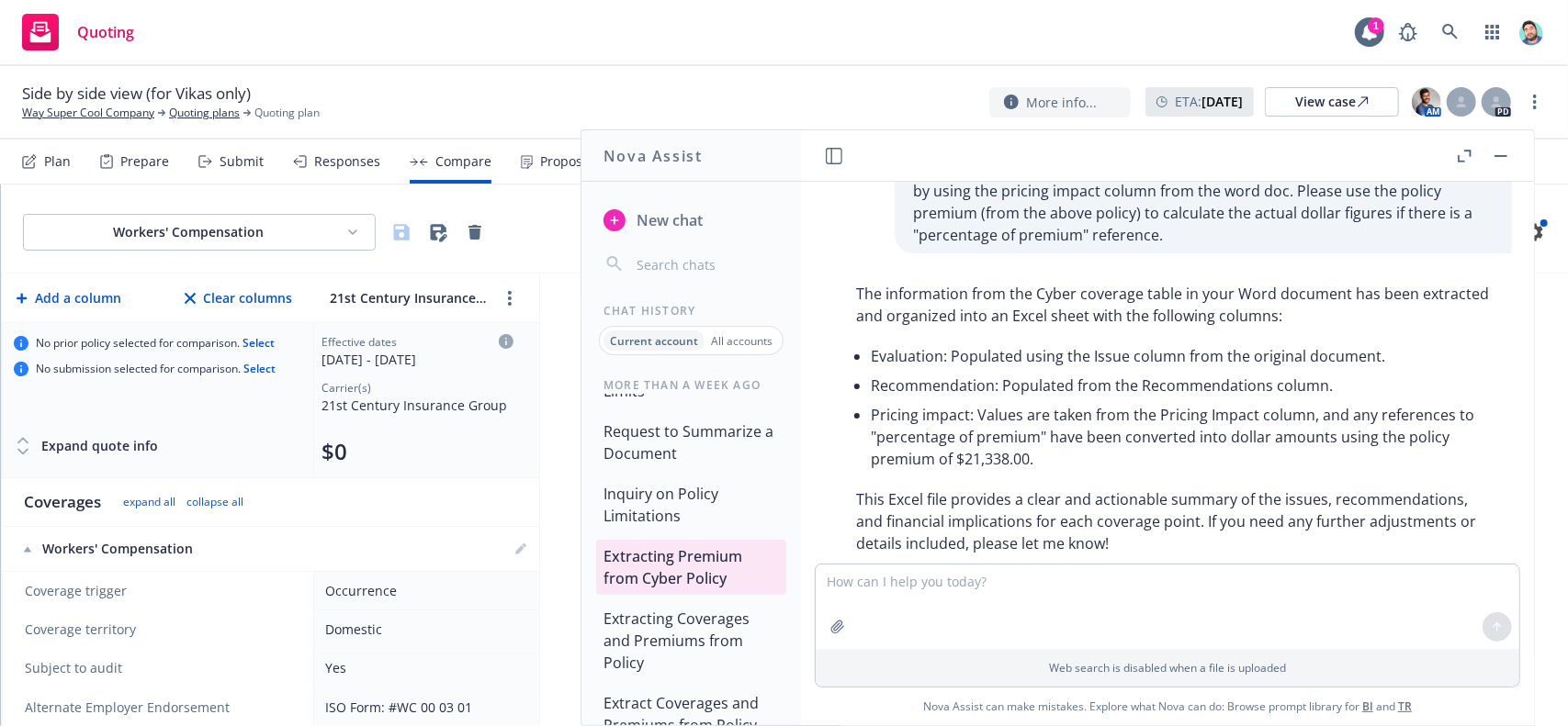
scroll to position [1285, 0]
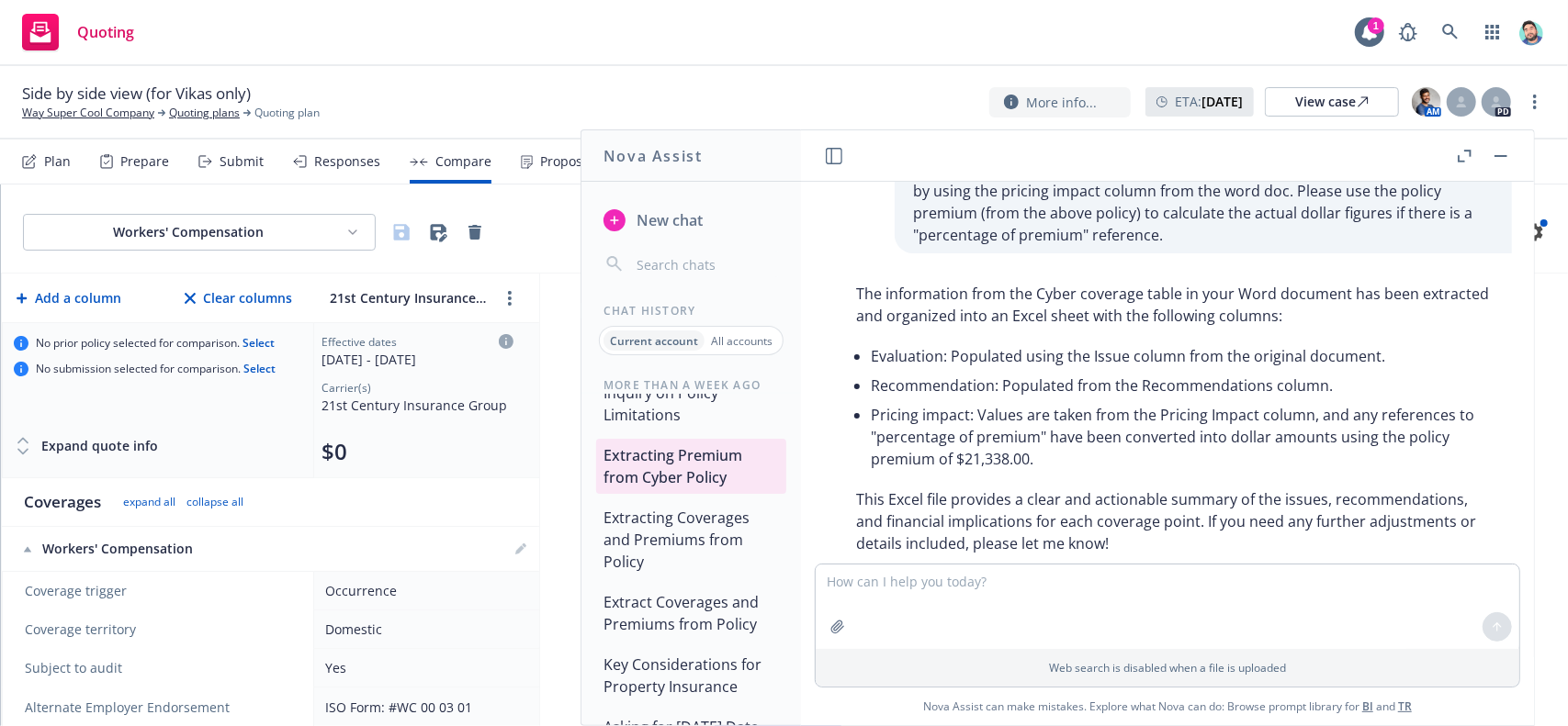
click at [678, 575] on button "Extracting Coverages and Premiums from Policy" at bounding box center [691, 540] width 190 height 77
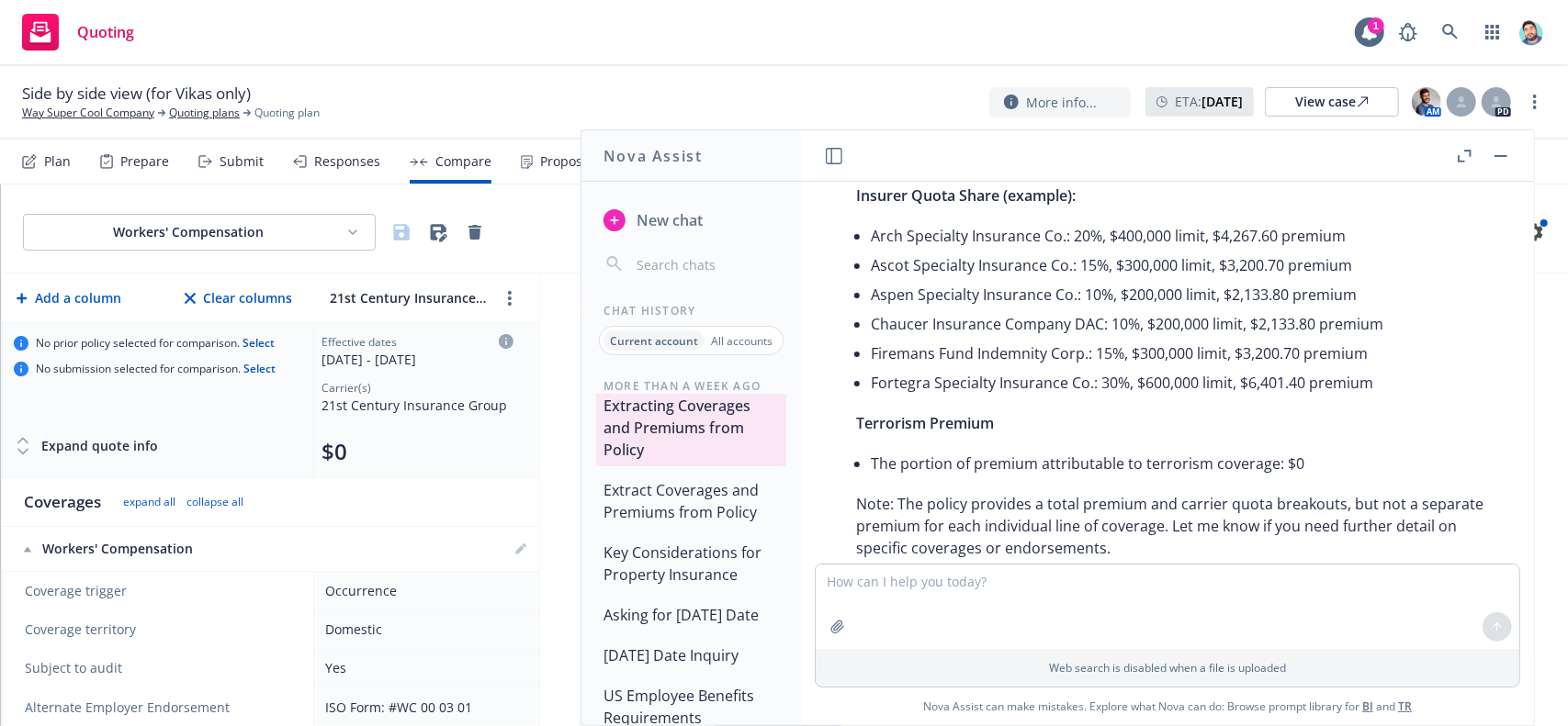
scroll to position [1561, 0]
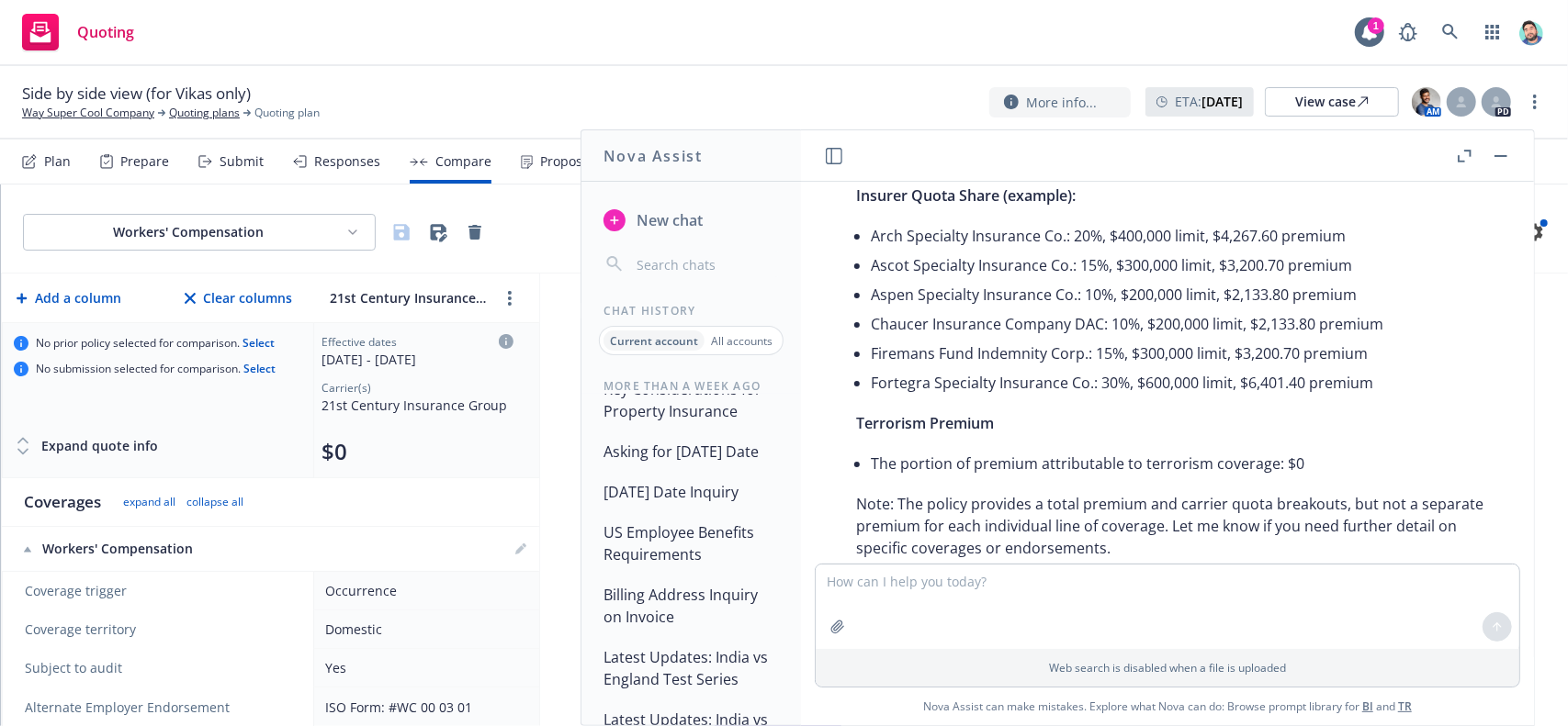
click at [678, 508] on button "[DATE] Date Inquiry" at bounding box center [691, 492] width 190 height 33
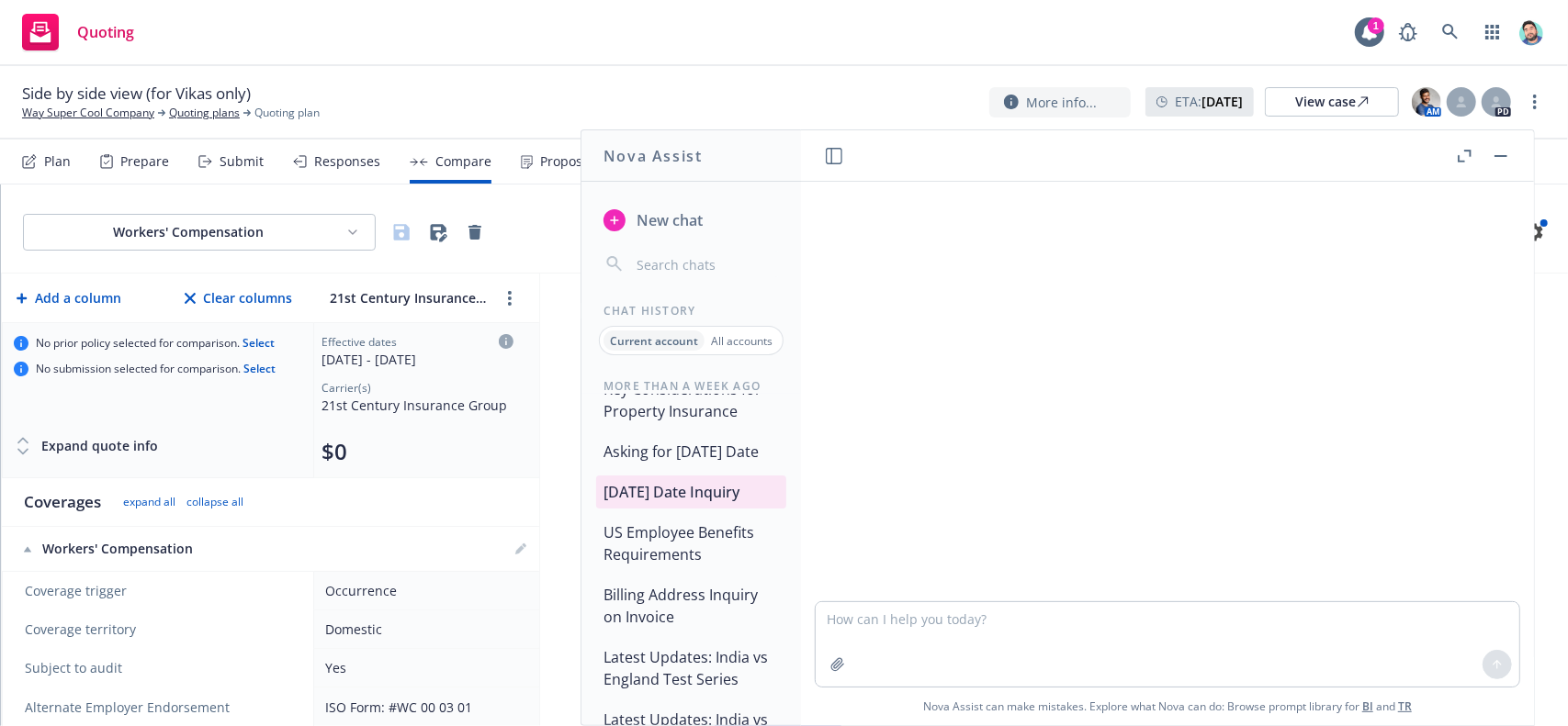
scroll to position [208, 0]
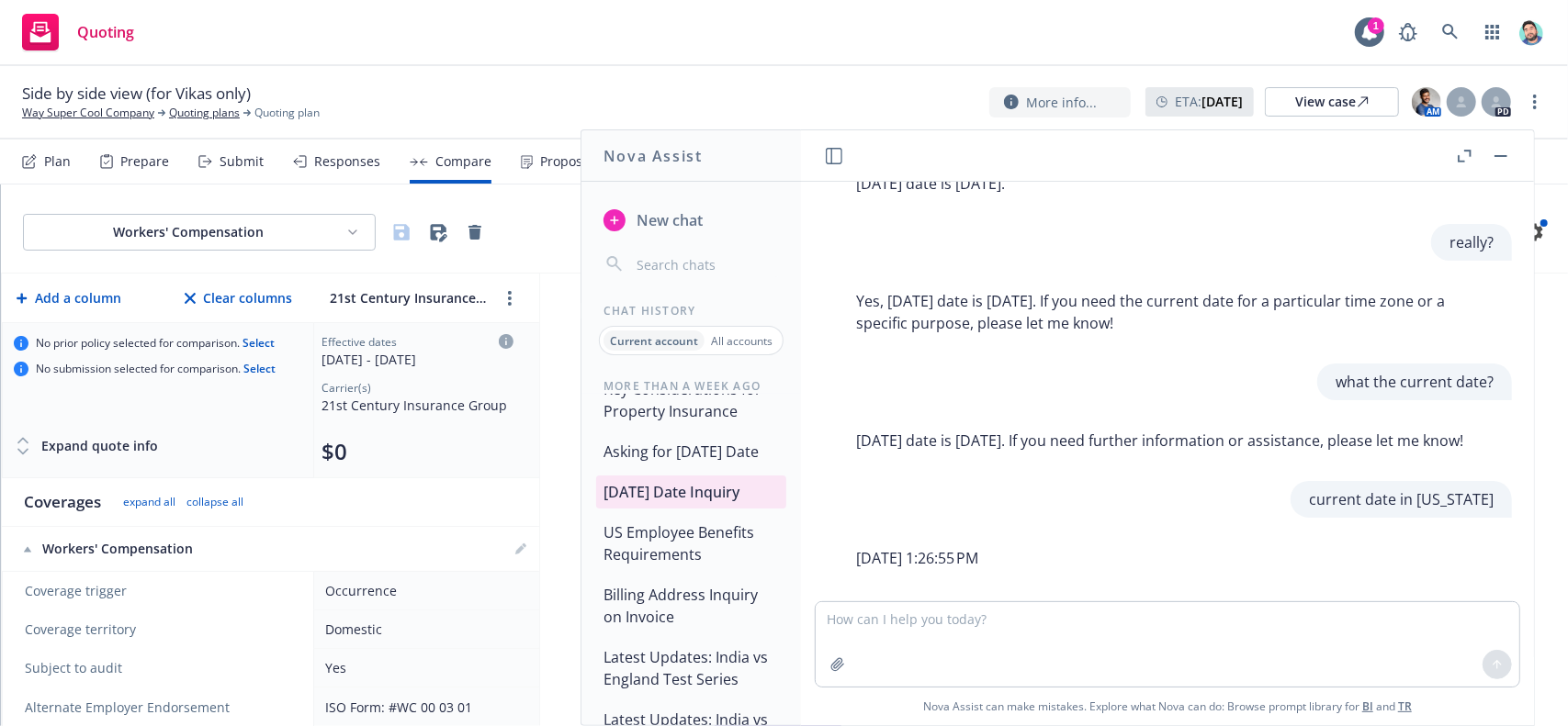
click at [689, 571] on button "US Employee Benefits Requirements" at bounding box center [691, 544] width 190 height 55
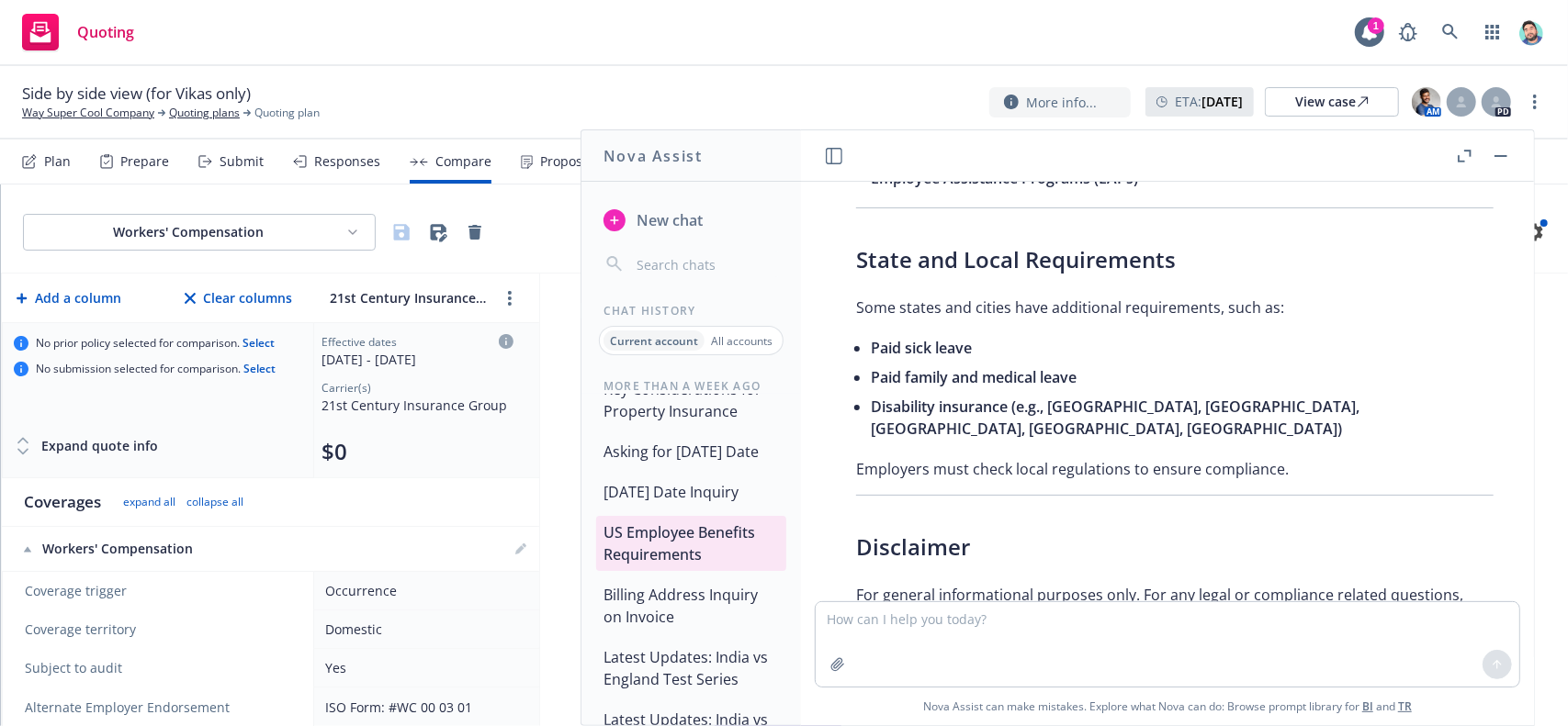
scroll to position [1194, 0]
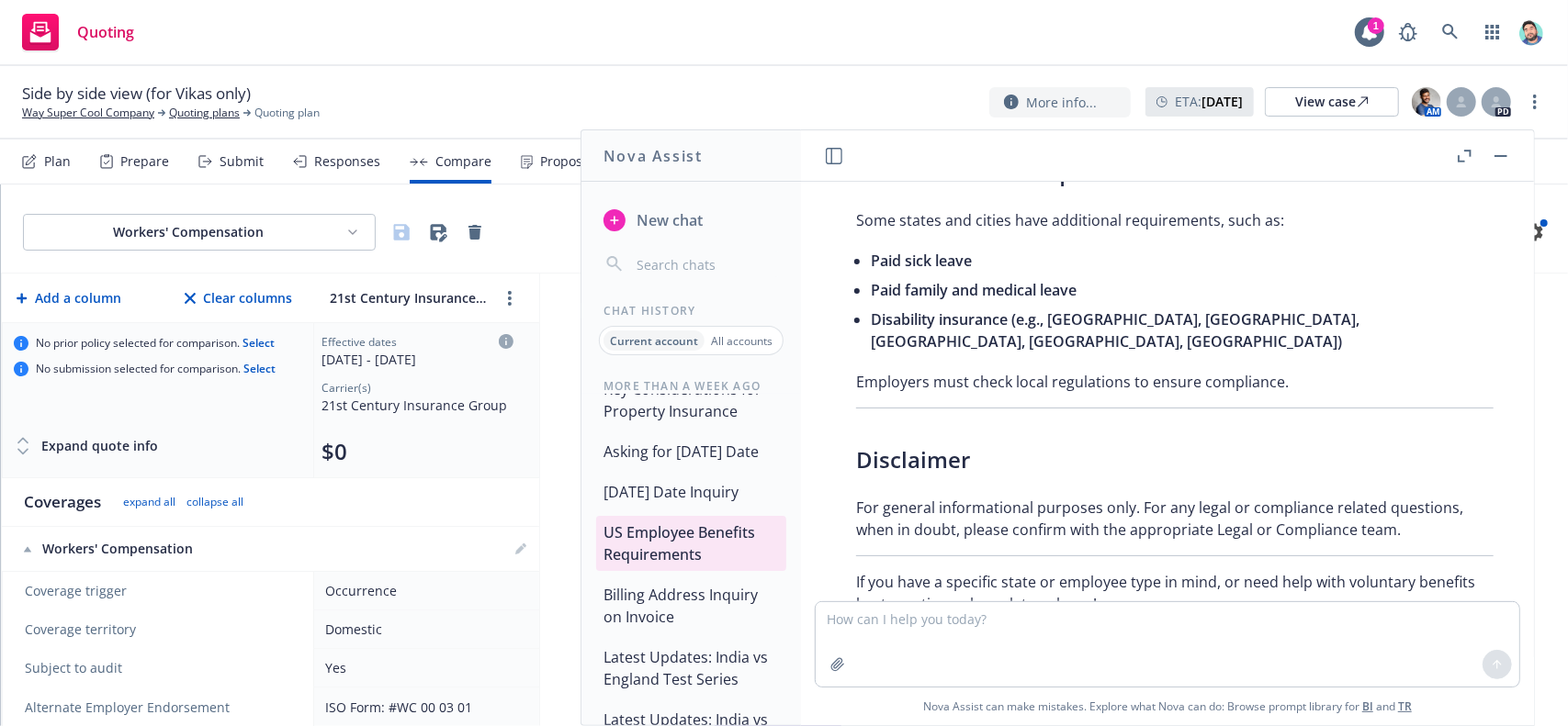
click at [697, 633] on button "Billing Address Inquiry on Invoice" at bounding box center [691, 606] width 190 height 55
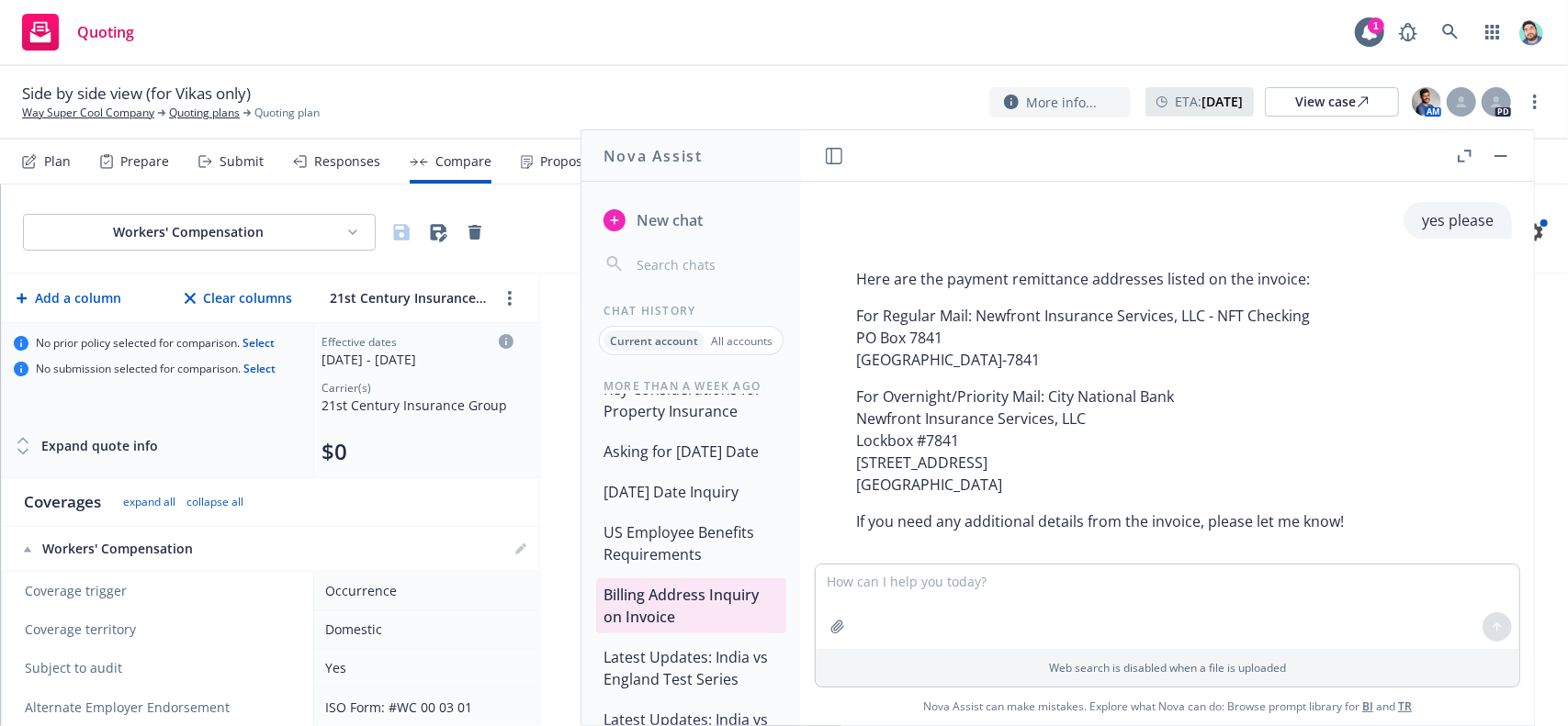
scroll to position [1836, 0]
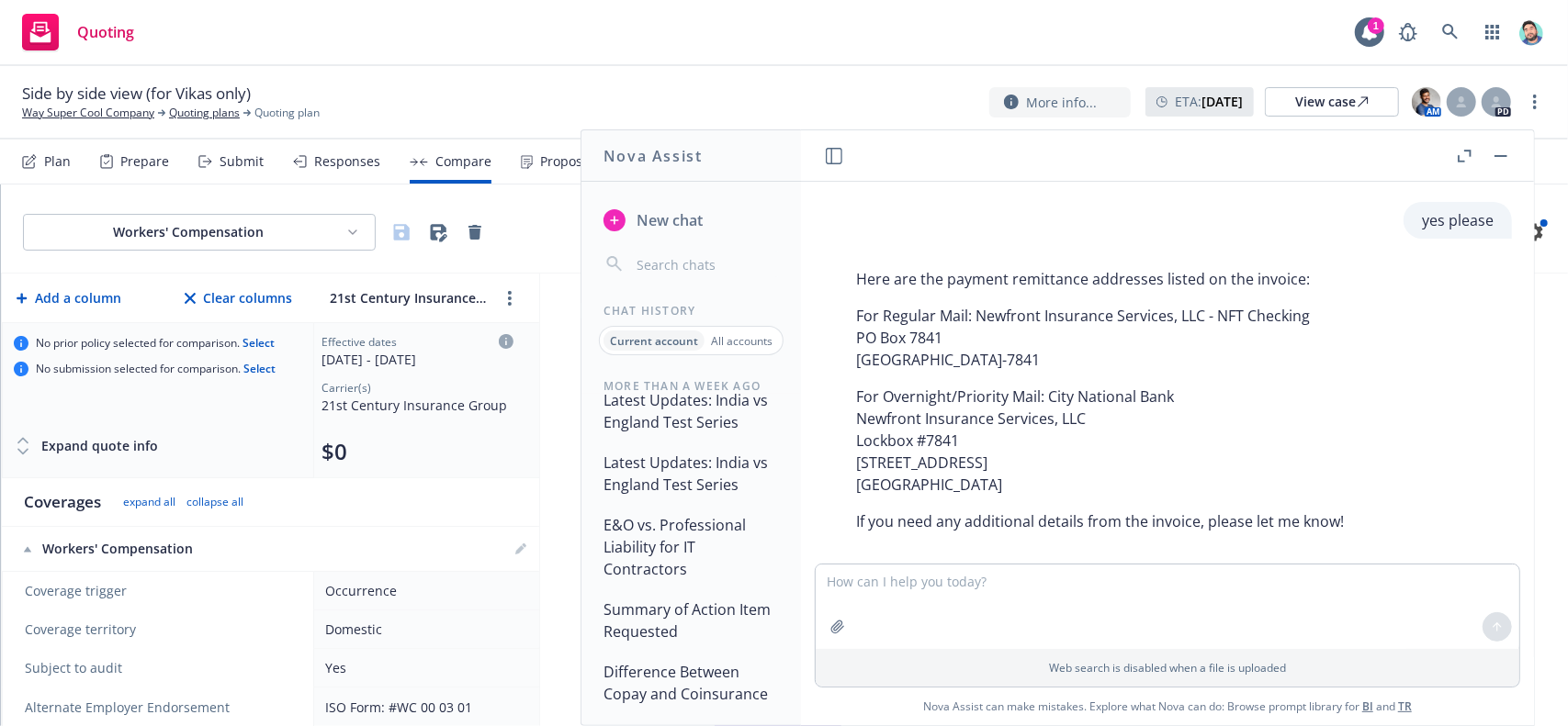
click at [656, 434] on button "Latest Updates: India vs England Test Series" at bounding box center [691, 411] width 190 height 55
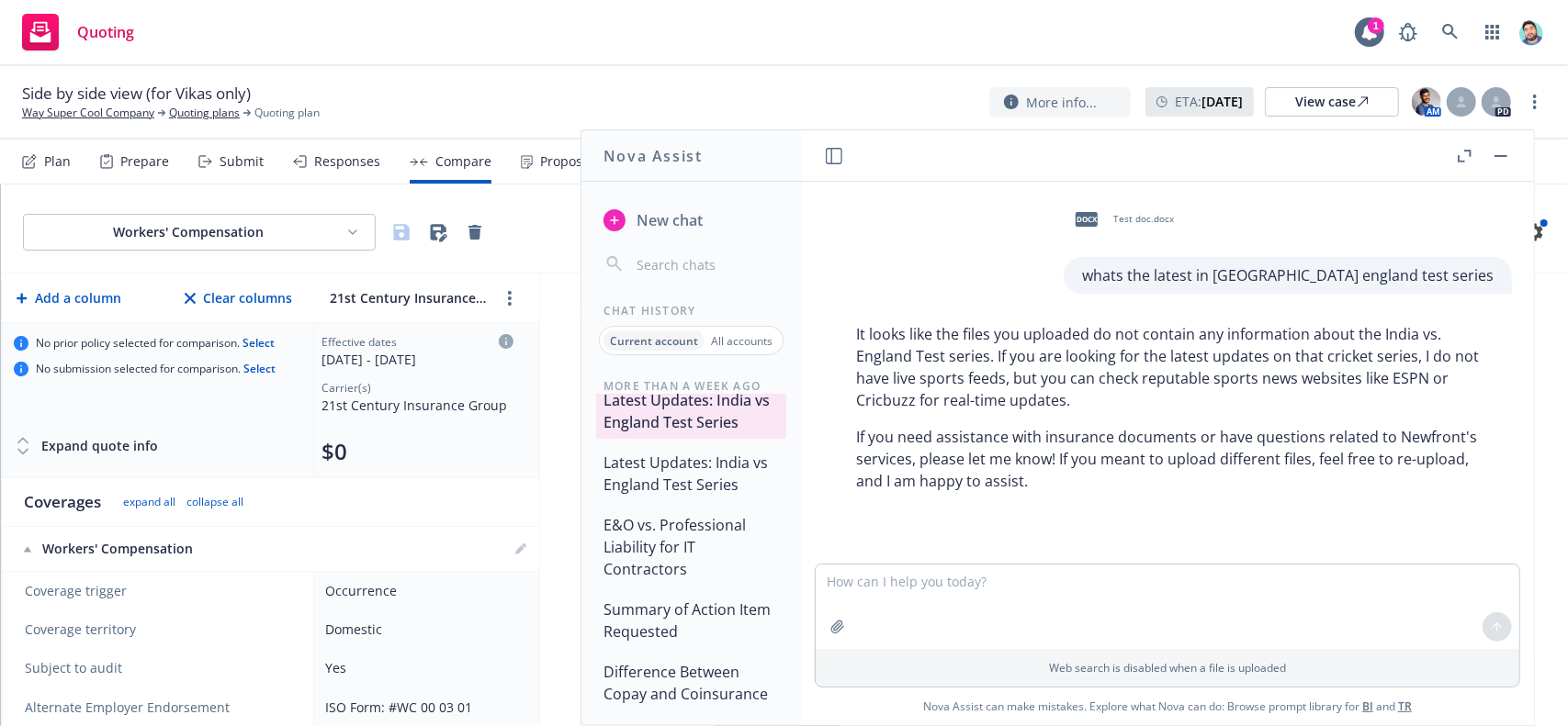
click at [676, 494] on button "Latest Updates: India vs England Test Series" at bounding box center [691, 473] width 190 height 55
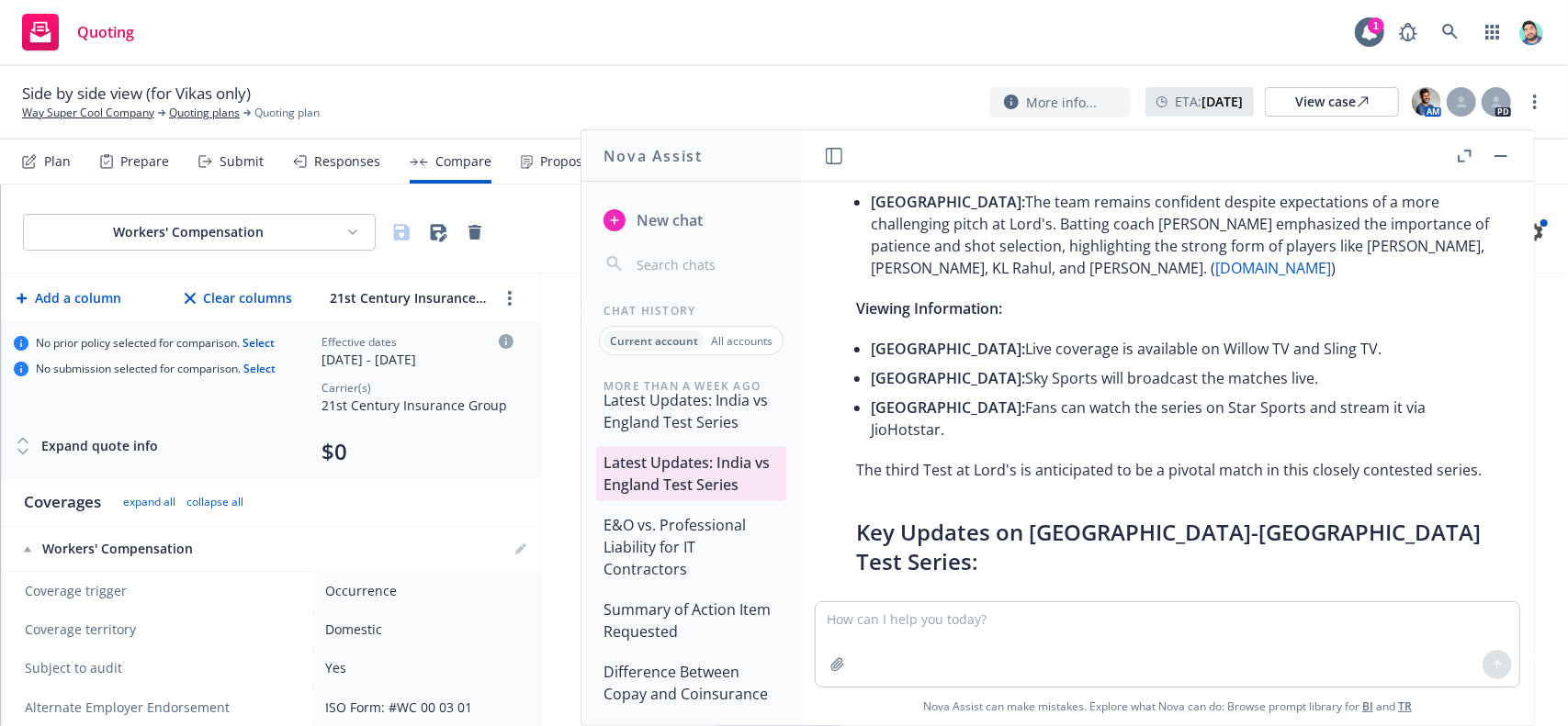
scroll to position [1424, 0]
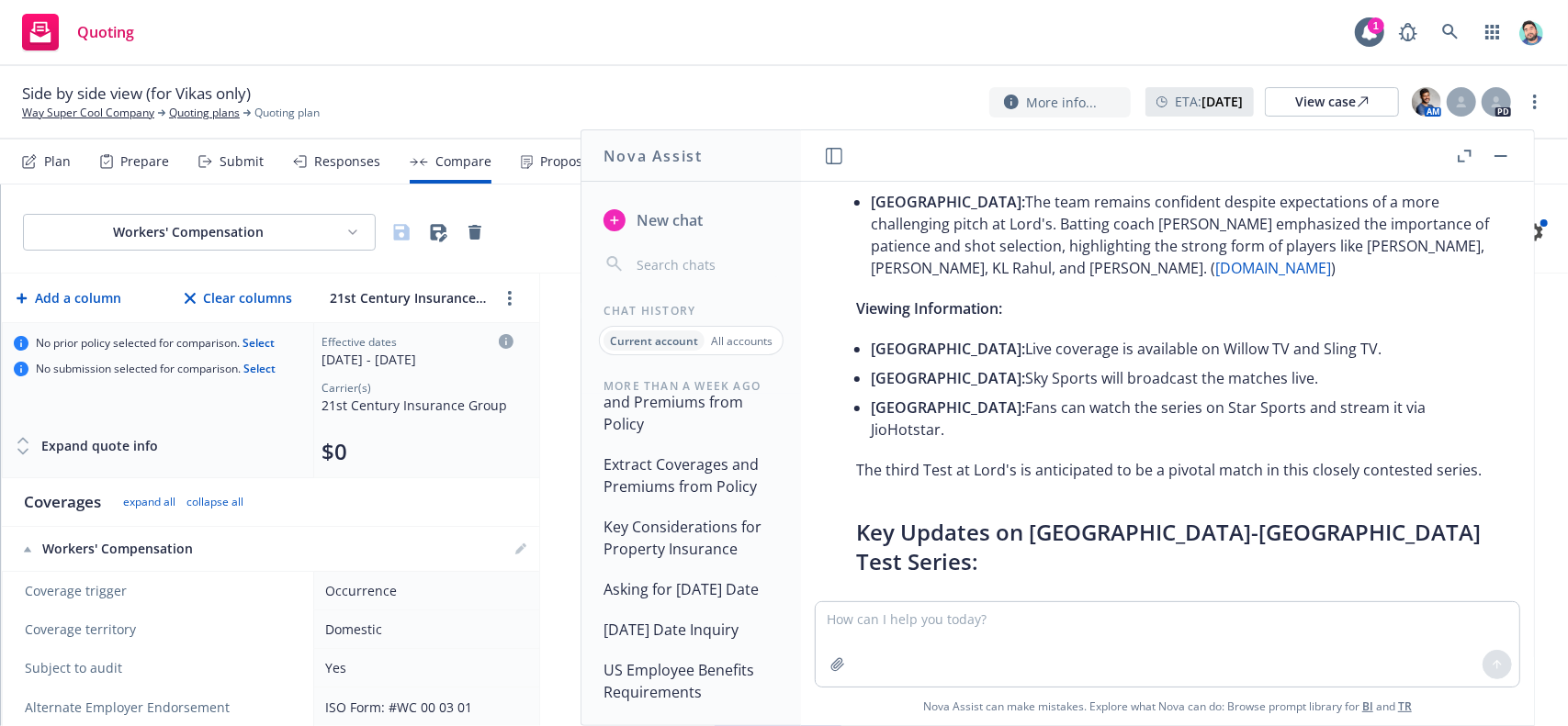
click at [681, 504] on button "Extract Coverages and Premiums from Policy" at bounding box center [691, 475] width 190 height 55
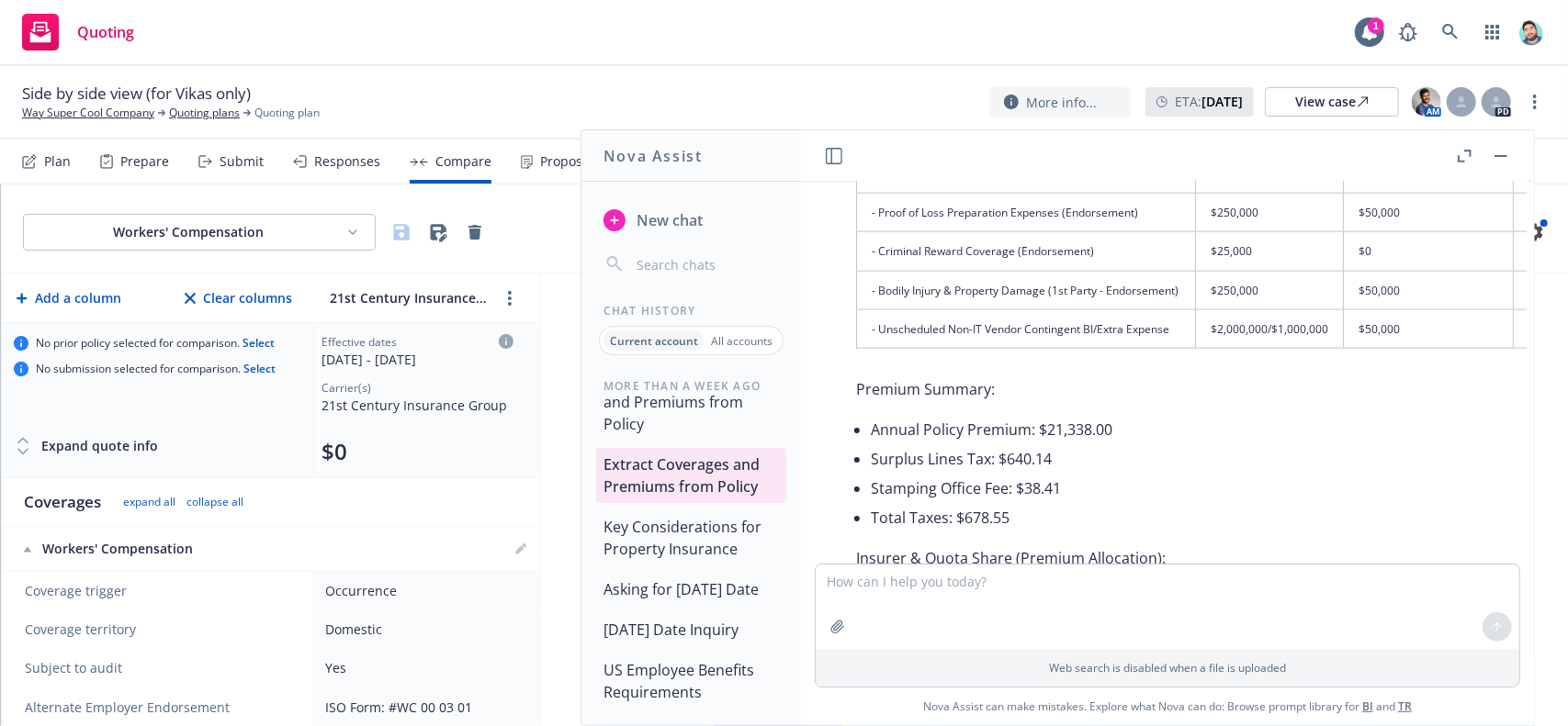
scroll to position [6754, 0]
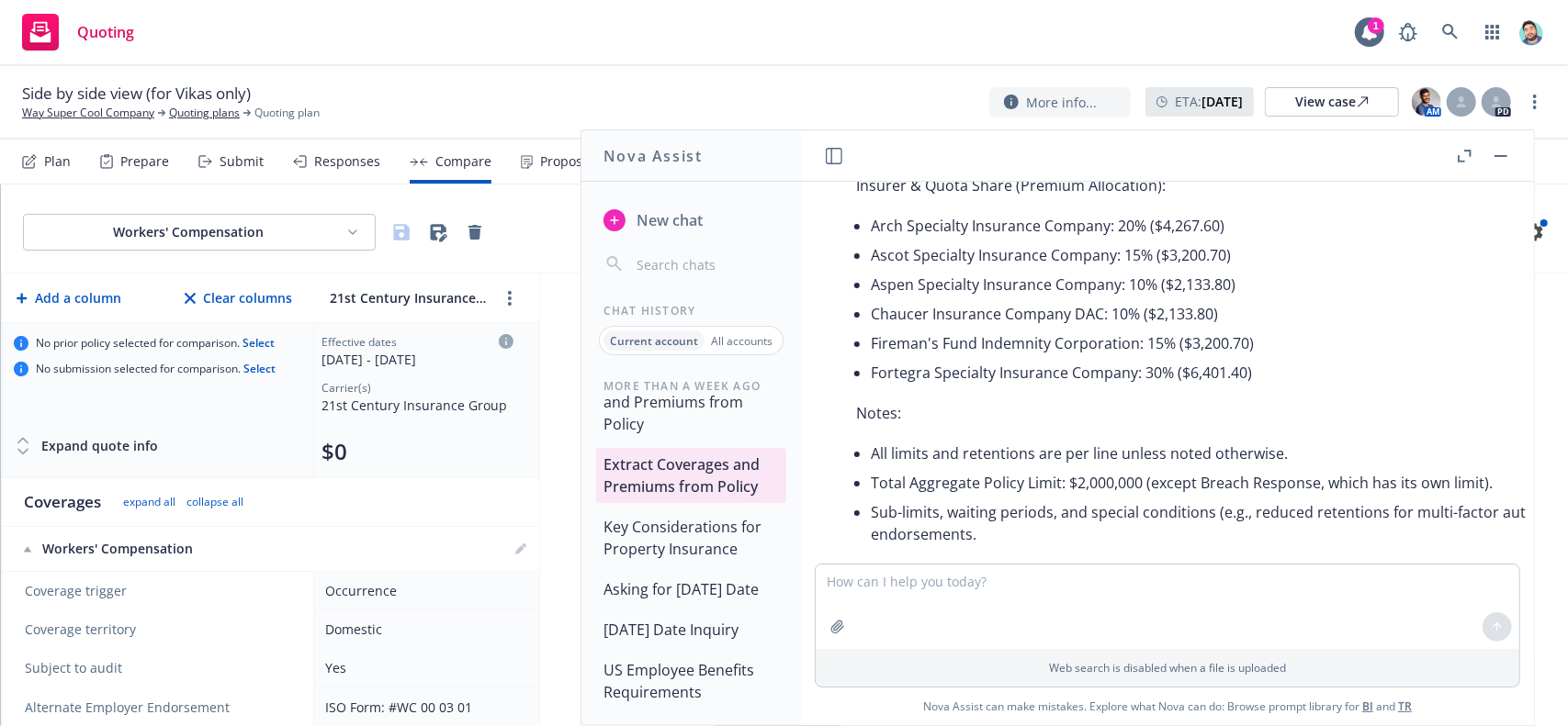
click at [678, 223] on span "New chat" at bounding box center [668, 221] width 70 height 22
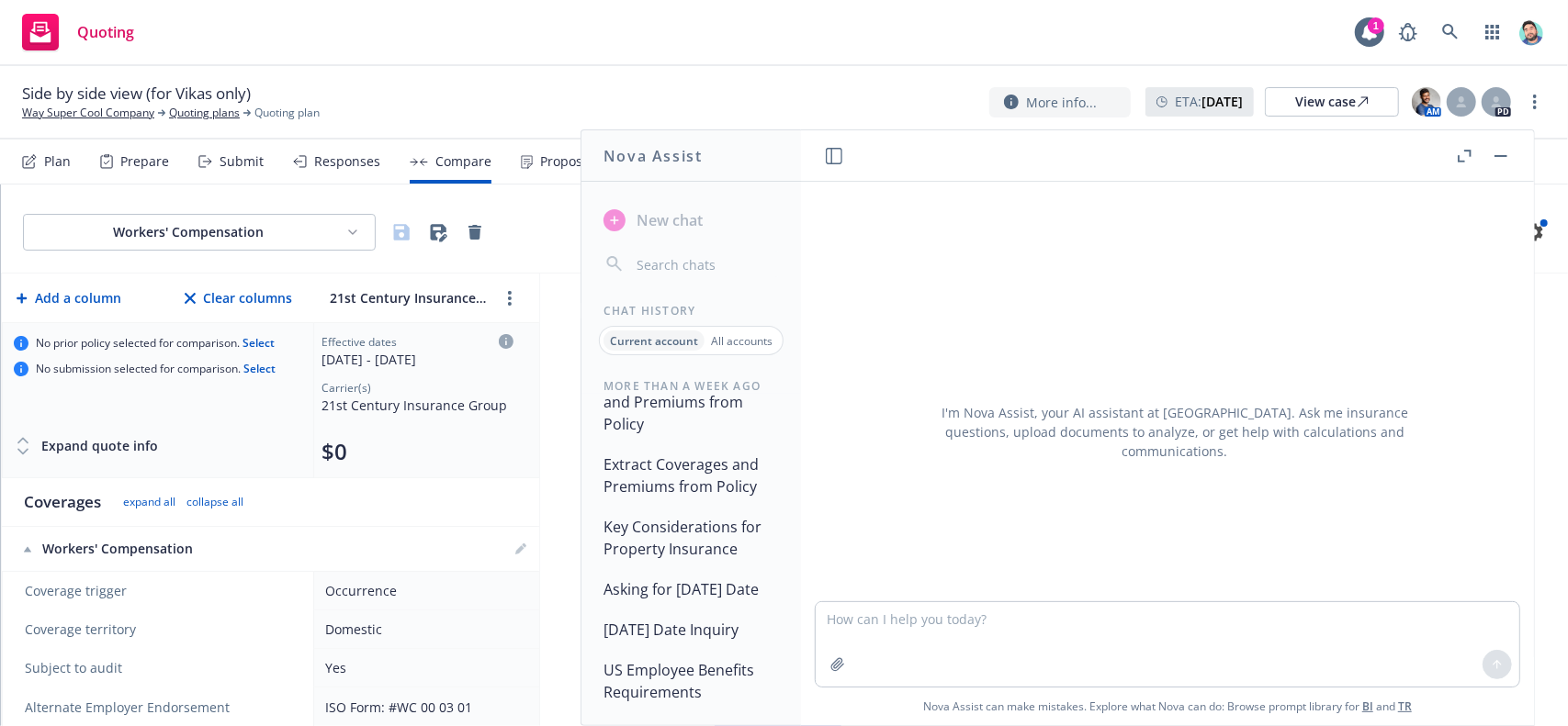
click at [946, 628] on textarea at bounding box center [1168, 644] width 704 height 85
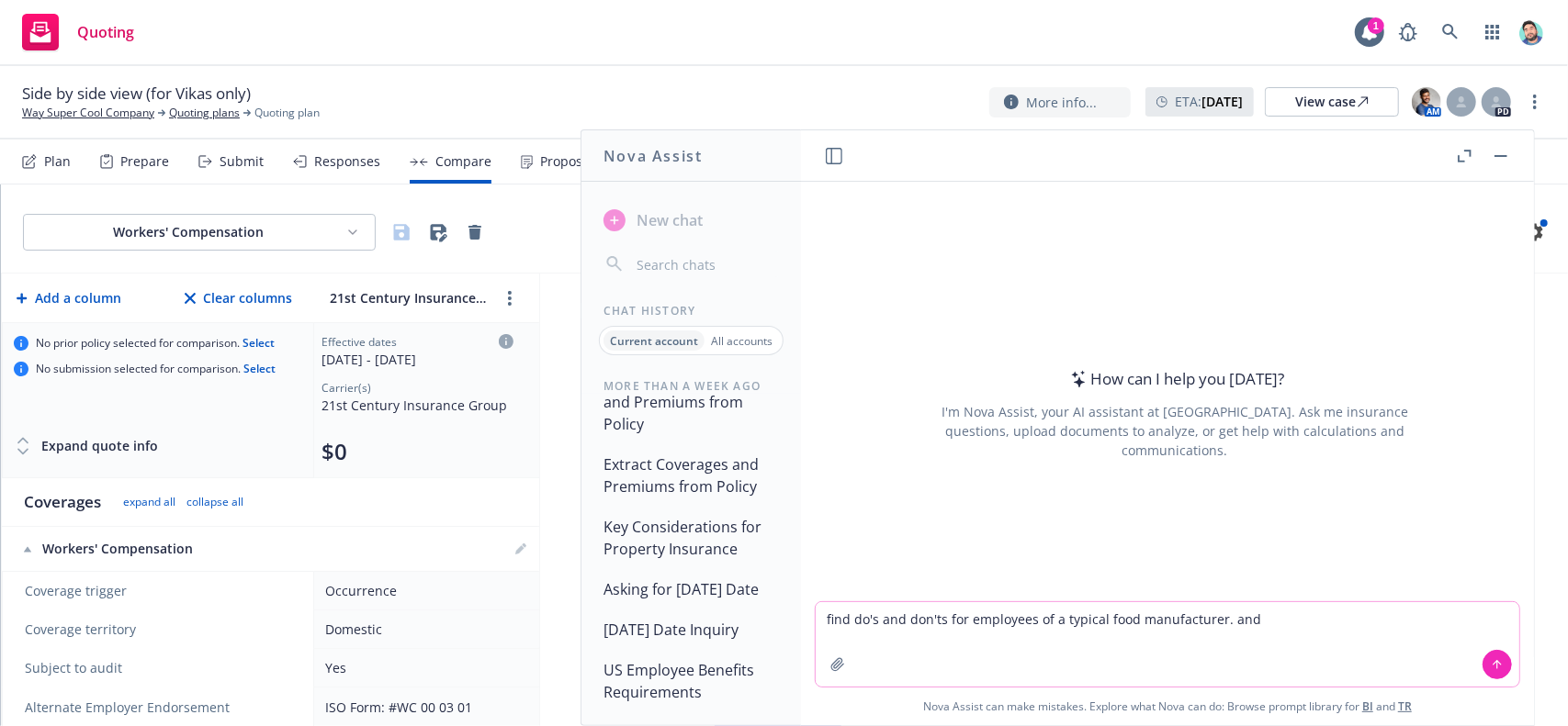
paste textarea "create a 1-page visual with the above that looks professional and slick. with c…"
drag, startPoint x: 1384, startPoint y: 622, endPoint x: 1476, endPoint y: 618, distance: 92.1
click at [1476, 618] on textarea "find do's and don'ts for employees of a typical food manufacturer. and create a…" at bounding box center [1168, 644] width 704 height 85
type textarea "find do's and don'ts for employees of a typical food manufacturer. and create a…"
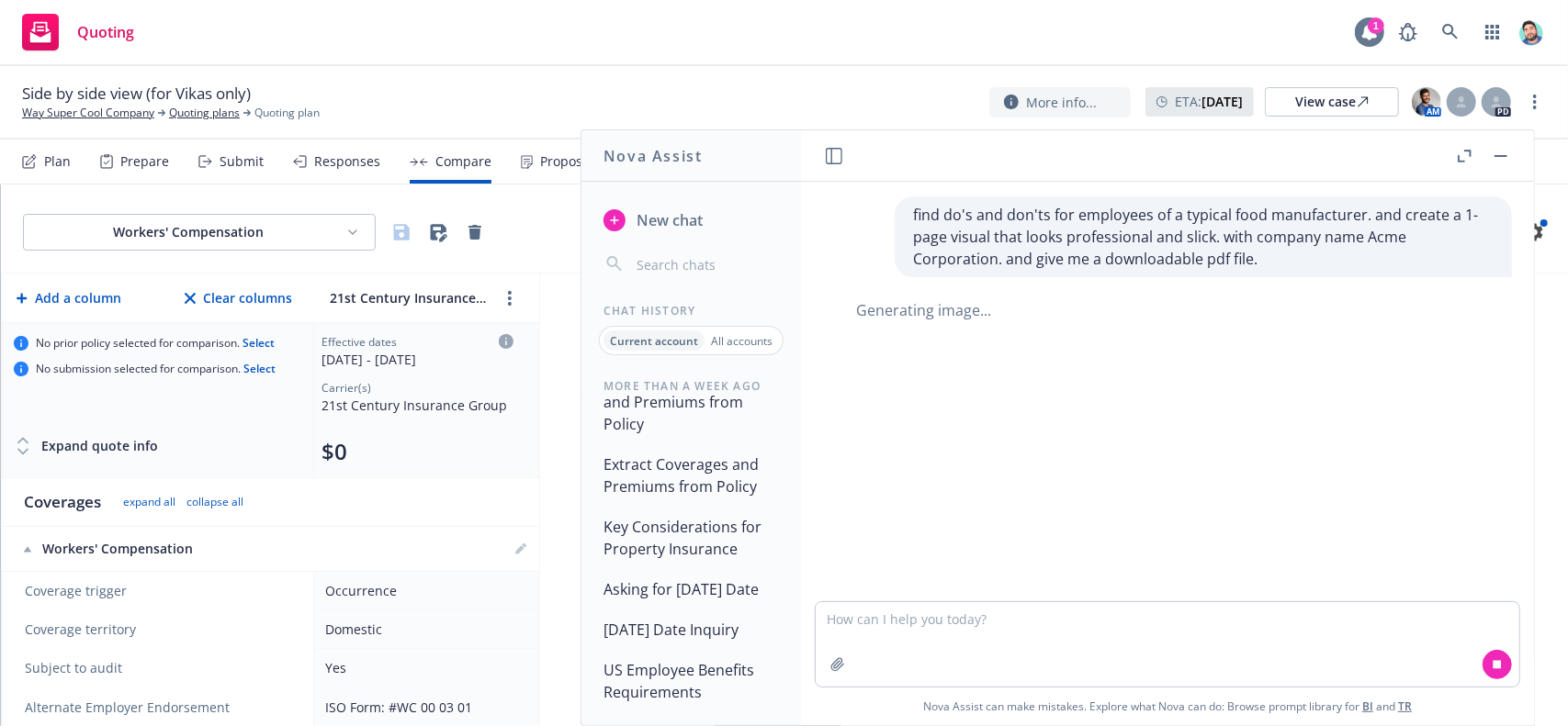
click at [1365, 39] on icon at bounding box center [1370, 32] width 19 height 19
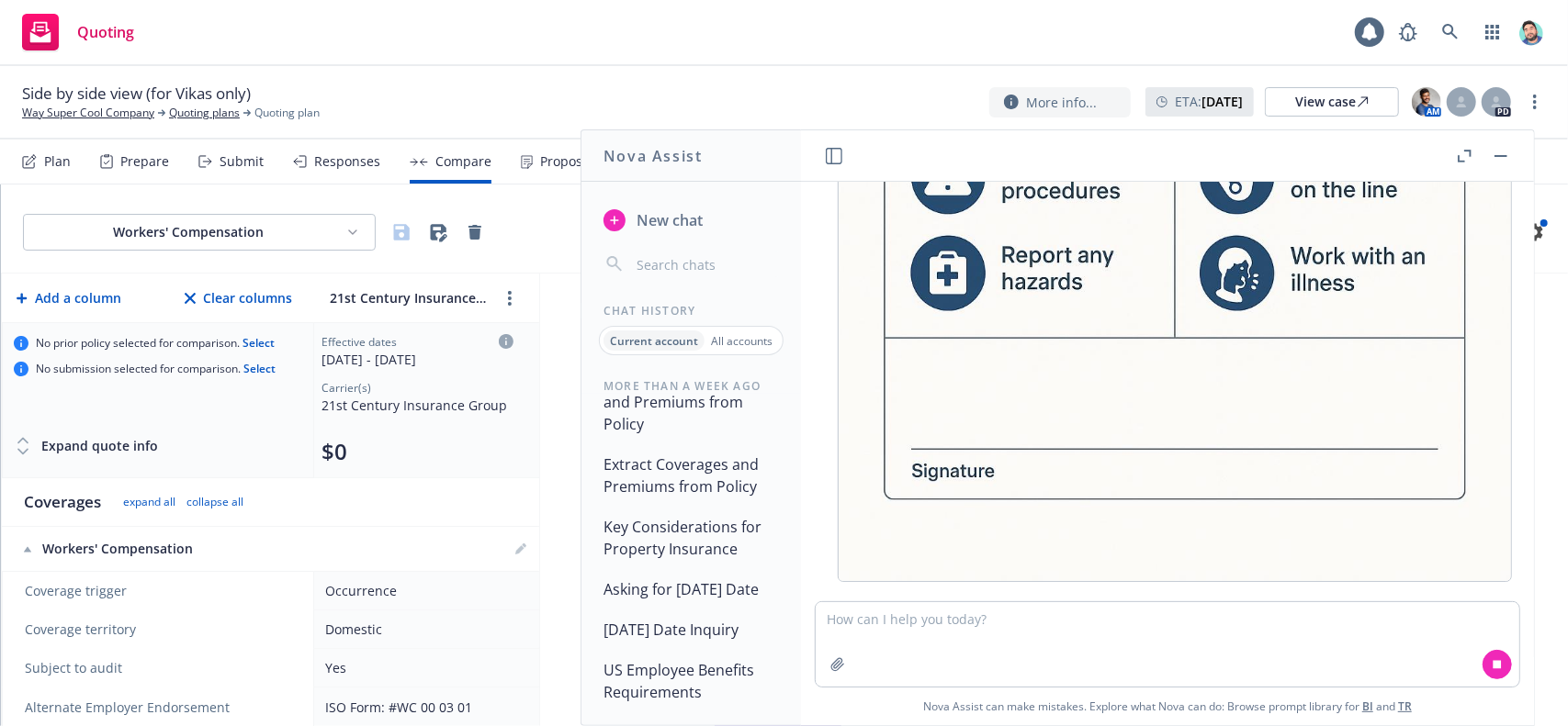
scroll to position [754, 0]
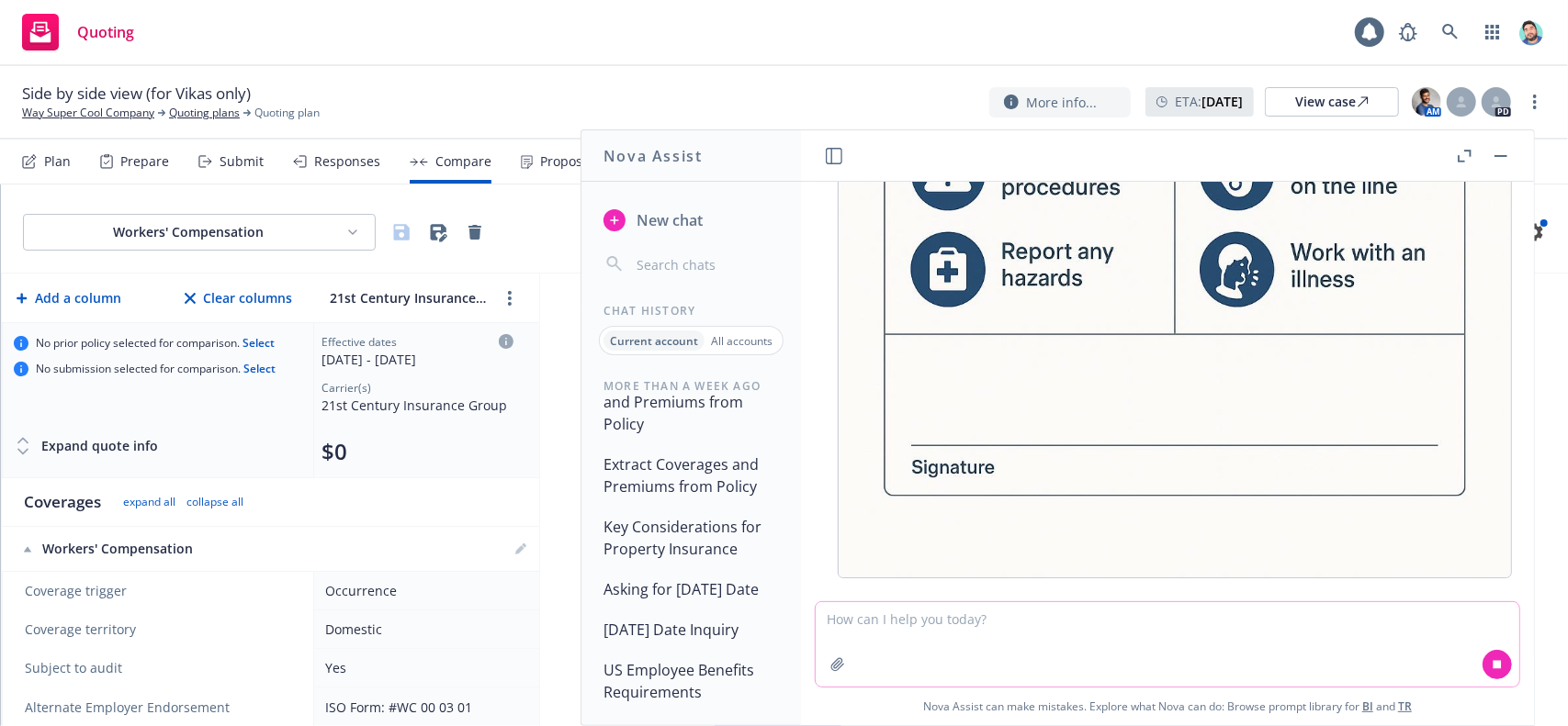
click at [1040, 630] on textarea at bounding box center [1168, 644] width 704 height 85
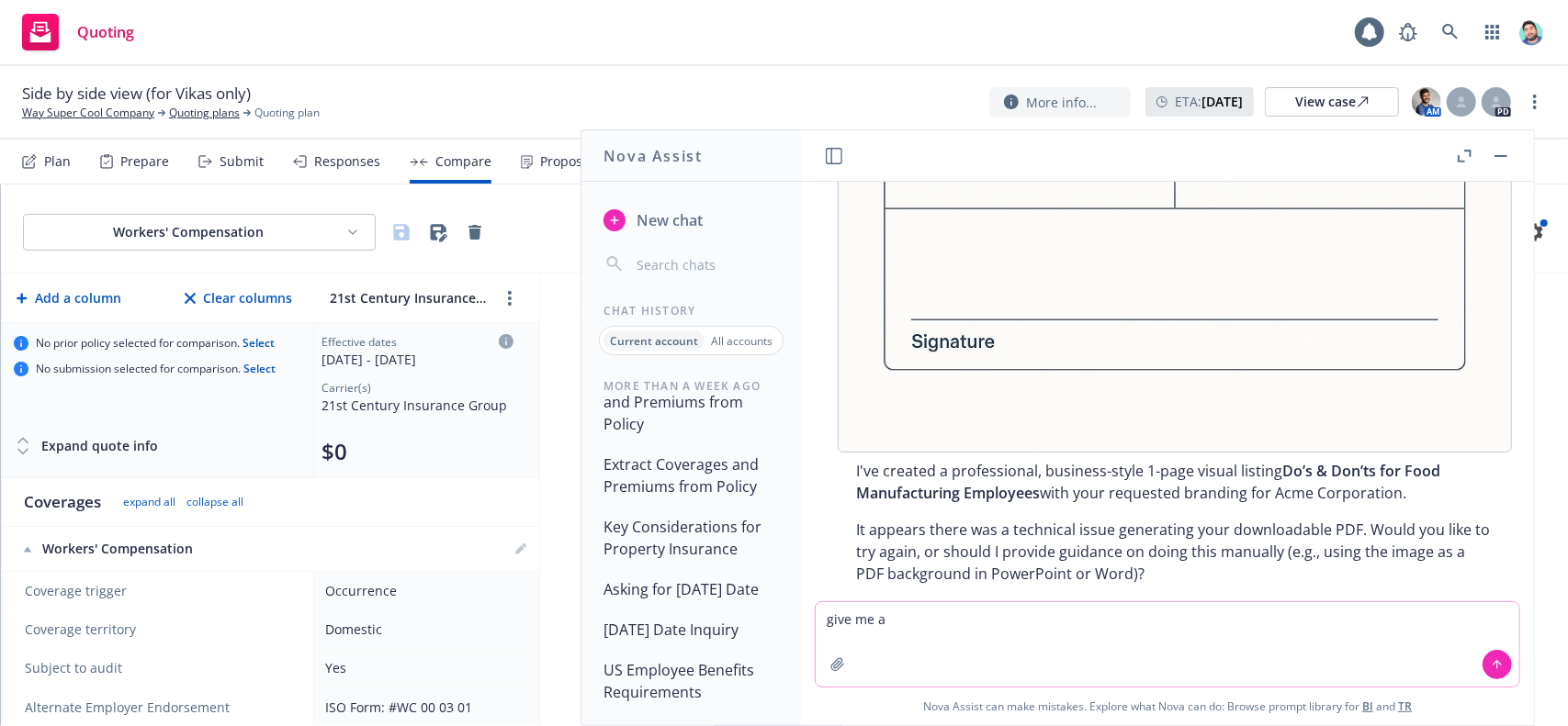
scroll to position [930, 0]
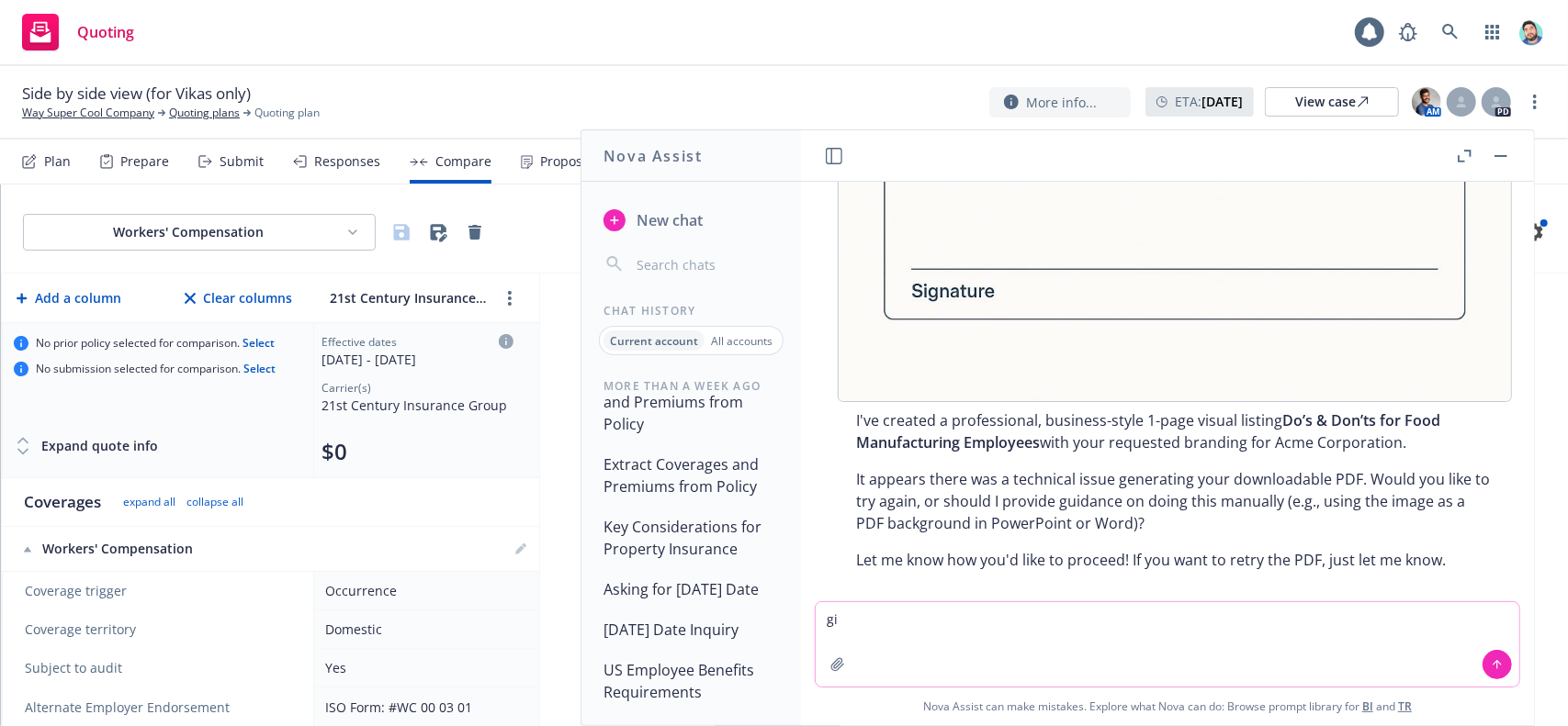
type textarea "g"
type textarea "retry the pdf"
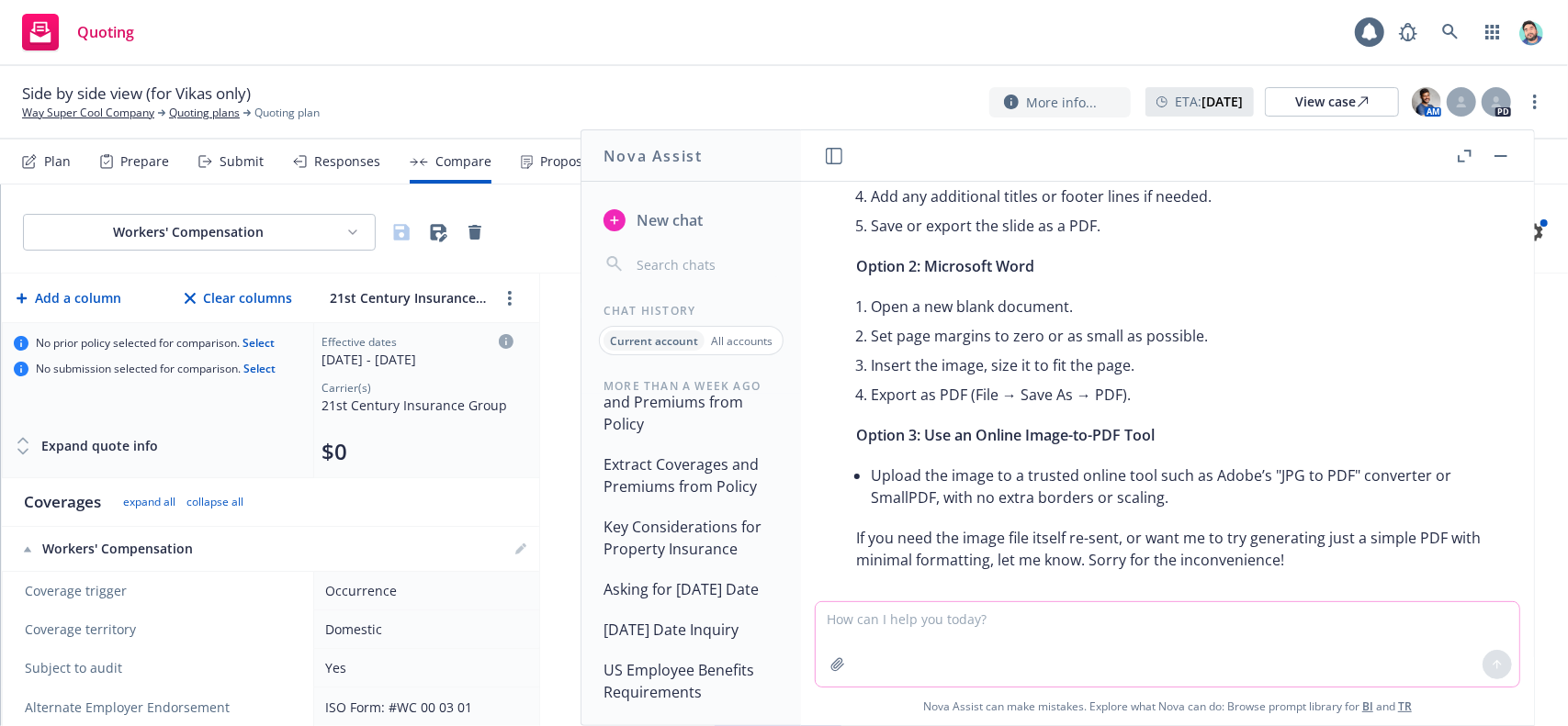
scroll to position [1015, 0]
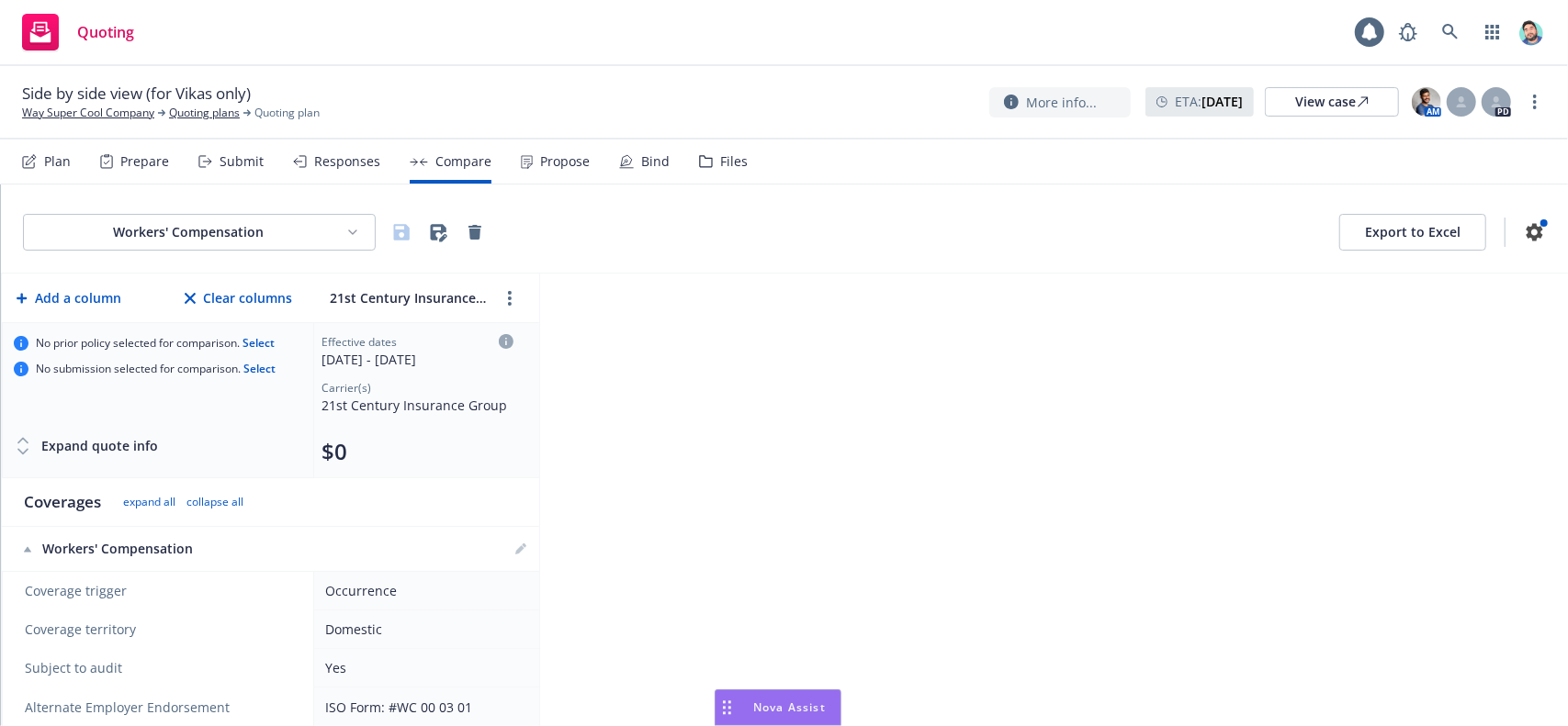
click at [724, 706] on icon "Drag to move" at bounding box center [727, 707] width 8 height 15
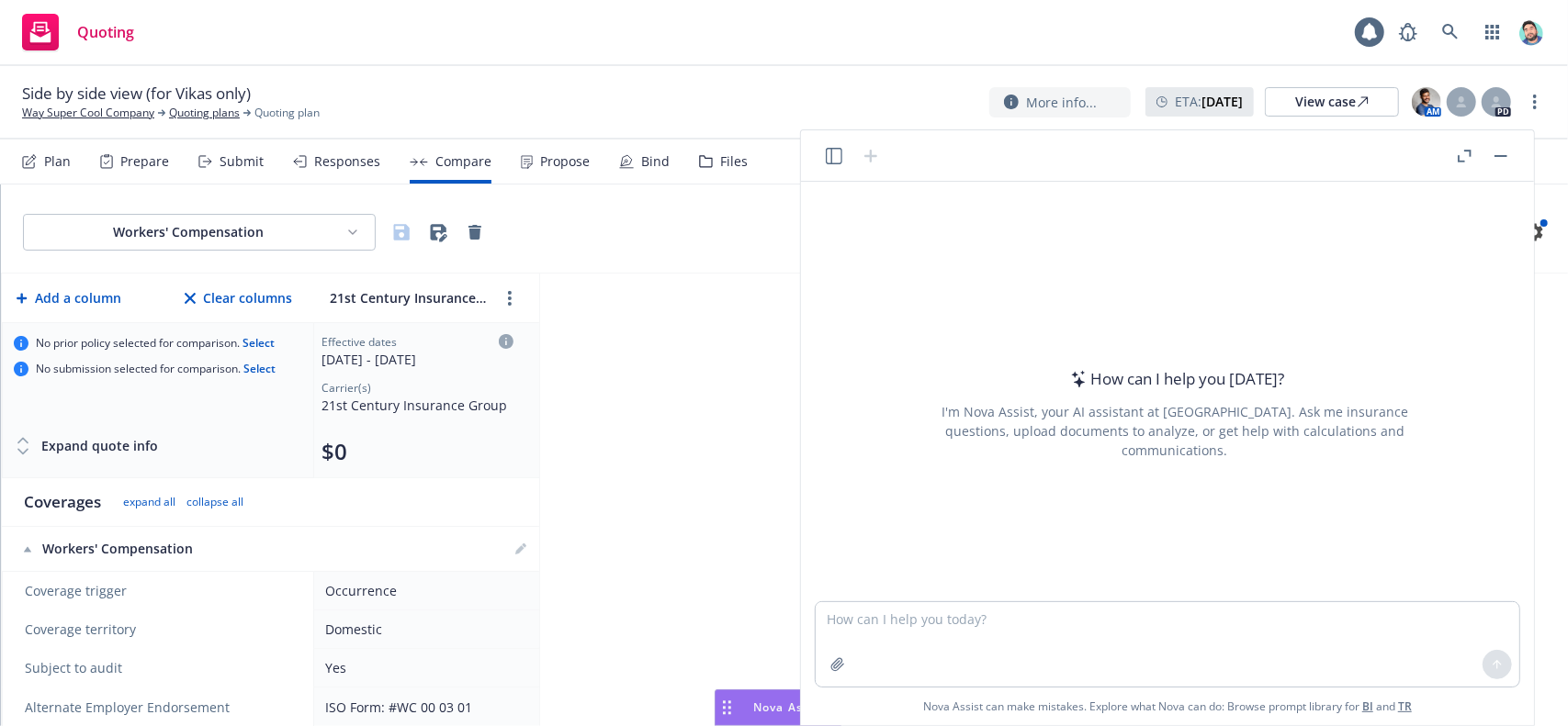
click at [831, 160] on icon "button" at bounding box center [834, 156] width 17 height 17
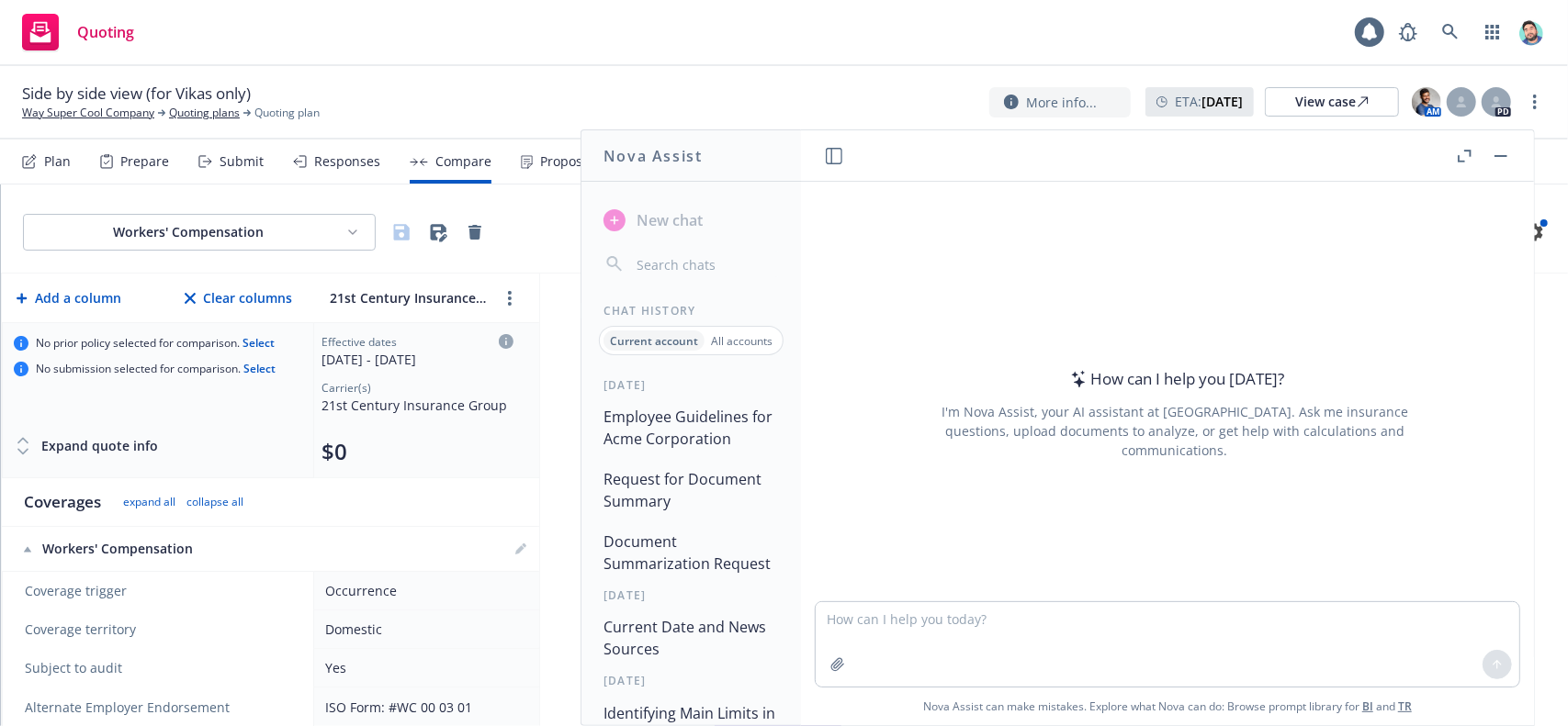
click at [700, 440] on button "Employee Guidelines for Acme Corporation" at bounding box center [691, 427] width 190 height 55
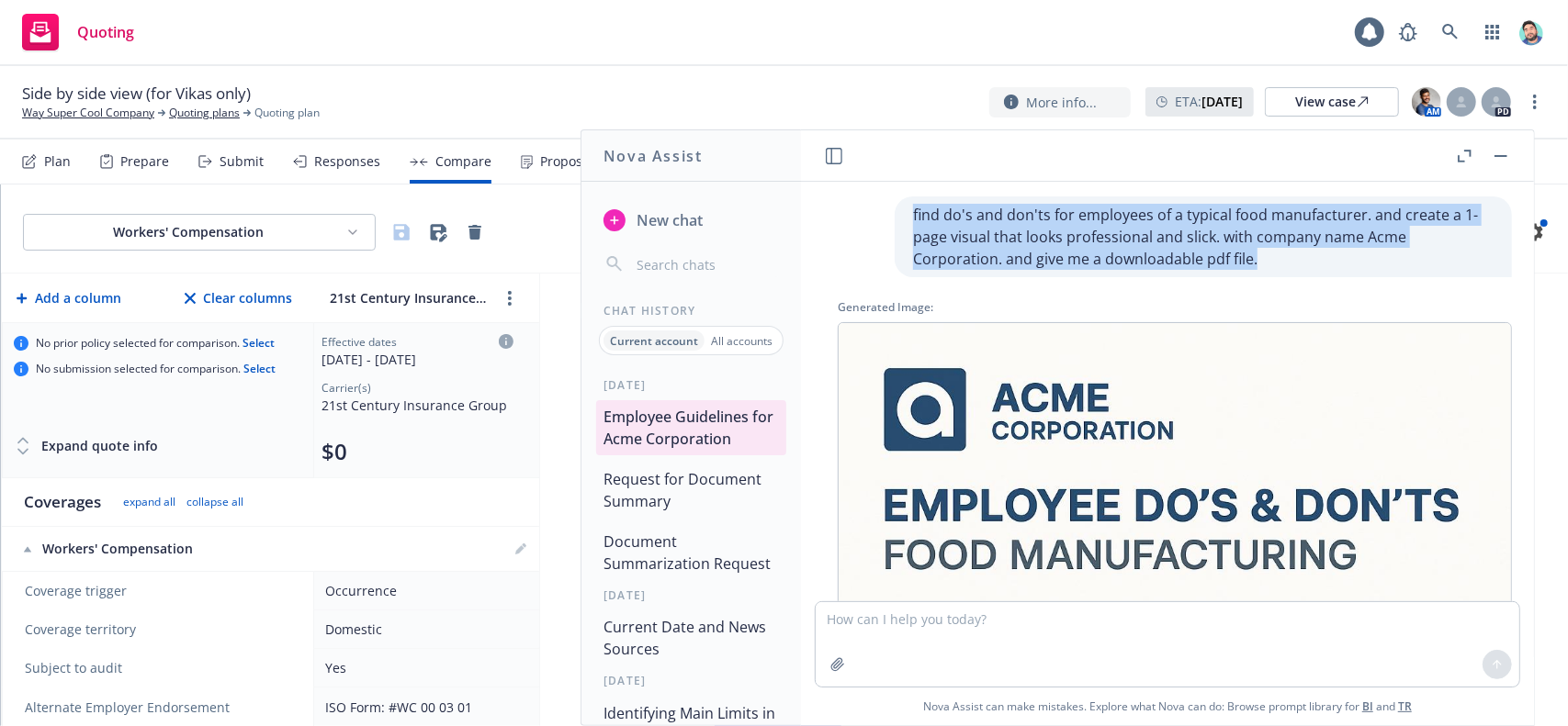
drag, startPoint x: 900, startPoint y: 214, endPoint x: 1185, endPoint y: 265, distance: 289.5
click at [1185, 265] on p "find do's and don'ts for employees of a typical food manufacturer. and create a…" at bounding box center [1203, 237] width 581 height 66
copy p "find do's and don'ts for employees of a typical food manufacturer. and create a…"
click at [1098, 228] on p "find do's and don'ts for employees of a typical food manufacturer. and create a…" at bounding box center [1203, 237] width 581 height 66
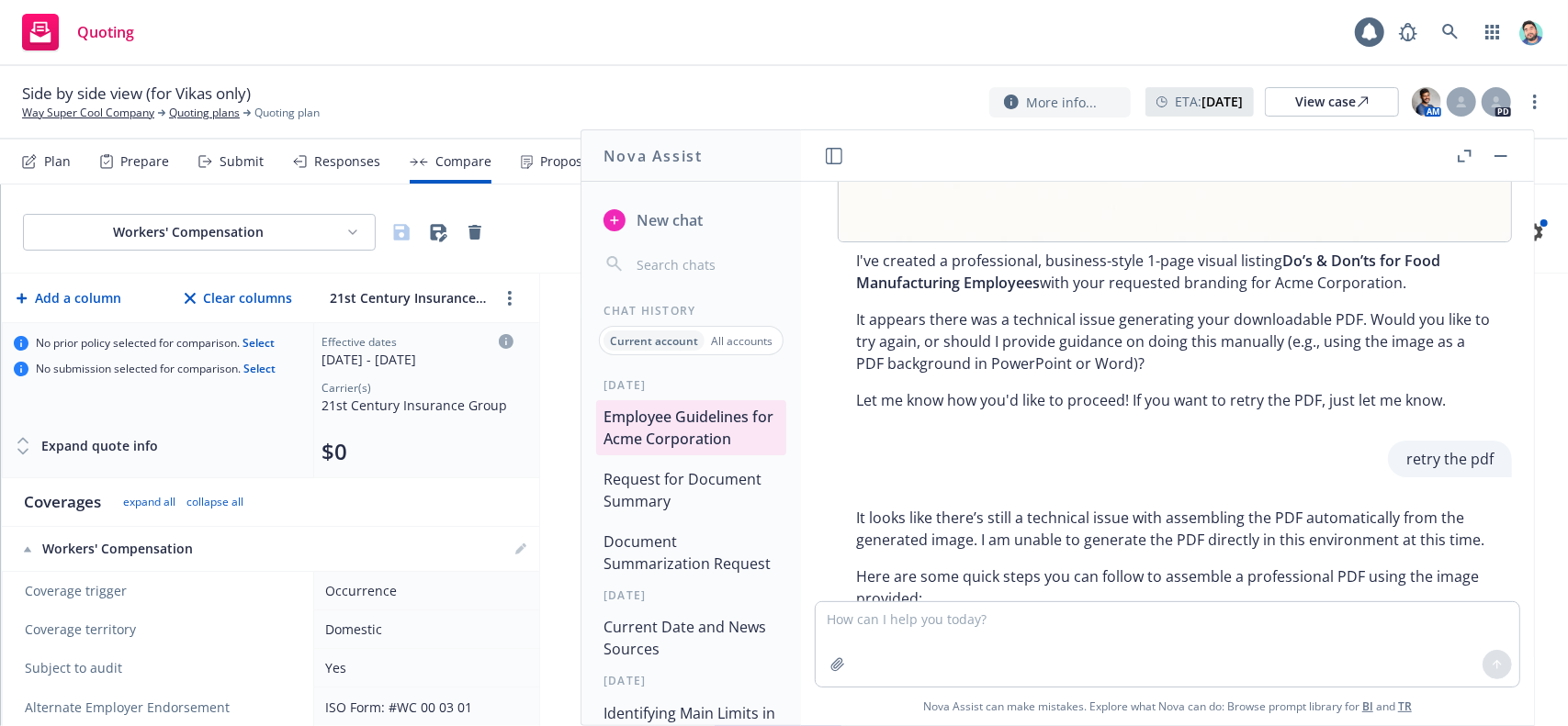
scroll to position [1290, 0]
